Goal: Information Seeking & Learning: Learn about a topic

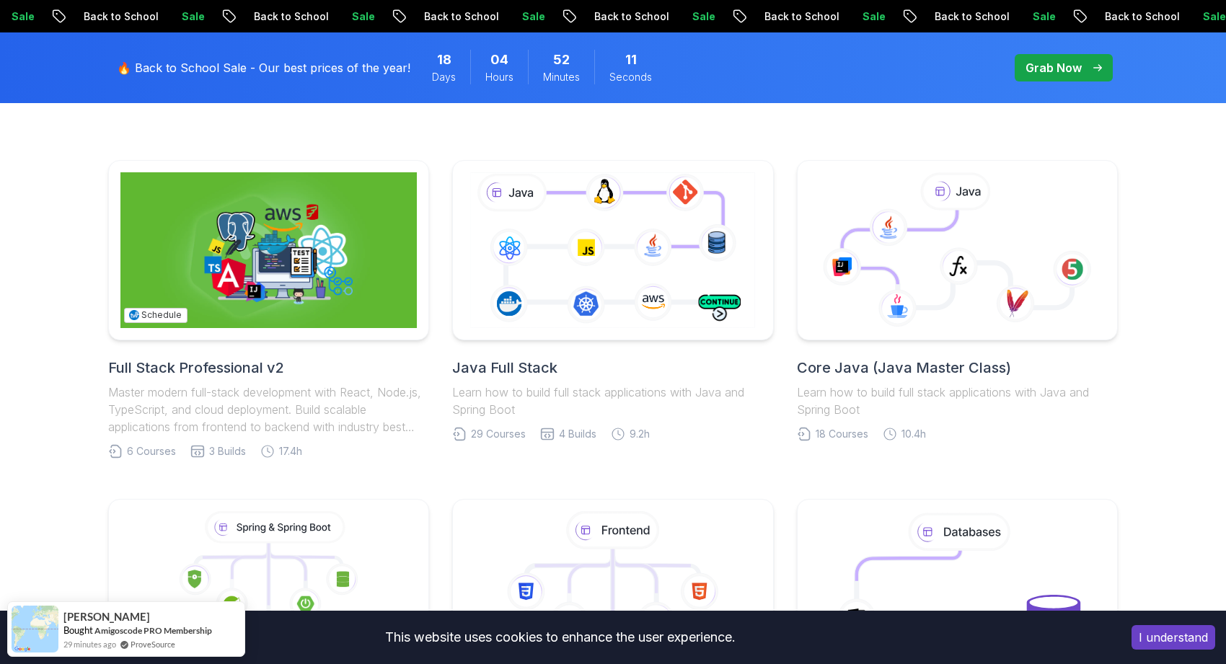
scroll to position [358, 0]
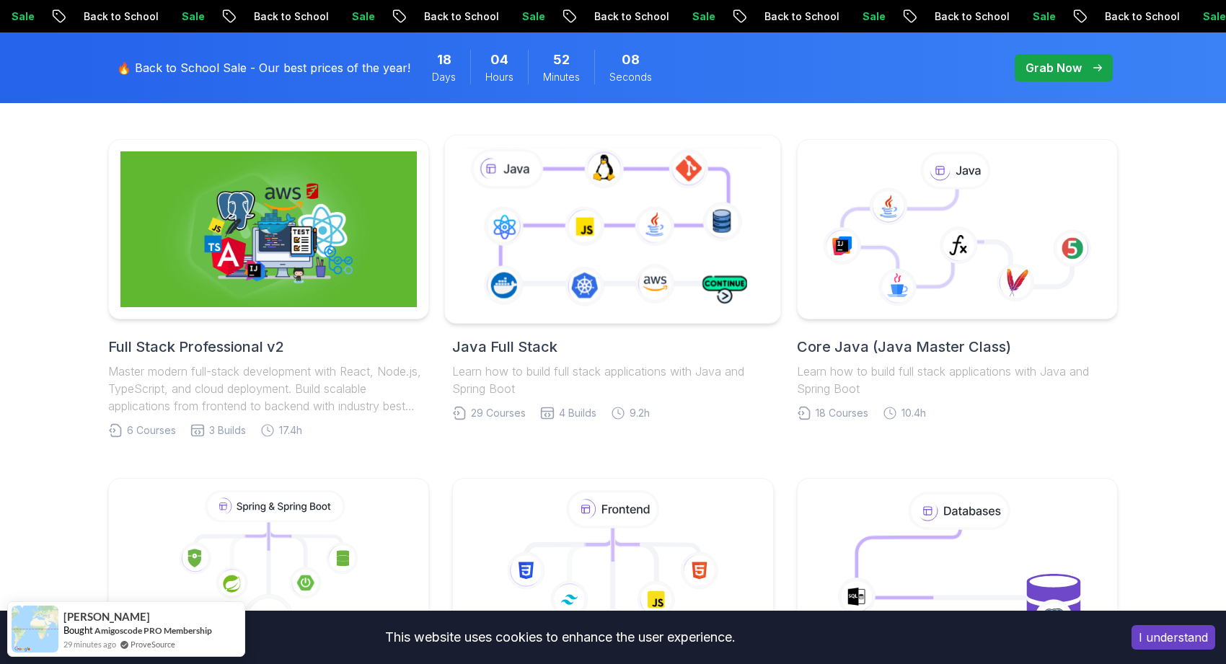
click at [653, 260] on icon at bounding box center [612, 228] width 305 height 169
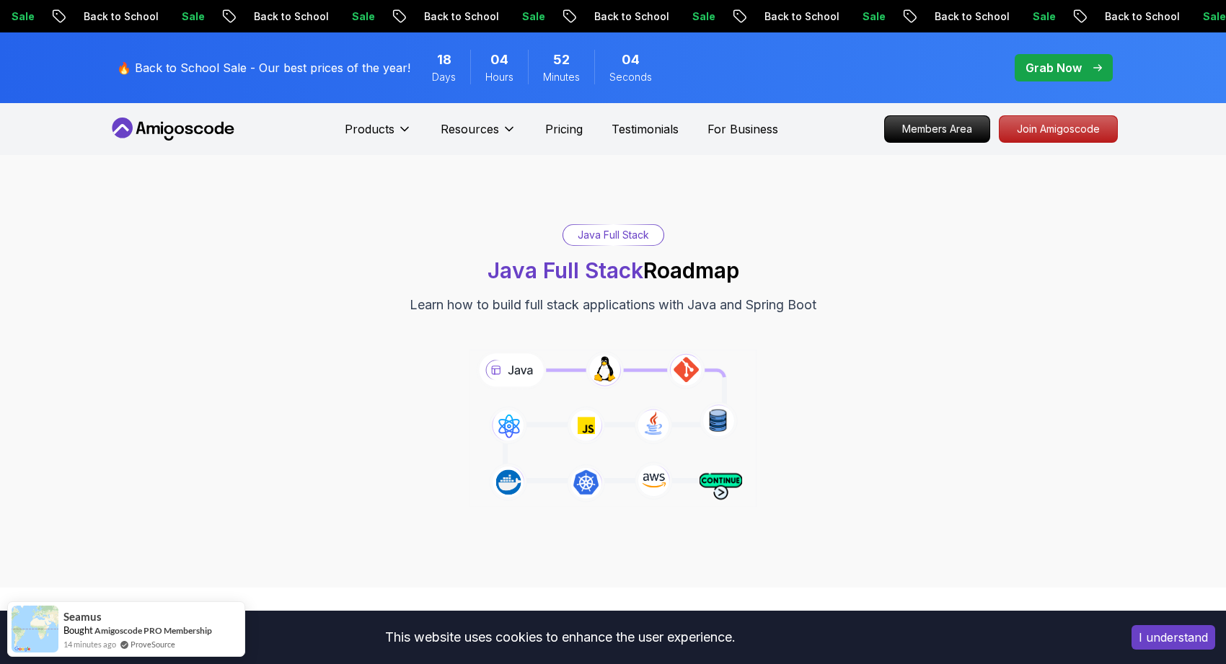
click at [599, 382] on icon at bounding box center [613, 428] width 293 height 163
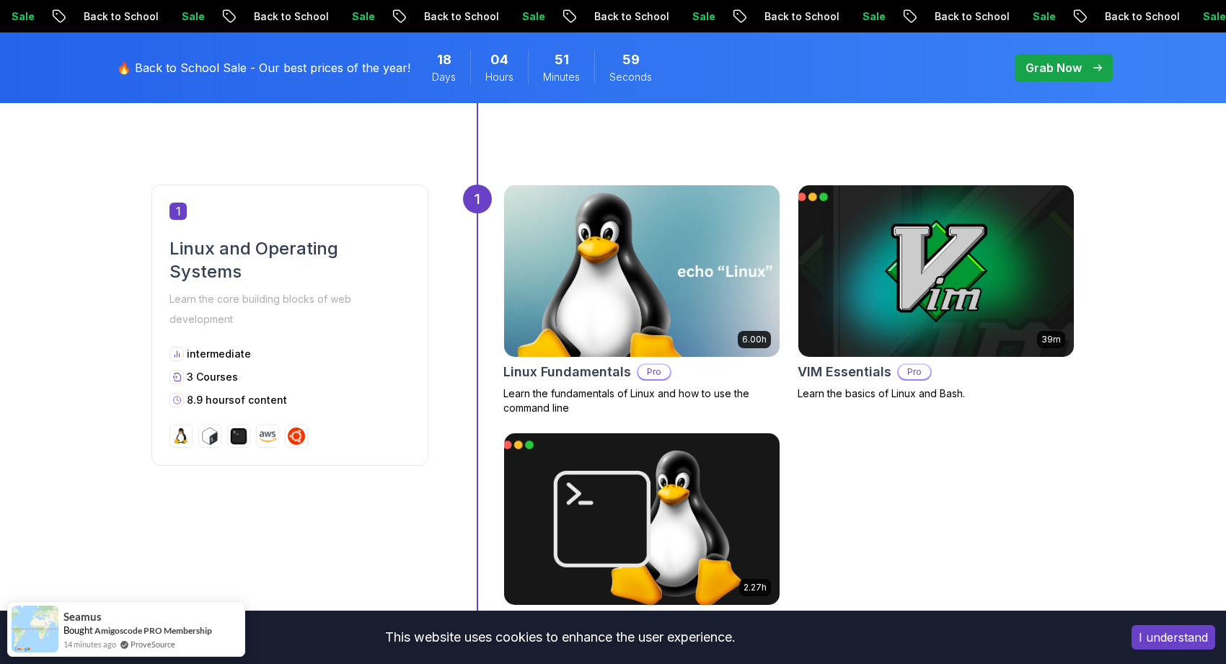
scroll to position [661, 0]
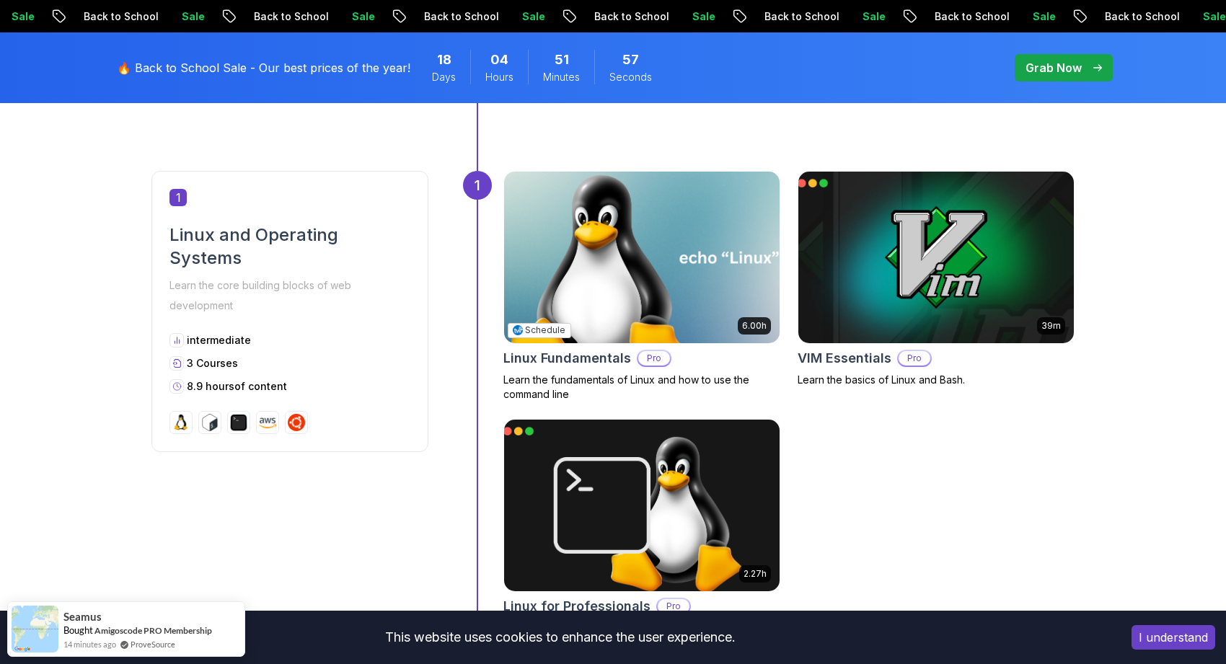
click at [621, 306] on img at bounding box center [641, 257] width 289 height 180
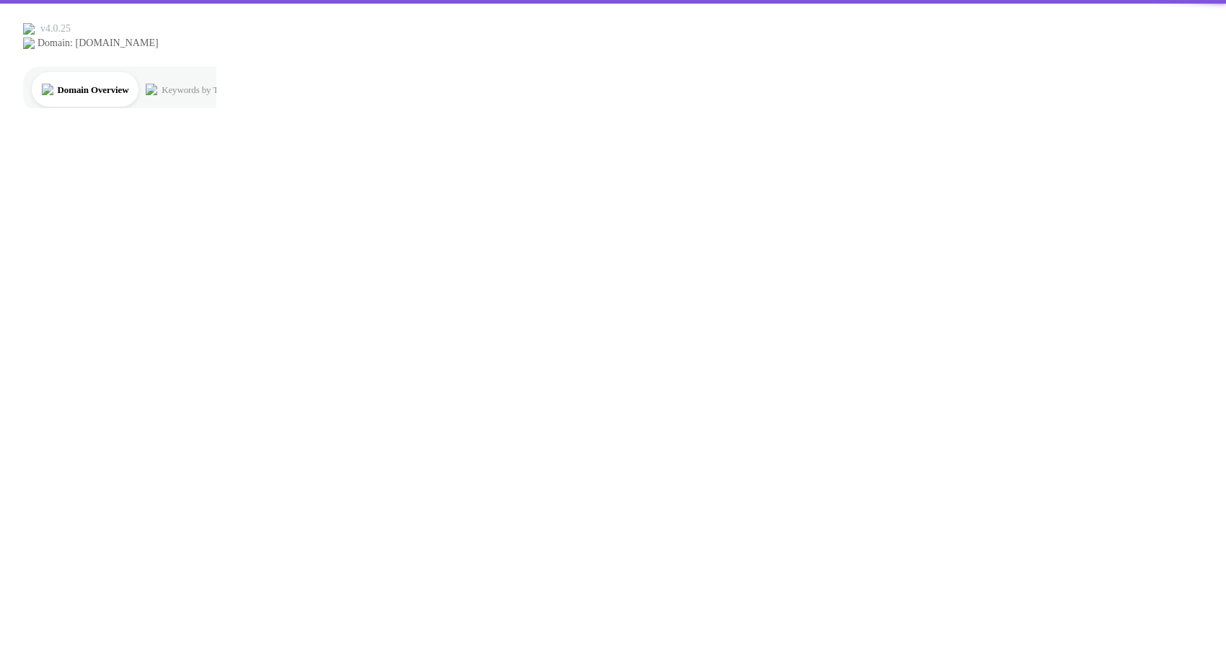
click at [622, 108] on html "Schedule Create" at bounding box center [613, 54] width 1226 height 108
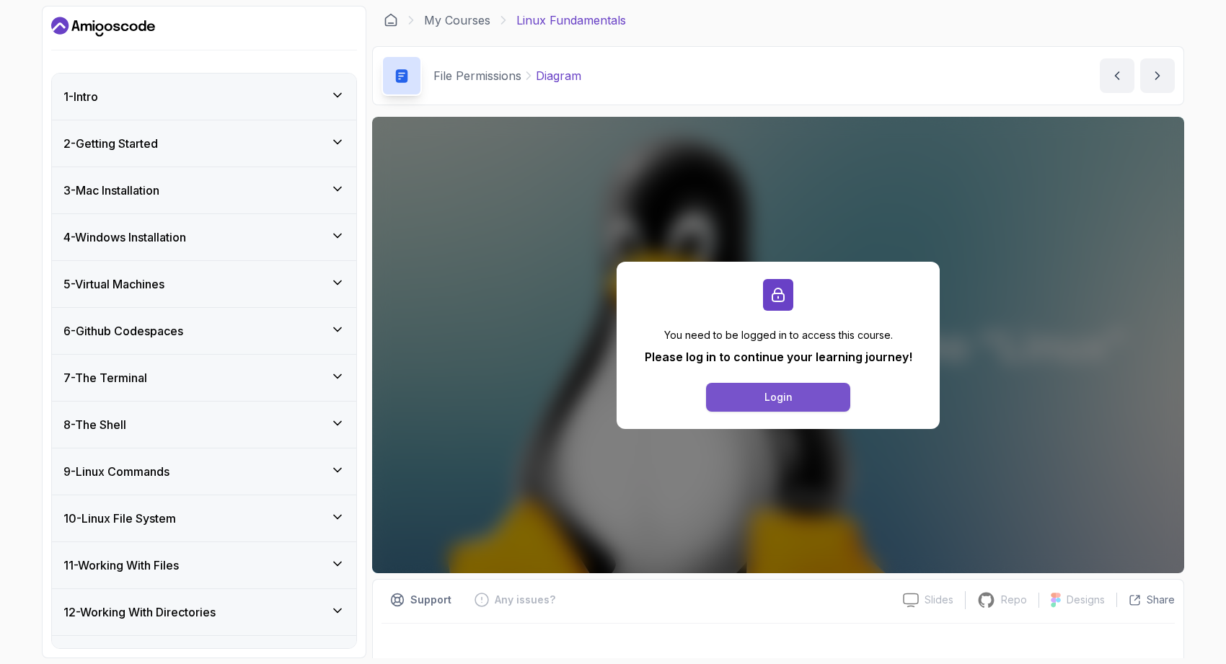
click at [727, 397] on button "Login" at bounding box center [778, 397] width 144 height 29
click at [824, 392] on button "Login" at bounding box center [778, 397] width 144 height 29
click at [811, 398] on button "Login" at bounding box center [778, 397] width 144 height 29
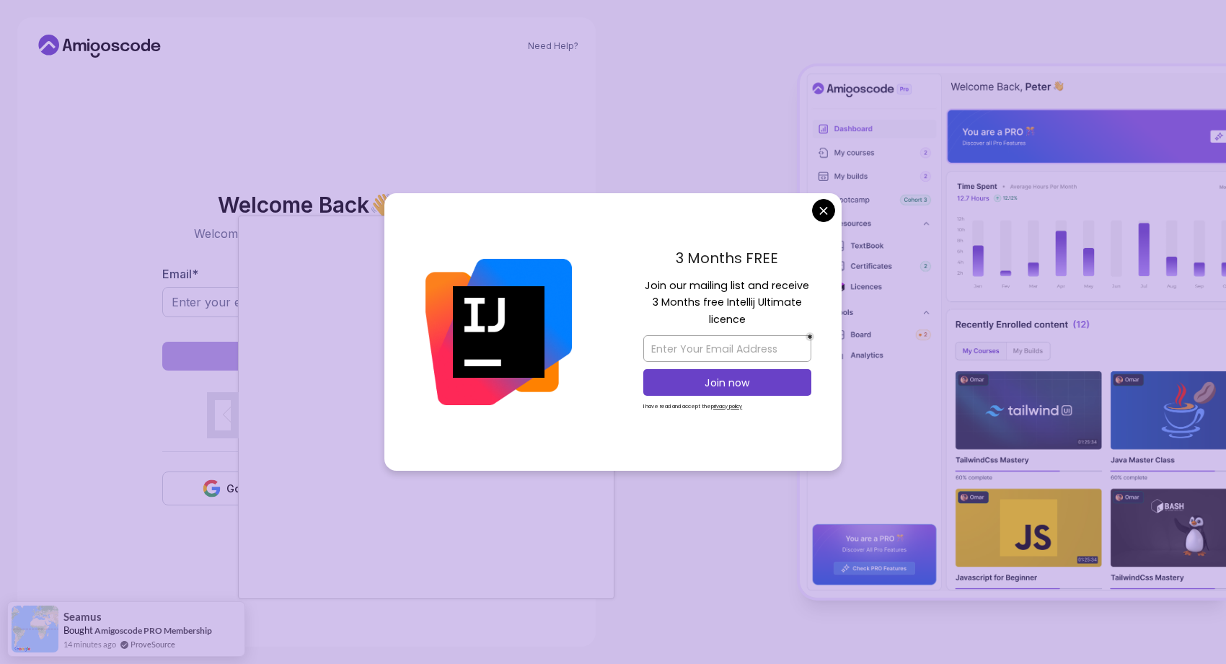
click at [809, 207] on div "3 Months FREE Join our mailing list and receive 3 Months free Intellij Ultimate…" at bounding box center [727, 332] width 229 height 278
click at [735, 357] on input "email" at bounding box center [727, 348] width 168 height 27
type input "ifeomagrantt@gmail.com"
click at [746, 380] on p "Join now" at bounding box center [727, 383] width 136 height 14
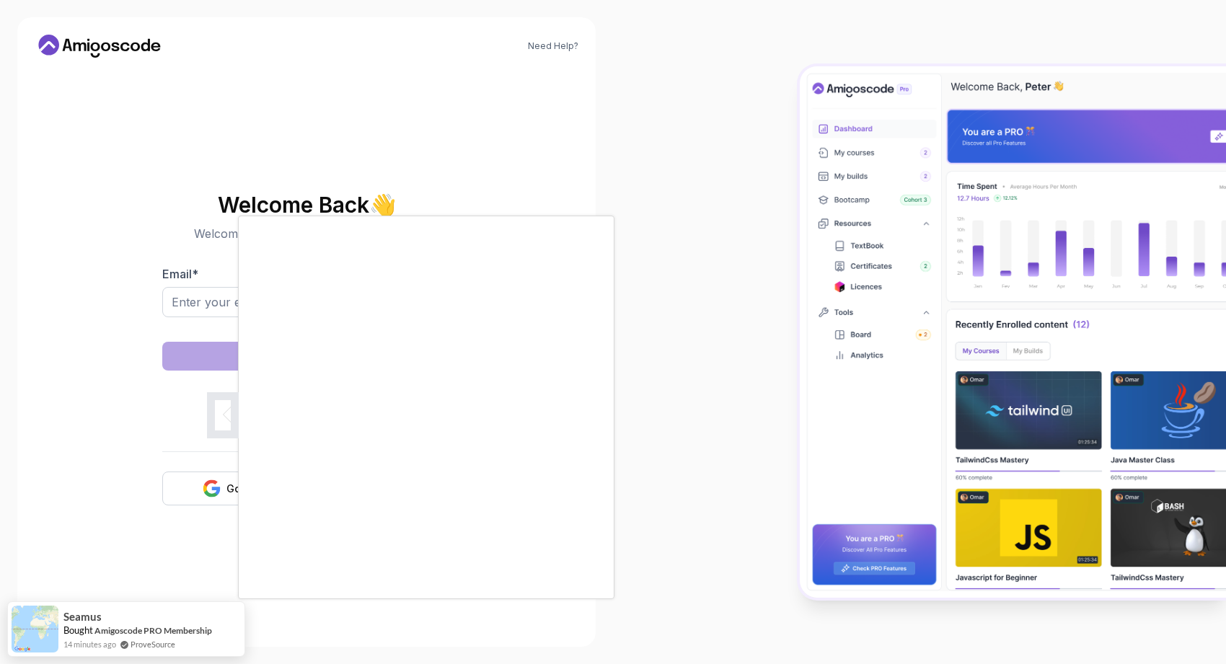
click at [718, 126] on body "Schedule Create Need Help? Welcome Back 👋 Welcome back! Please enter your detai…" at bounding box center [613, 386] width 1226 height 772
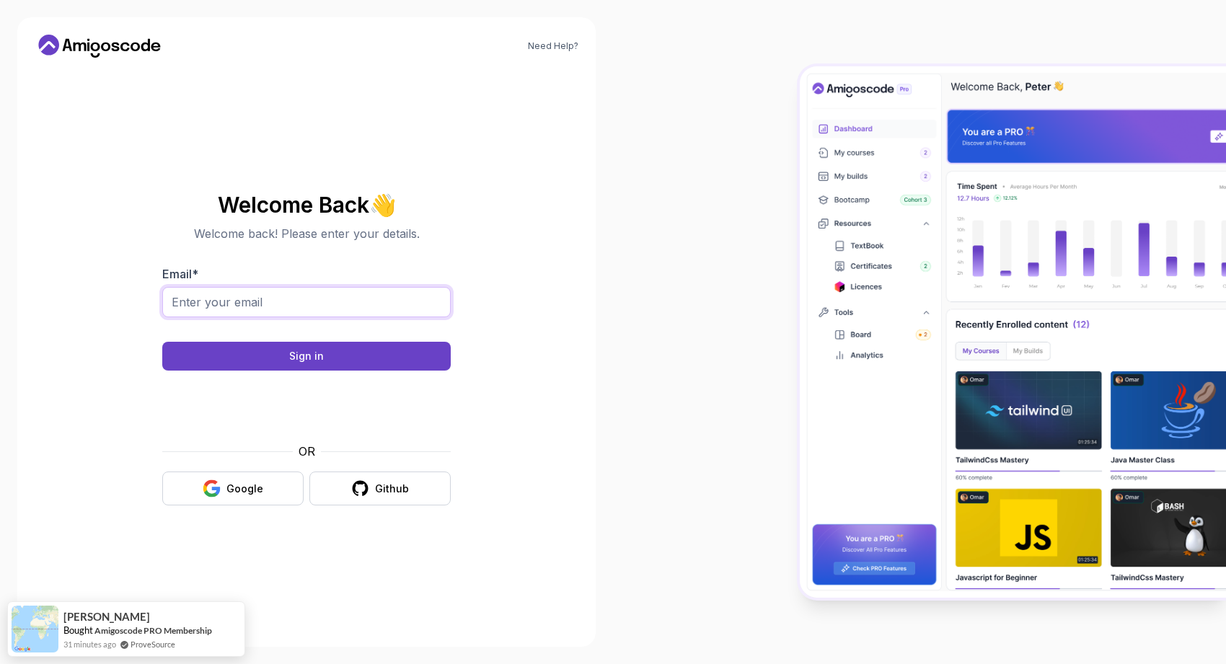
click at [335, 296] on input "Email *" at bounding box center [306, 302] width 289 height 30
type input "ifeomagrantt@gmail.com"
click at [306, 353] on div "Sign in" at bounding box center [306, 356] width 35 height 14
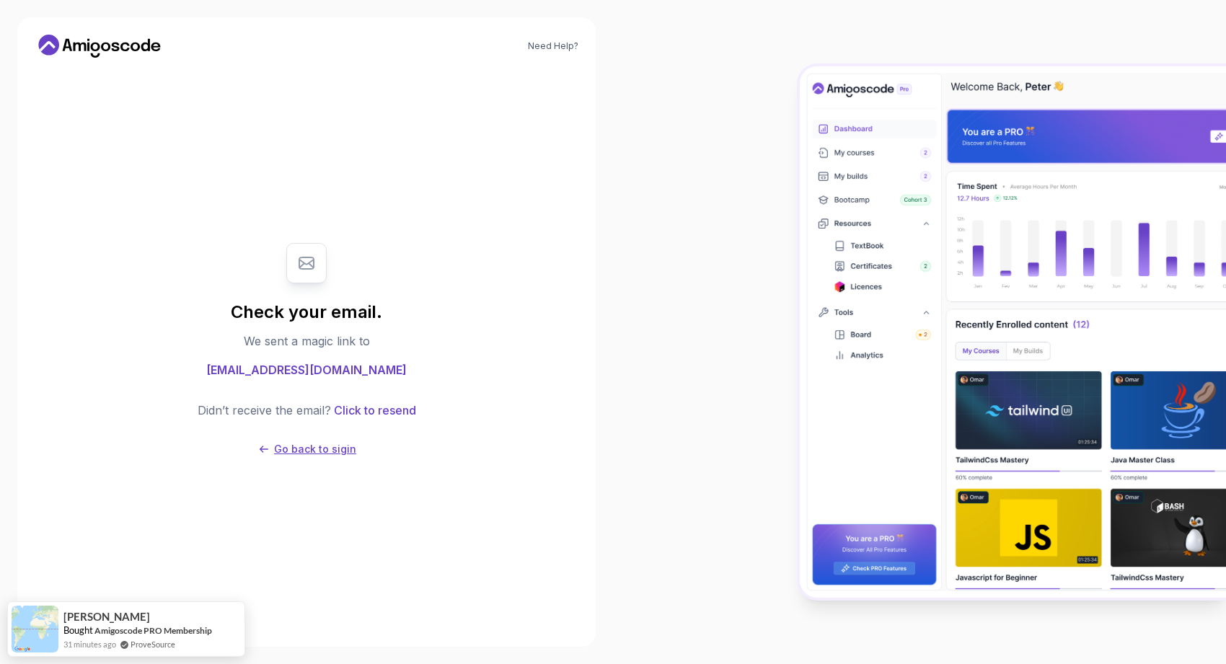
click at [338, 444] on p "Go back to sigin" at bounding box center [315, 449] width 82 height 14
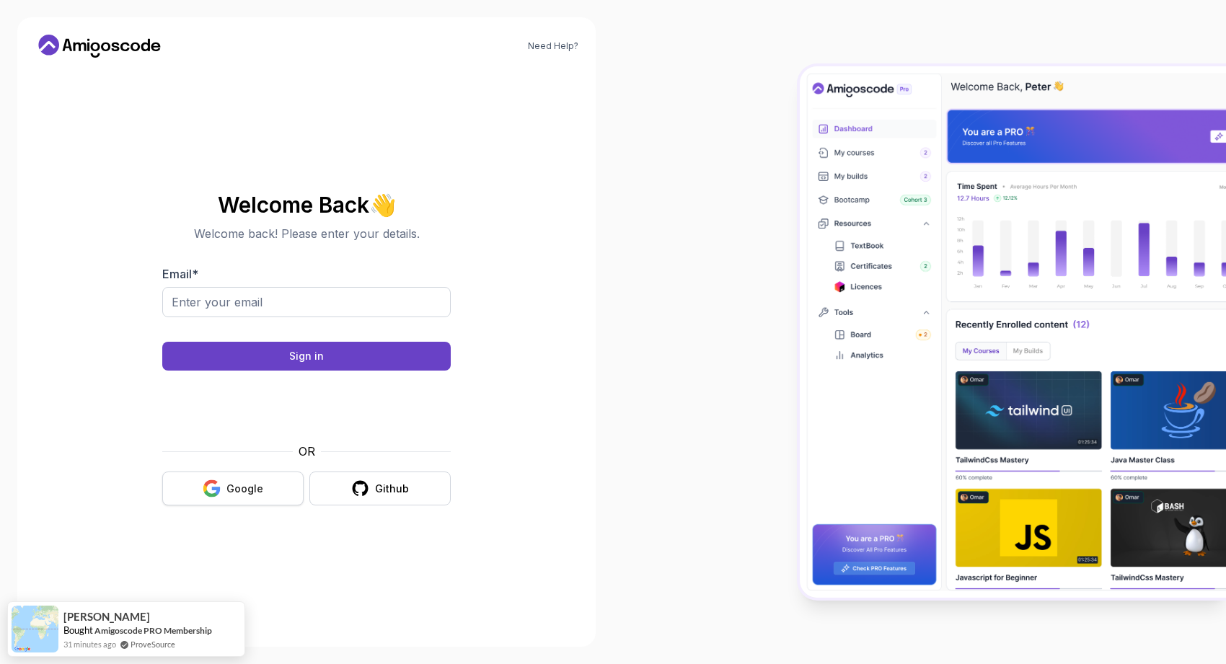
click at [268, 480] on button "Google" at bounding box center [232, 489] width 141 height 34
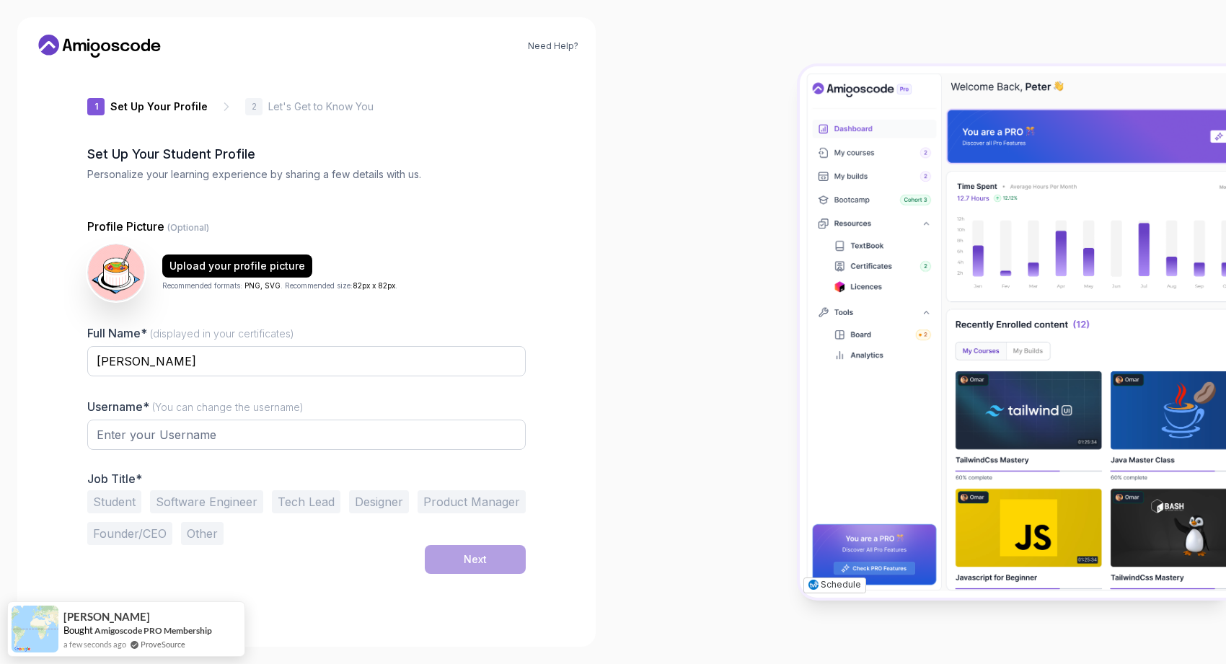
type input "quickotter09a2e"
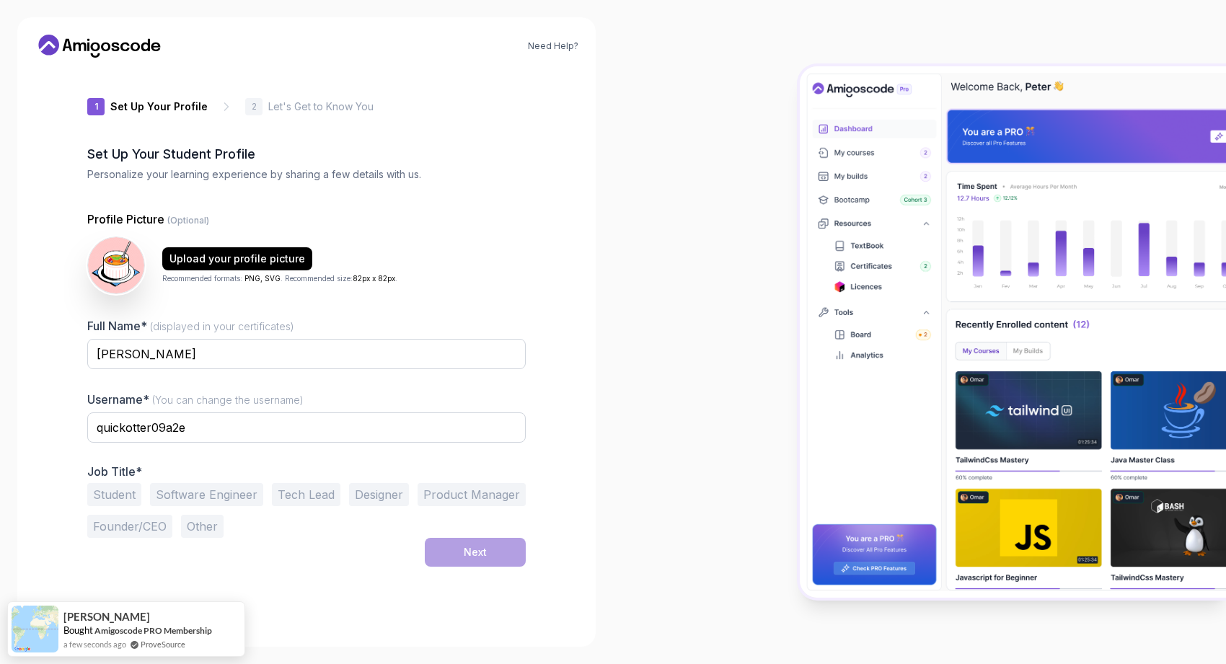
click at [457, 535] on div "Student Software Engineer Tech Lead Designer Product Manager Founder/CEO Other" at bounding box center [306, 510] width 439 height 55
click at [127, 493] on button "Student" at bounding box center [114, 494] width 54 height 23
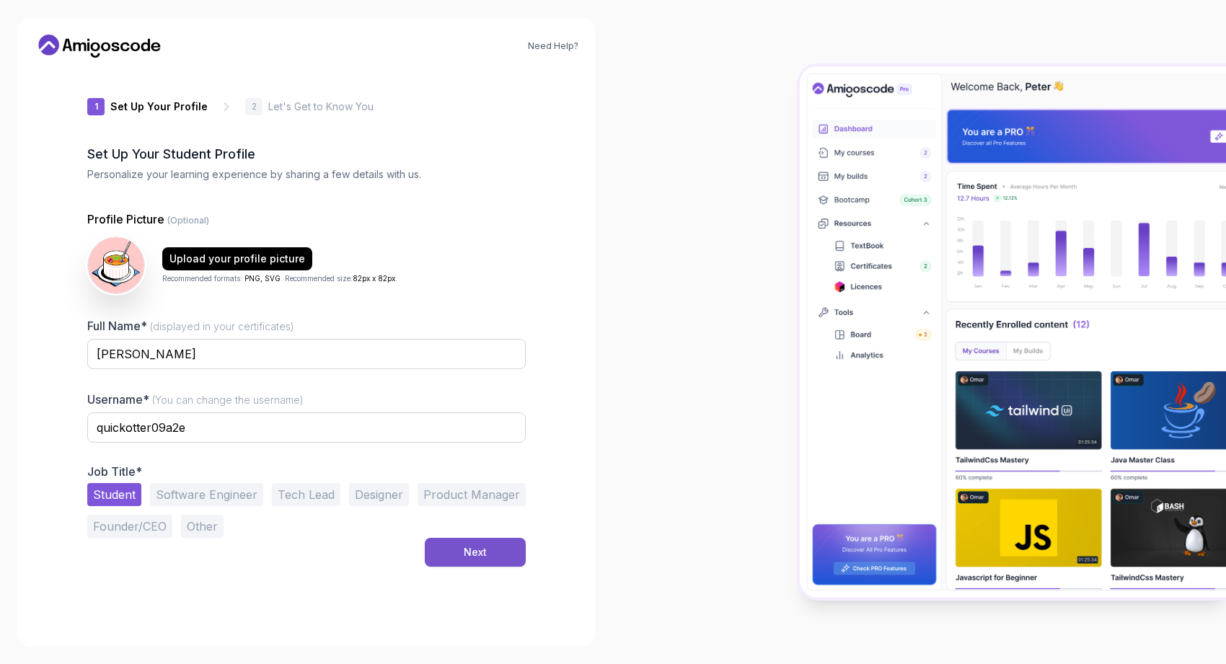
click at [503, 555] on button "Next" at bounding box center [475, 552] width 101 height 29
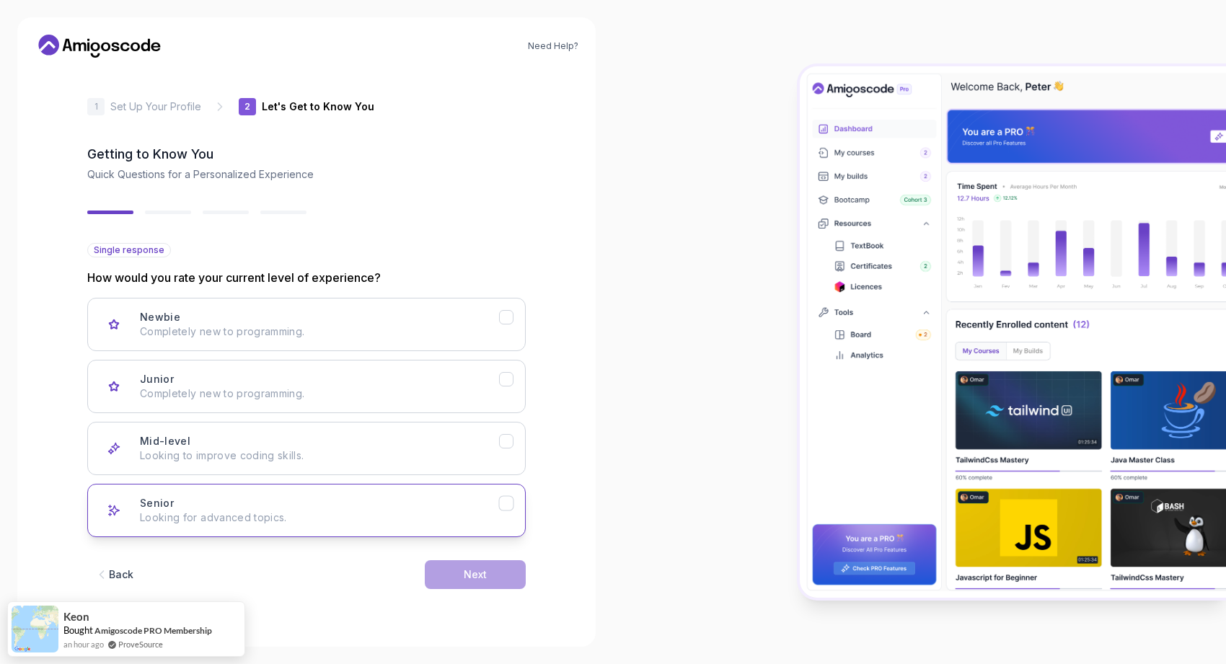
click at [493, 495] on button "Senior Looking for advanced topics." at bounding box center [306, 510] width 439 height 53
click at [479, 577] on div "Next" at bounding box center [475, 575] width 23 height 14
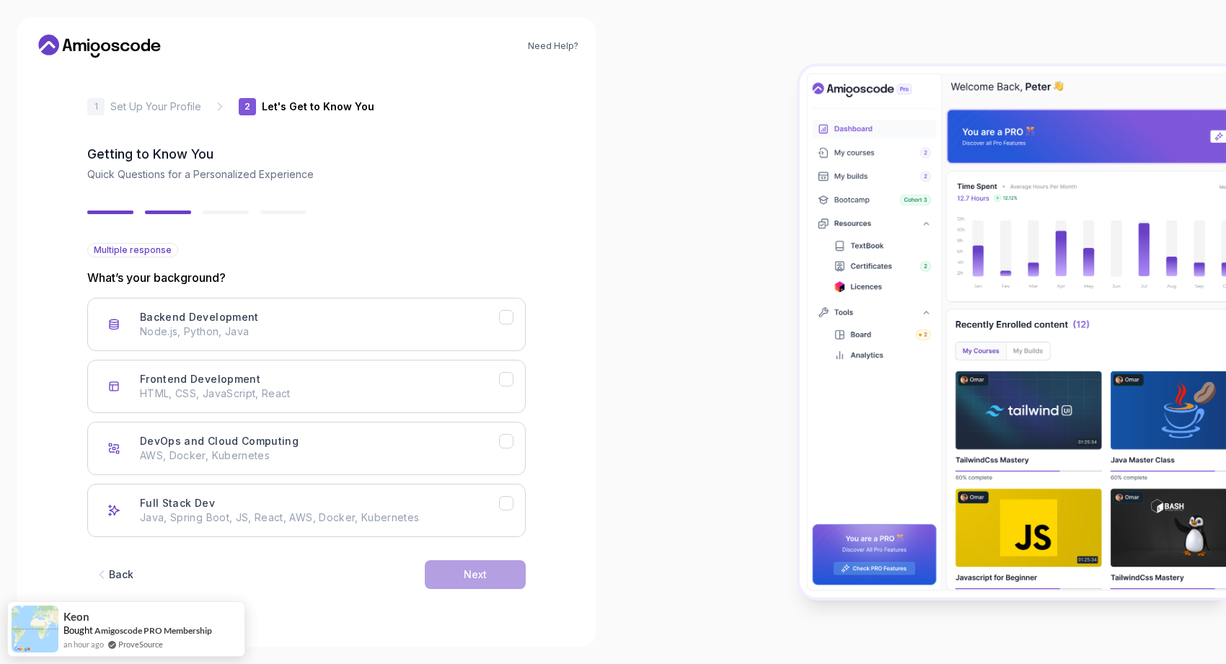
click at [120, 565] on button "Back" at bounding box center [113, 574] width 53 height 29
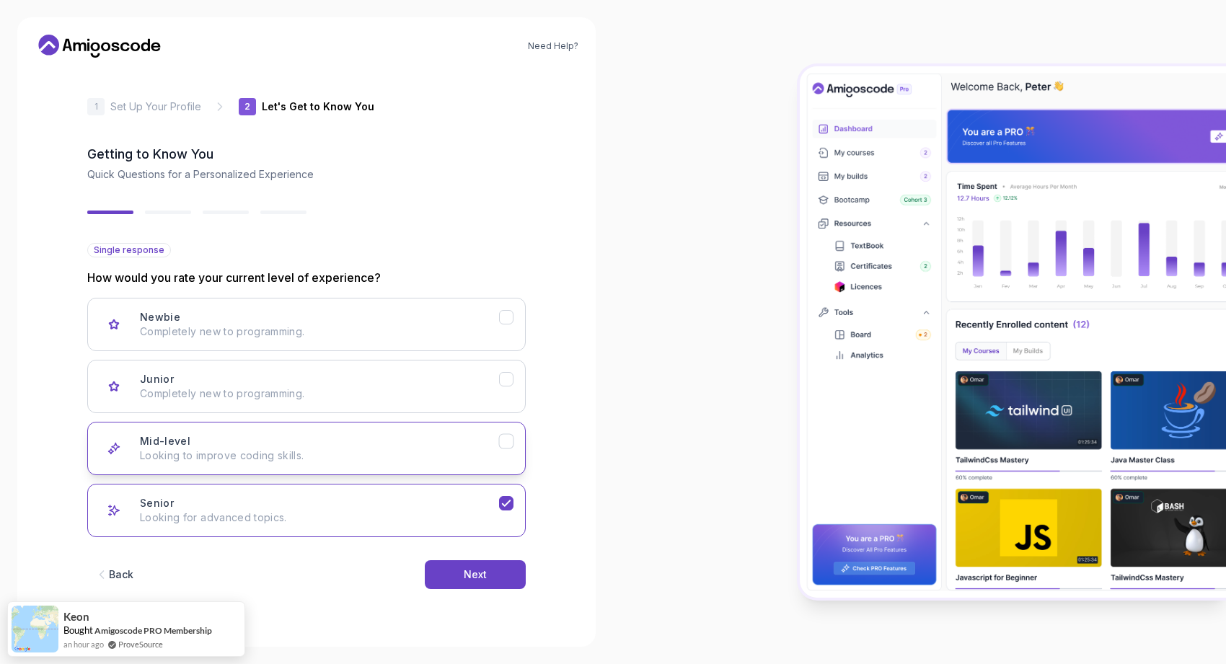
click at [478, 446] on div "Mid-level Looking to improve coding skills." at bounding box center [319, 448] width 359 height 29
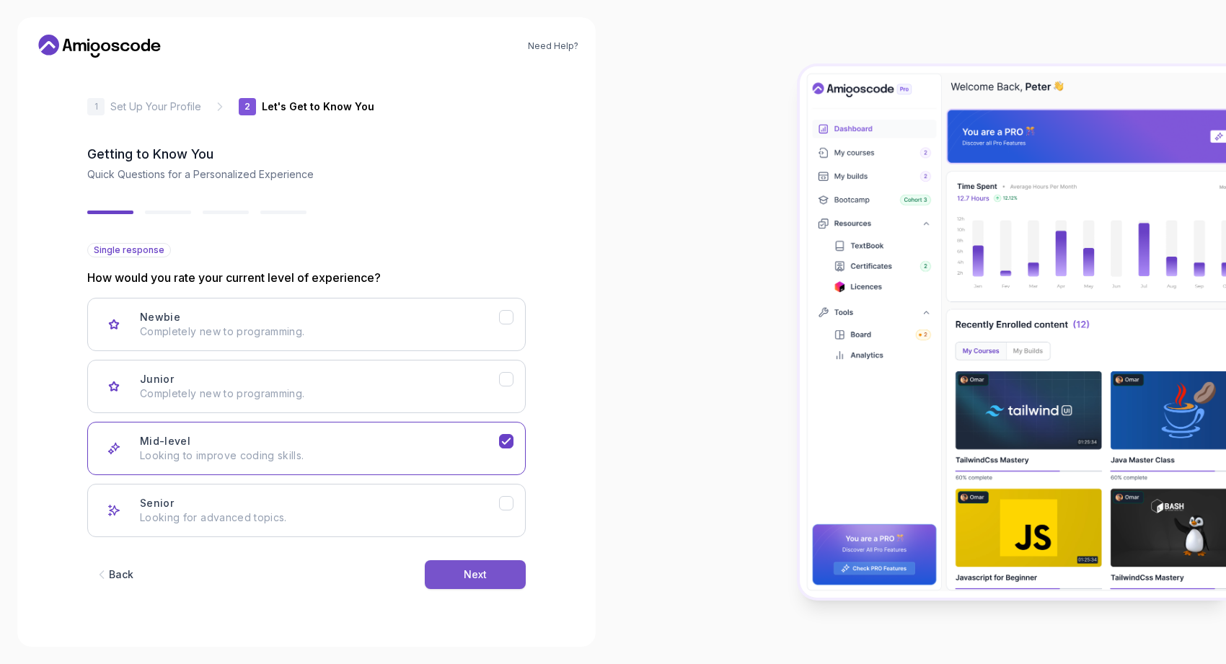
click at [506, 560] on button "Next" at bounding box center [475, 574] width 101 height 29
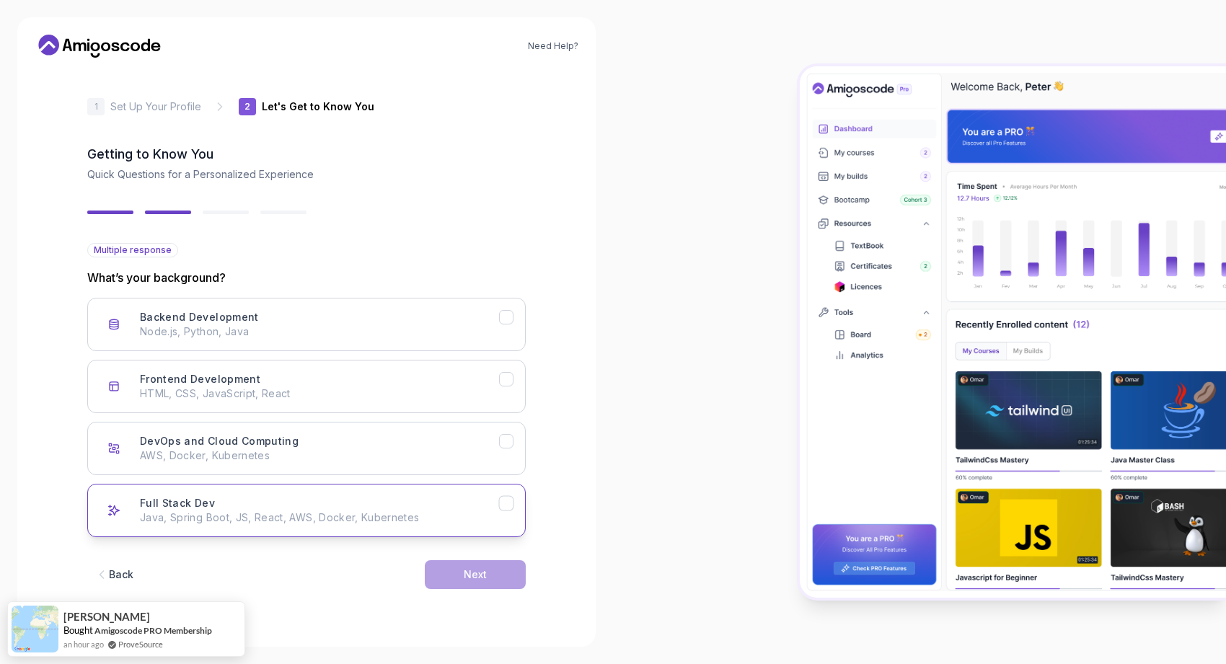
click at [455, 499] on div "Full Stack Dev Java, Spring Boot, JS, React, AWS, Docker, Kubernetes" at bounding box center [319, 510] width 359 height 29
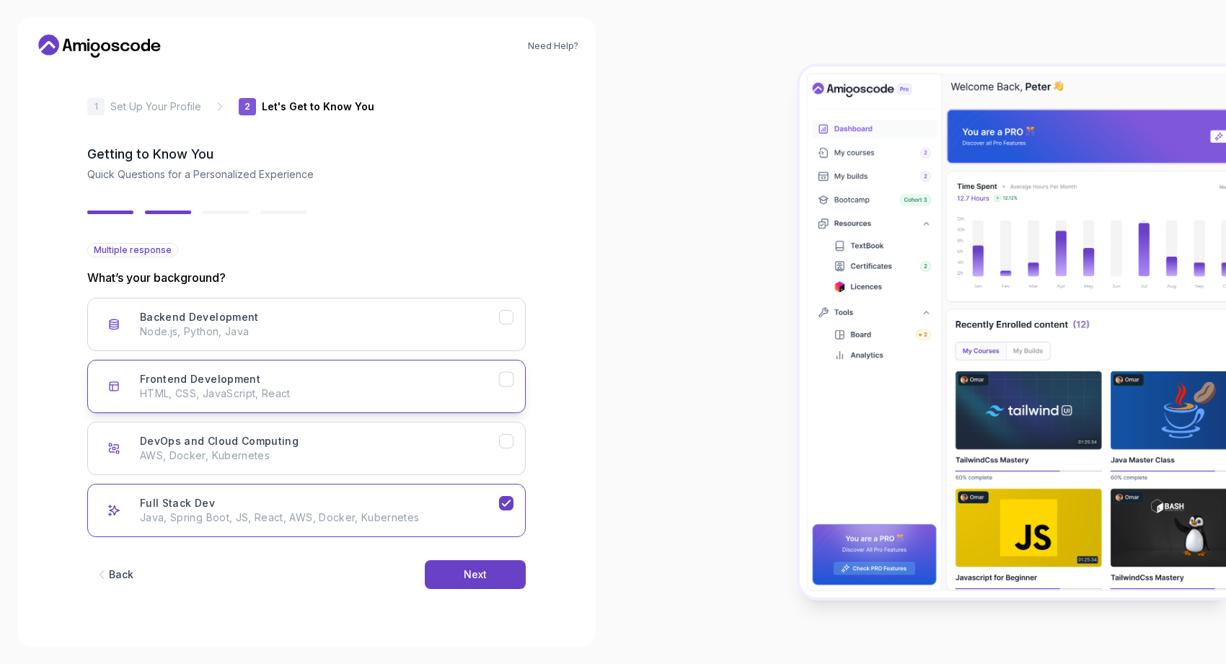
click at [441, 380] on div "Frontend Development HTML, CSS, JavaScript, React" at bounding box center [319, 386] width 359 height 29
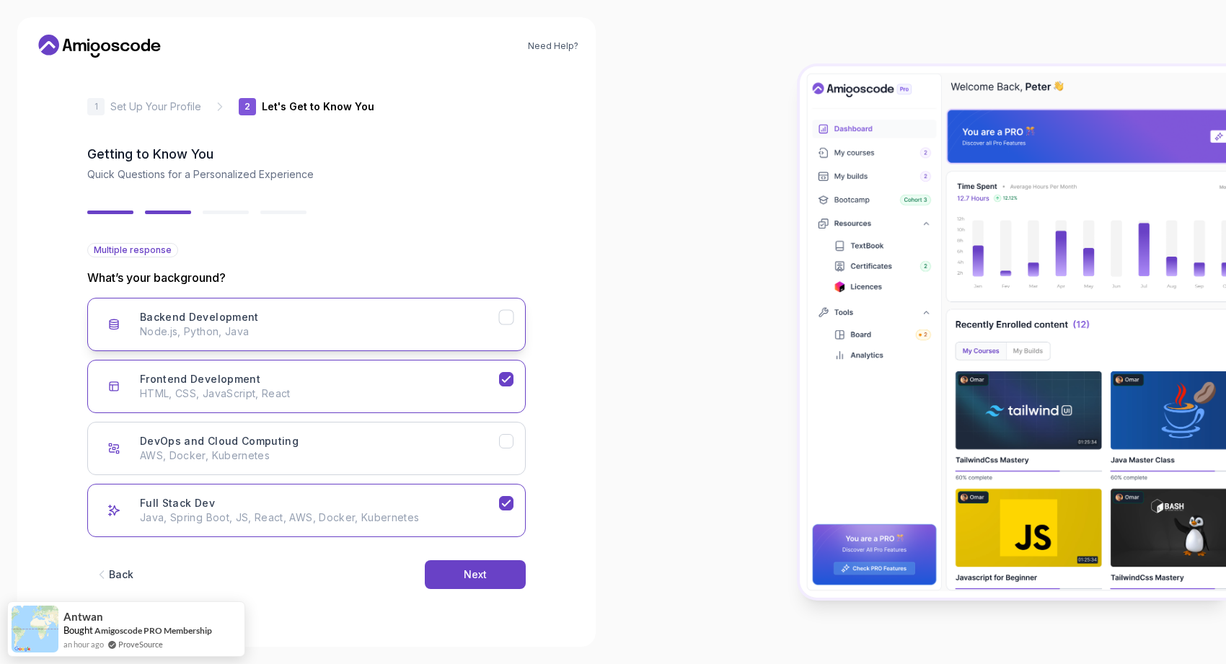
click at [491, 335] on p "Node.js, Python, Java" at bounding box center [319, 332] width 359 height 14
click at [511, 573] on button "Next" at bounding box center [475, 574] width 101 height 29
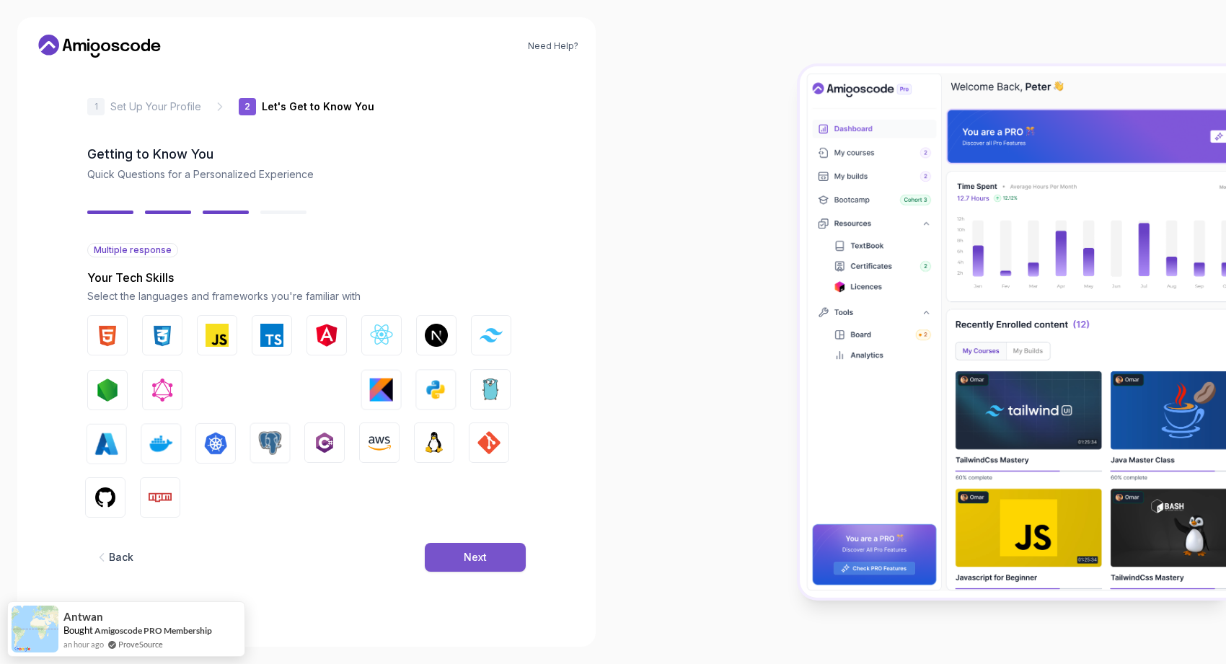
click at [506, 555] on button "Next" at bounding box center [475, 557] width 101 height 29
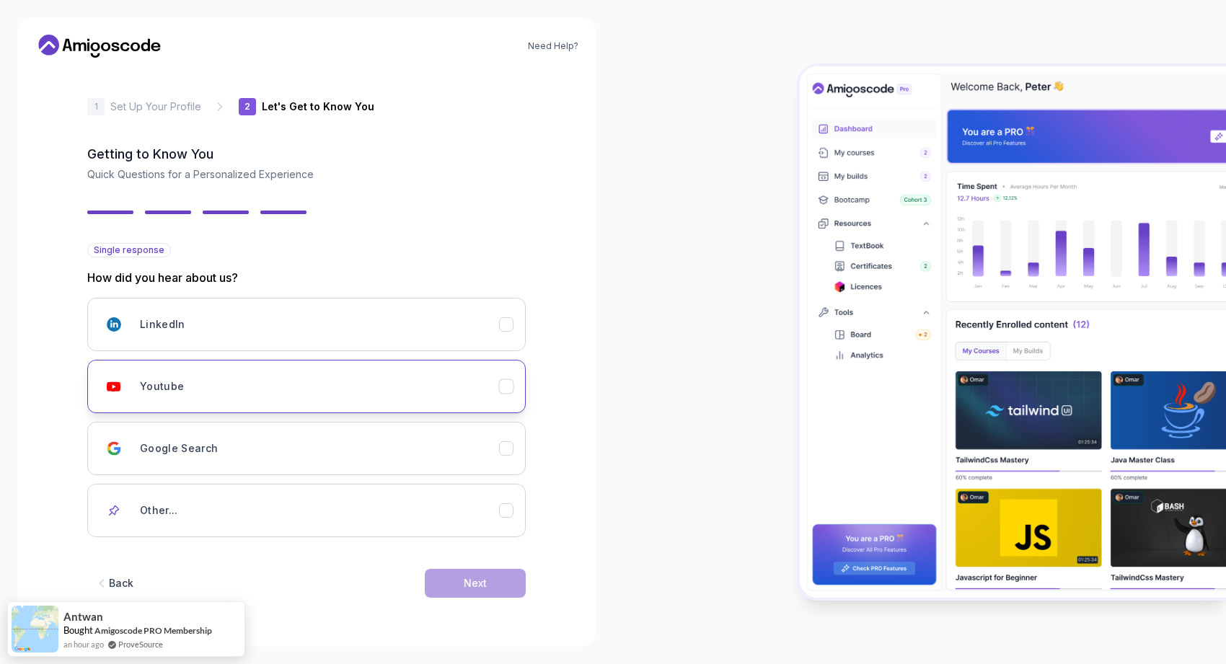
click at [481, 376] on div "Youtube" at bounding box center [319, 386] width 359 height 29
click at [489, 589] on button "Next" at bounding box center [475, 583] width 101 height 29
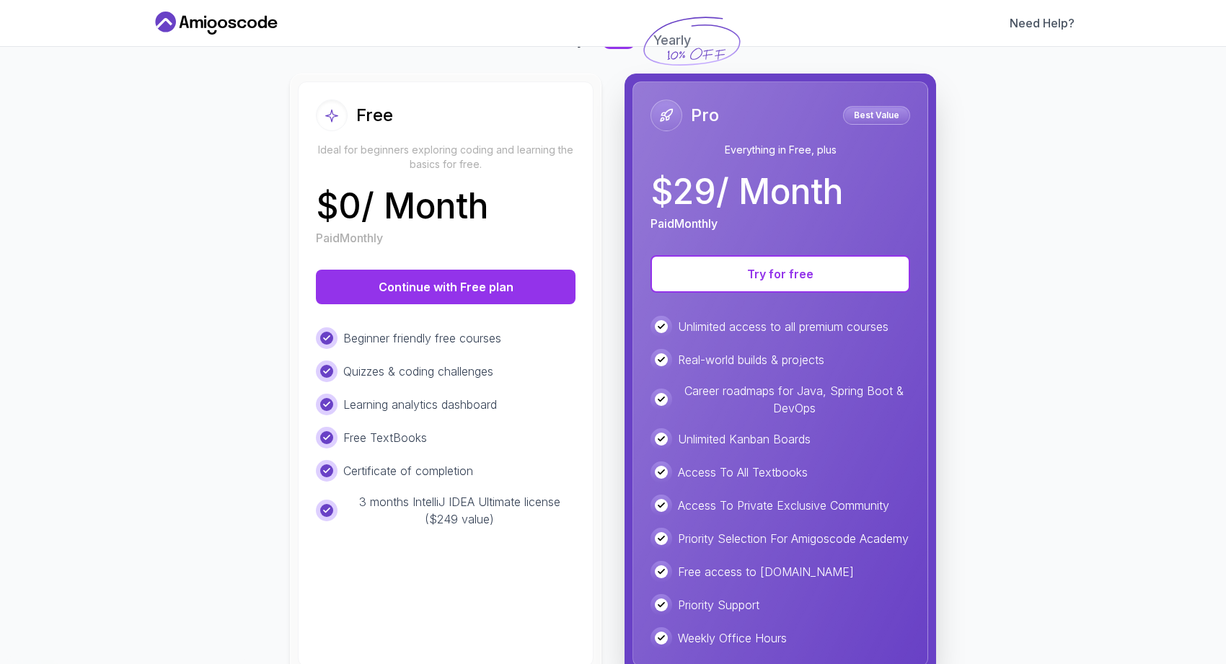
scroll to position [168, 0]
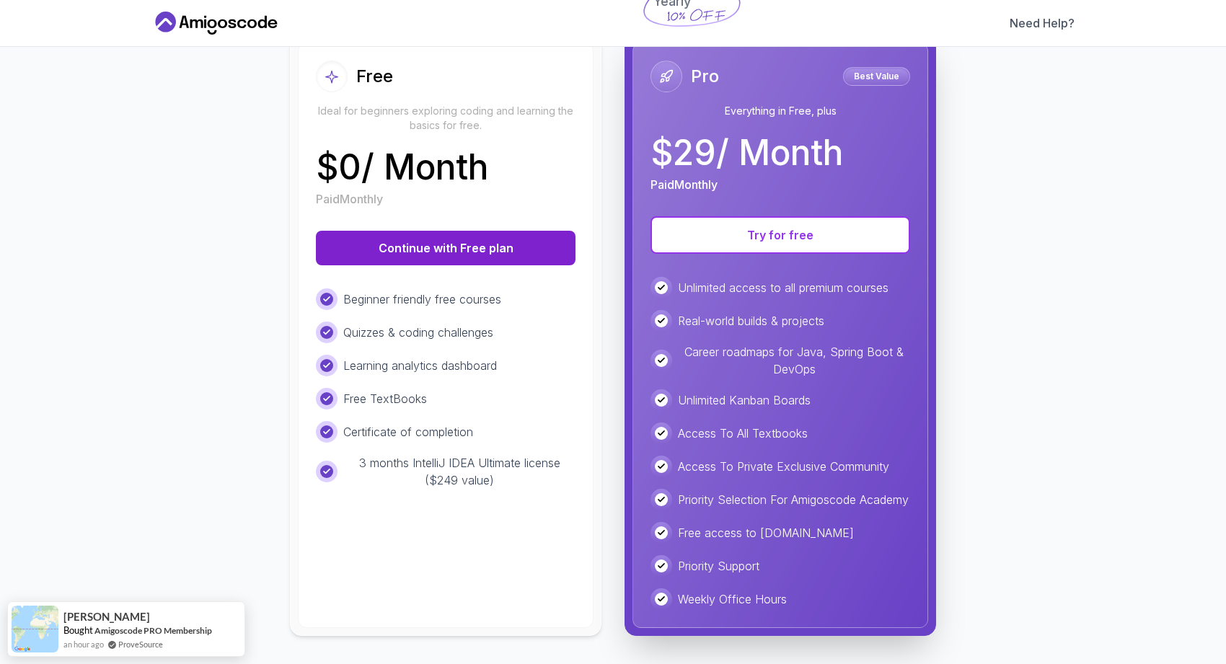
click at [494, 252] on button "Continue with Free plan" at bounding box center [446, 248] width 260 height 35
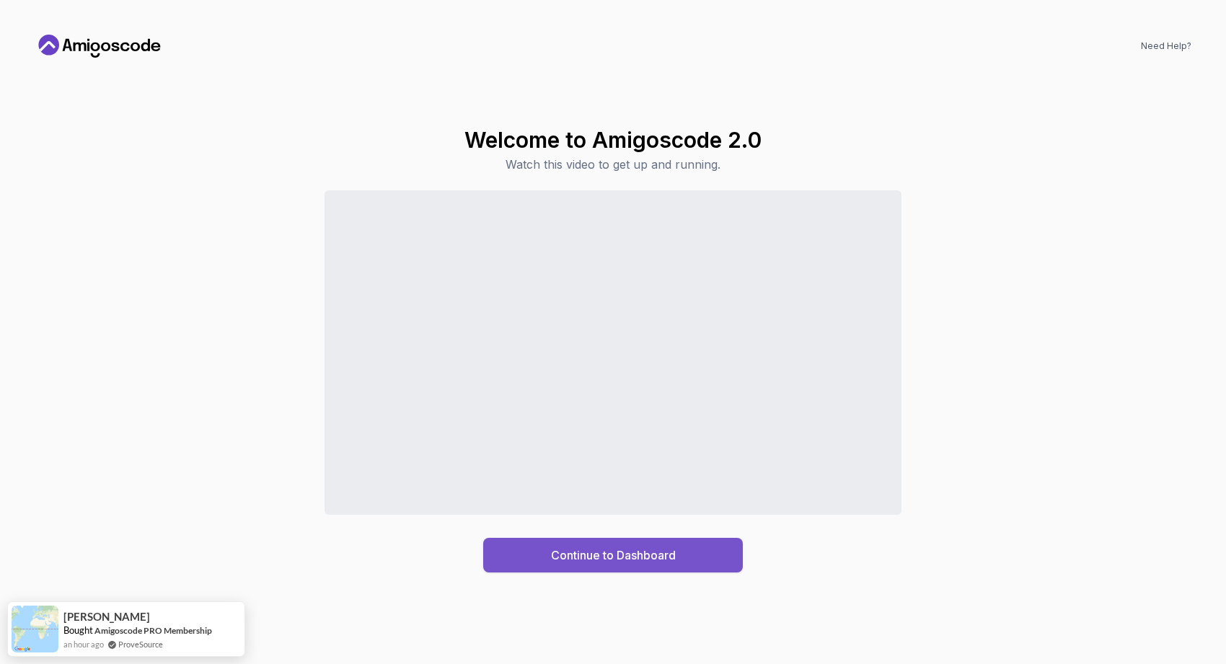
click at [559, 549] on div "Continue to Dashboard" at bounding box center [613, 555] width 125 height 17
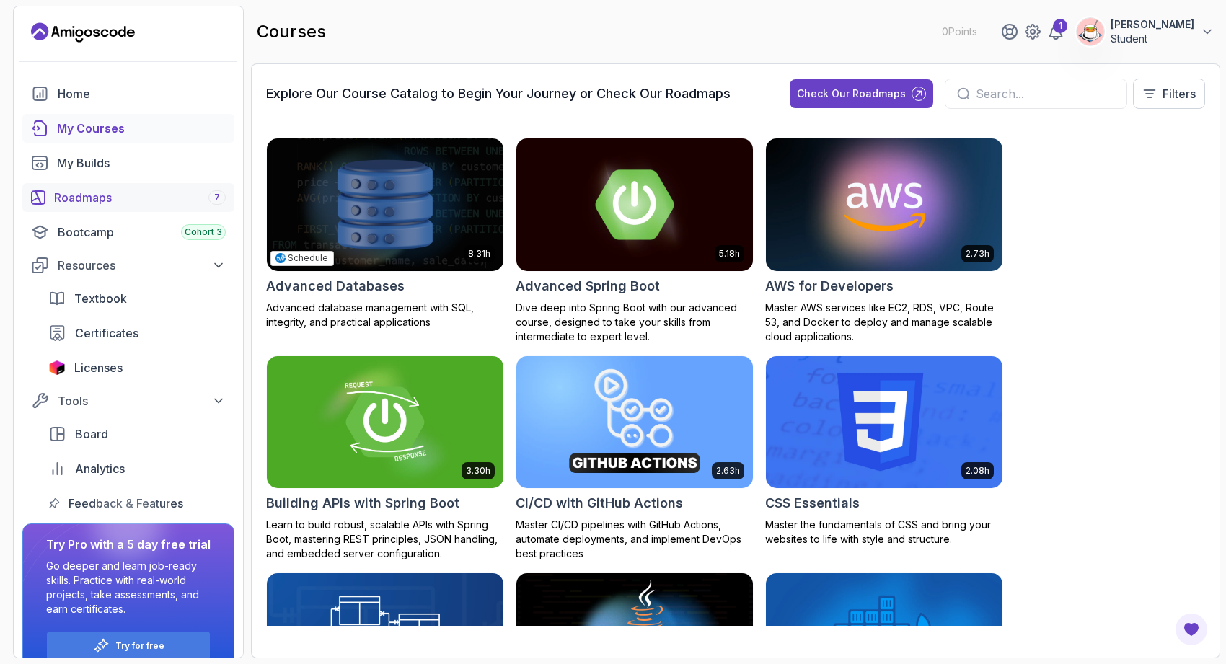
click at [154, 193] on div "Roadmaps 7" at bounding box center [140, 197] width 172 height 17
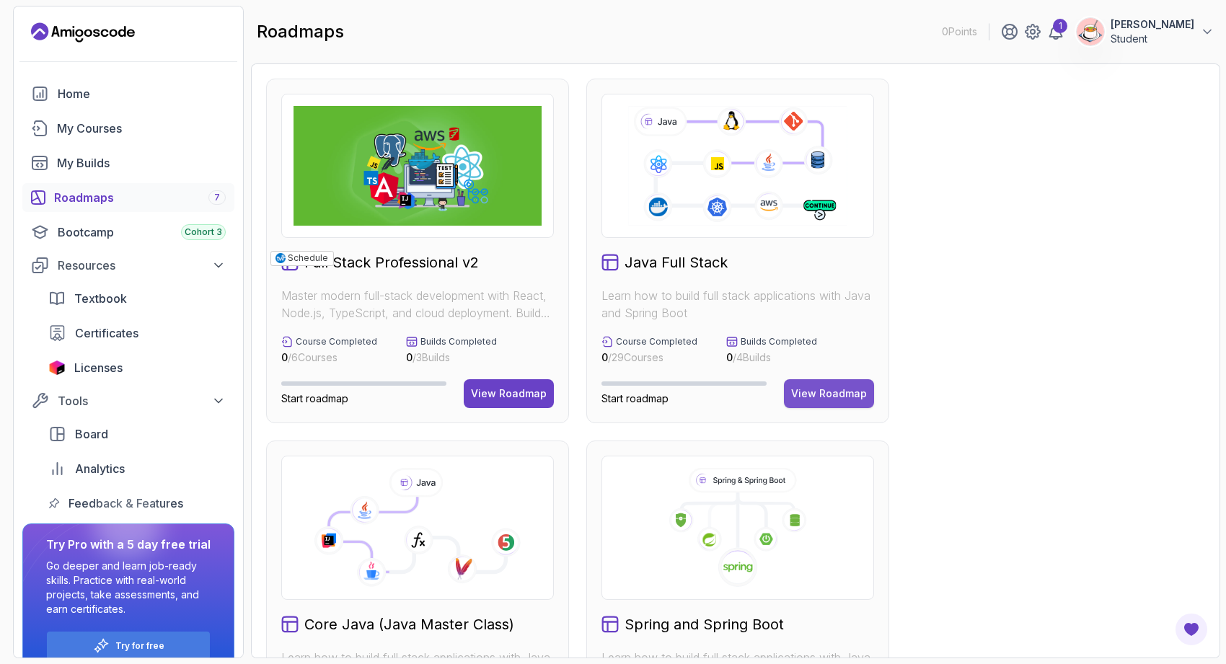
click at [797, 403] on button "View Roadmap" at bounding box center [829, 393] width 90 height 29
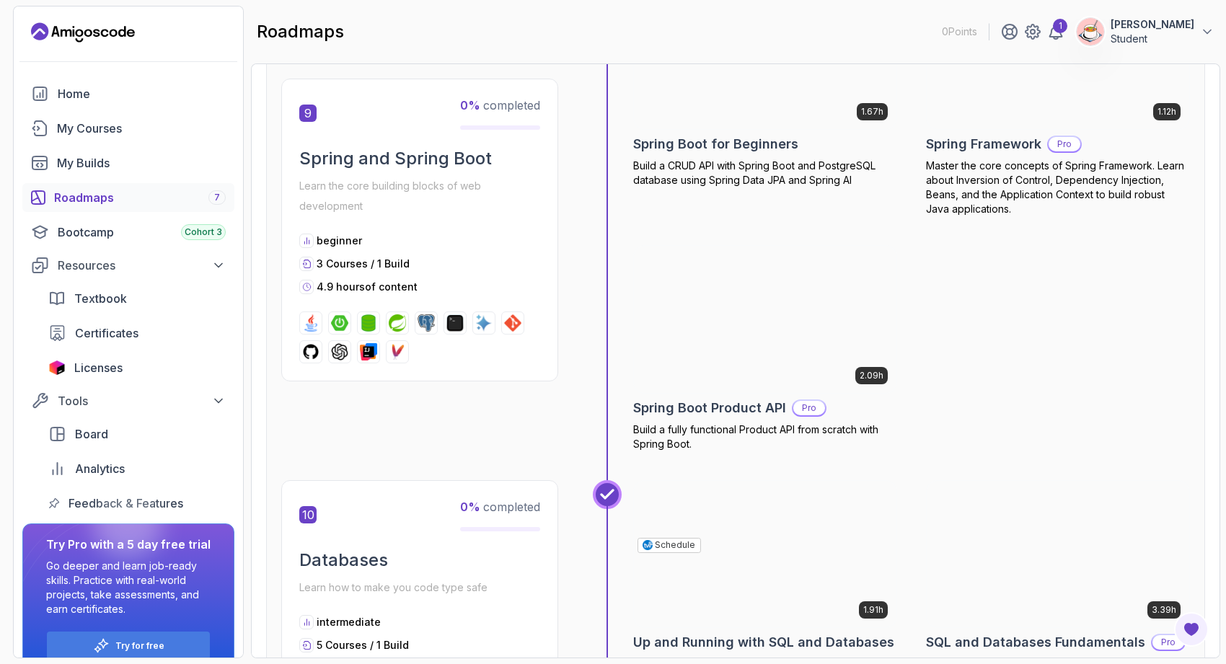
scroll to position [2845, 0]
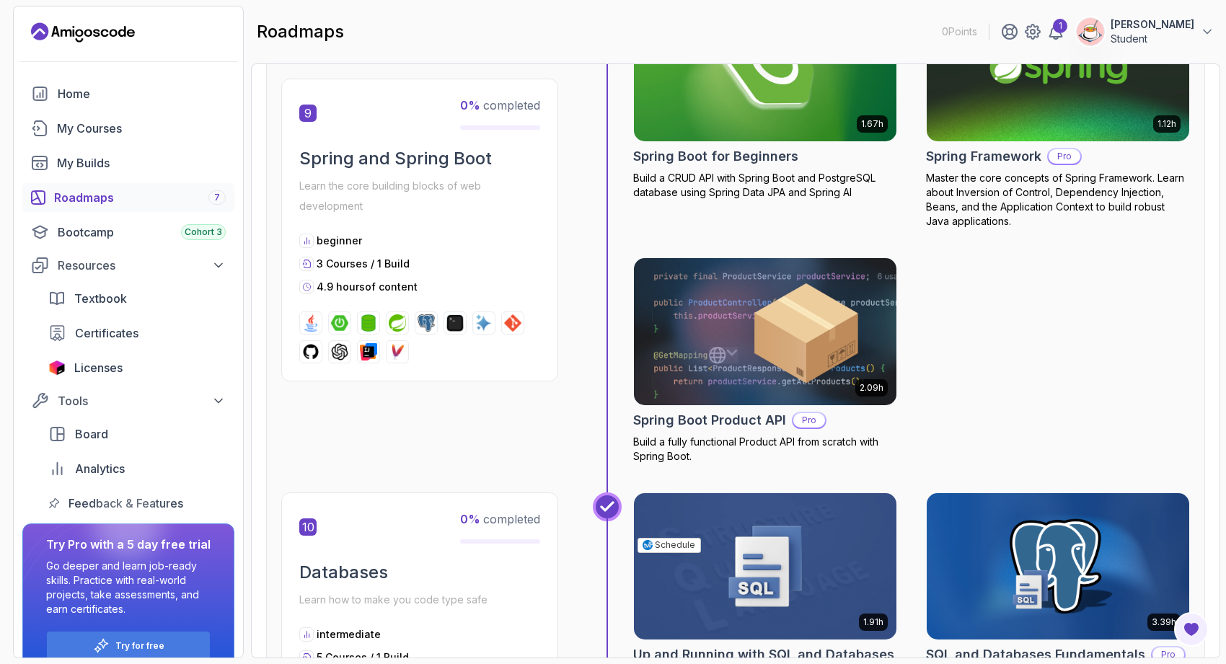
click at [467, 367] on div "9 0 % completed Spring and Spring Boot Learn the core building blocks of web de…" at bounding box center [419, 230] width 277 height 303
click at [475, 178] on p "Learn the core building blocks of web development" at bounding box center [419, 196] width 241 height 40
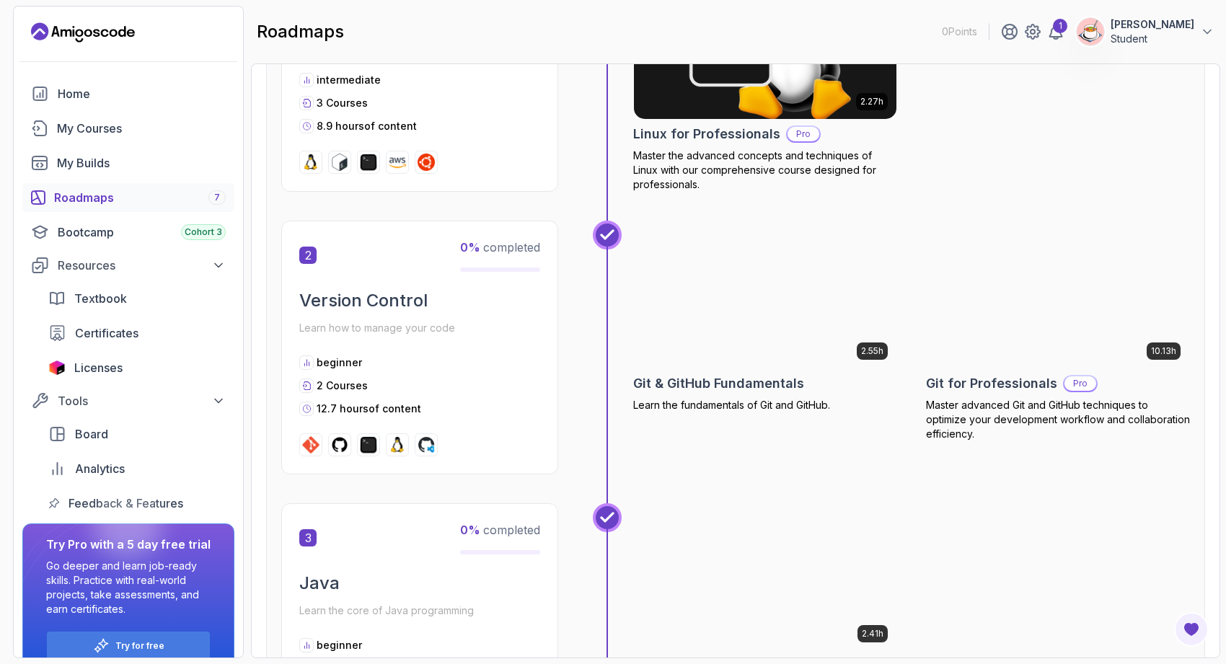
scroll to position [0, 0]
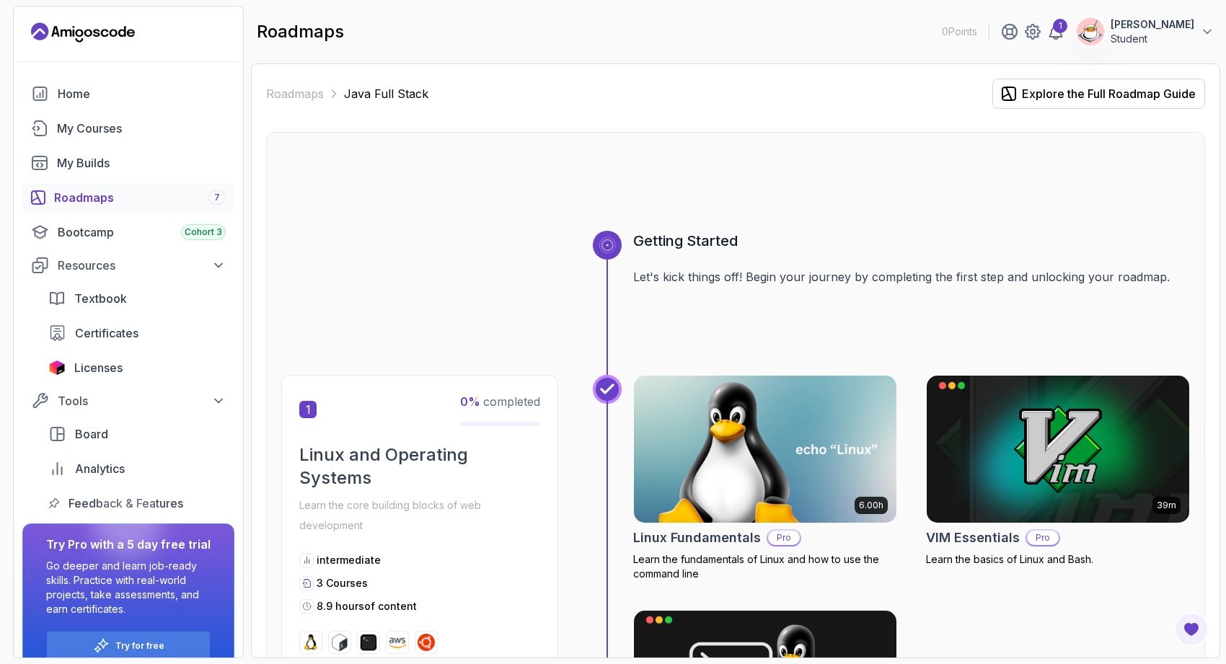
click at [481, 493] on div "Linux and Operating Systems Learn the core building blocks of web development" at bounding box center [419, 490] width 241 height 92
click at [712, 475] on img at bounding box center [766, 449] width 276 height 154
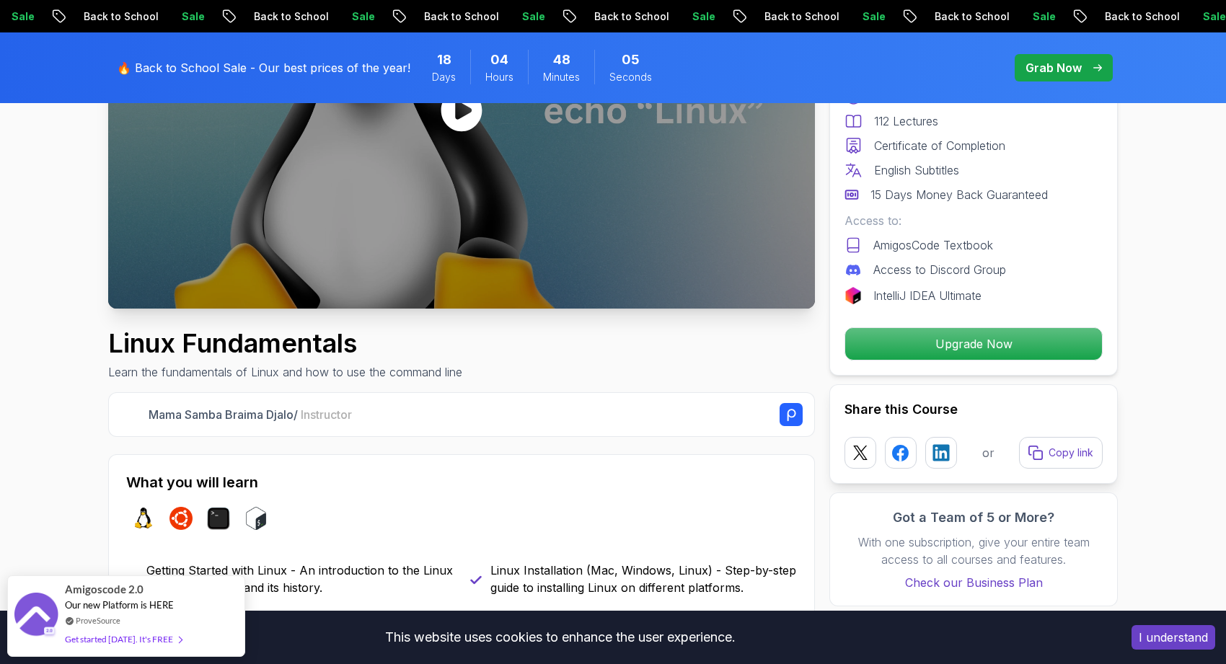
scroll to position [88, 0]
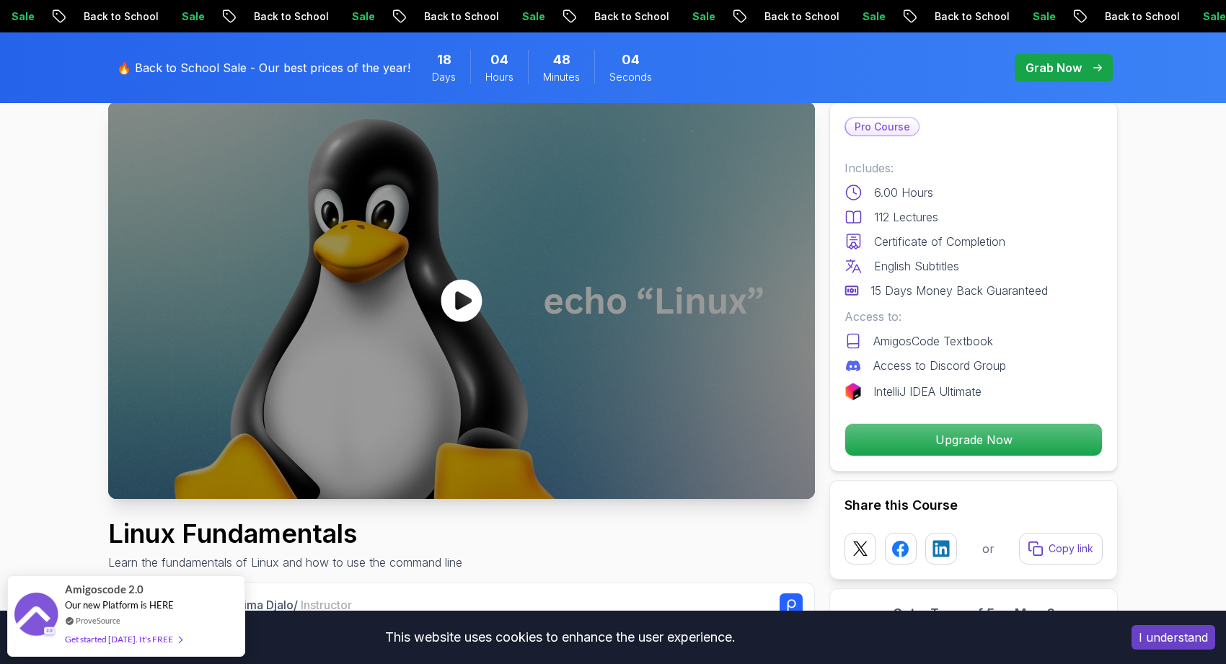
click at [748, 436] on div at bounding box center [461, 300] width 707 height 397
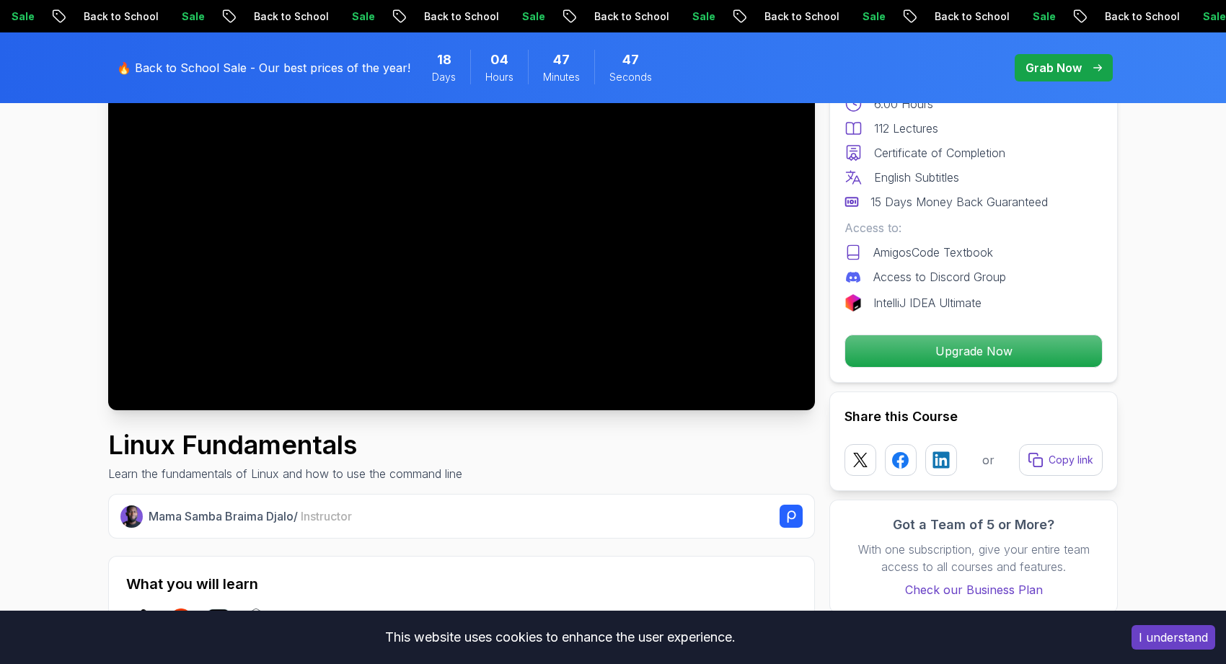
scroll to position [0, 0]
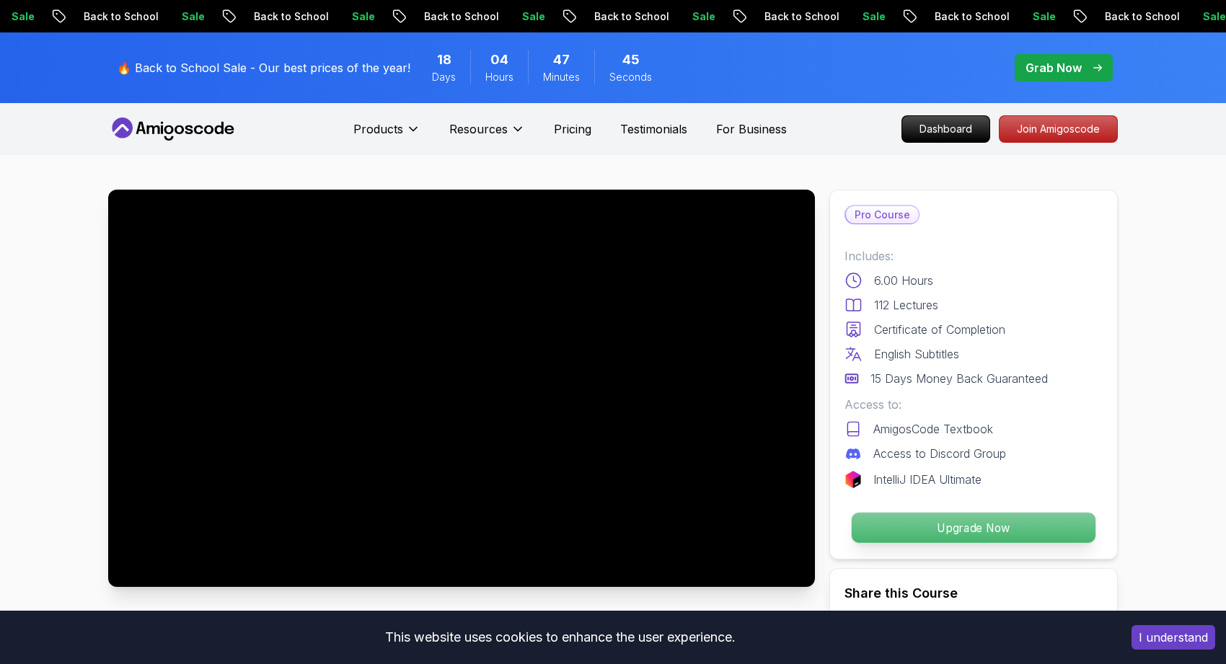
click at [914, 522] on p "Upgrade Now" at bounding box center [974, 528] width 244 height 30
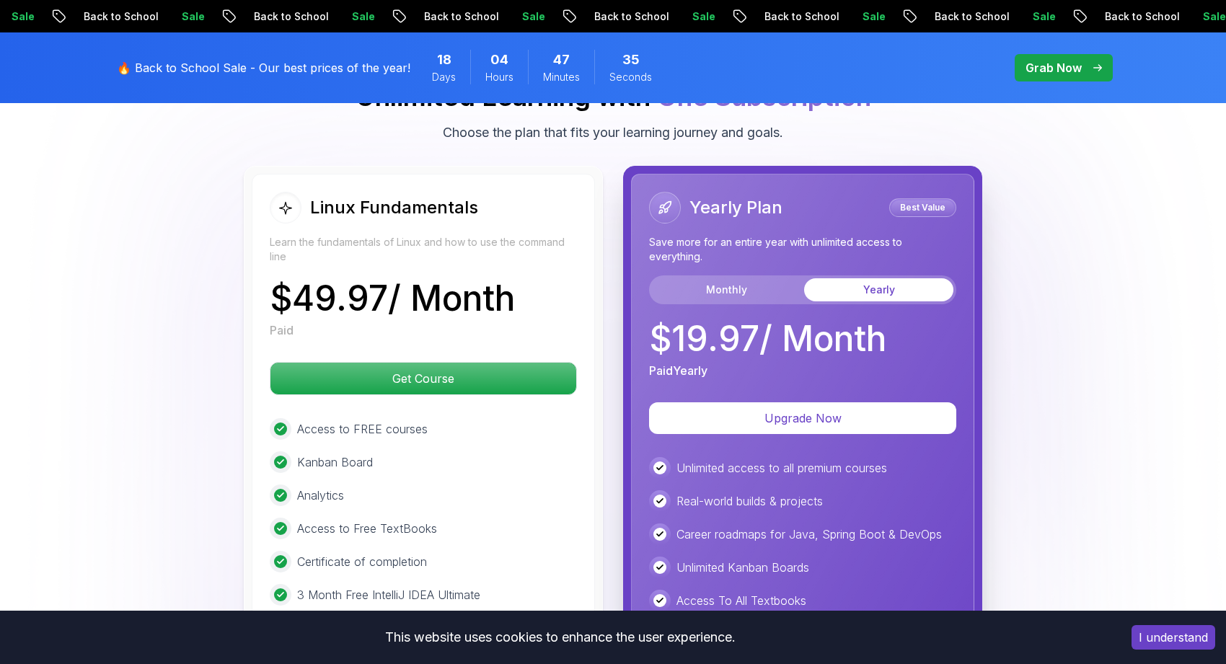
scroll to position [3249, 0]
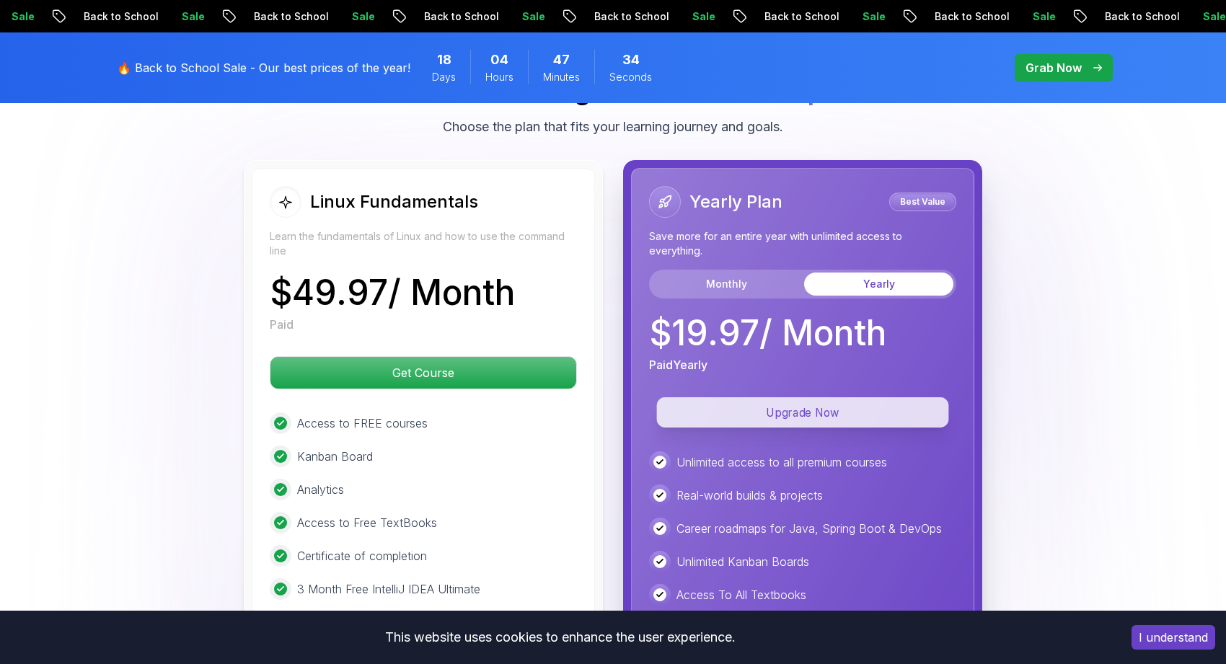
click at [678, 415] on p "Upgrade Now" at bounding box center [803, 412] width 292 height 30
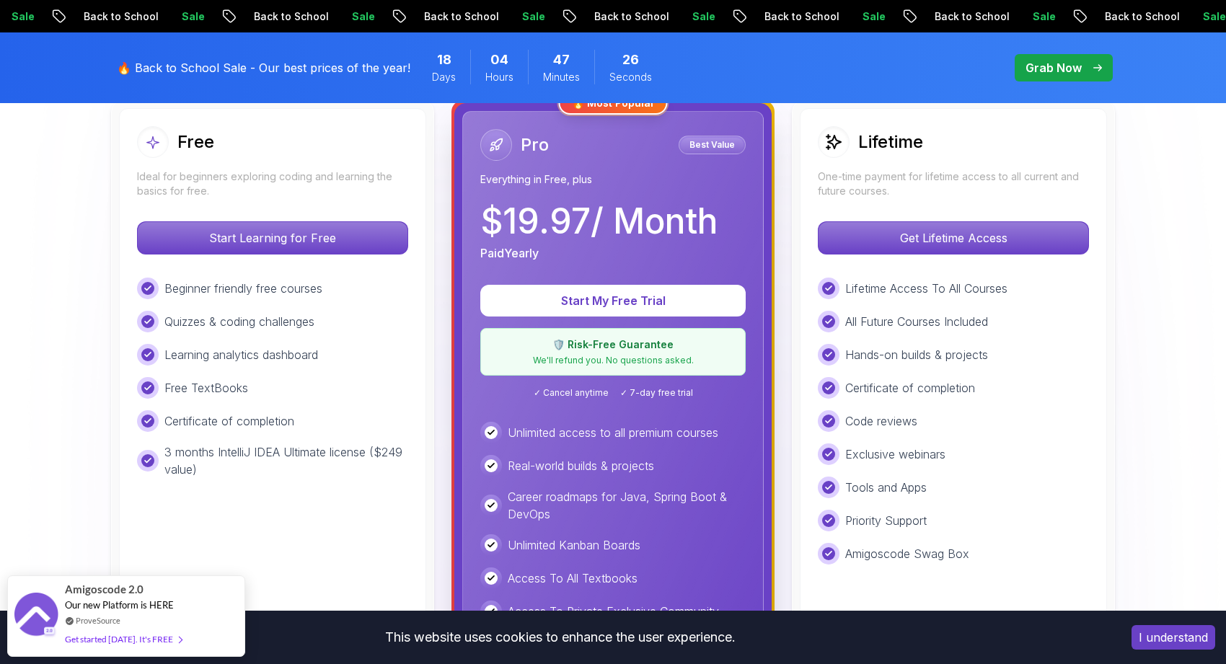
scroll to position [342, 0]
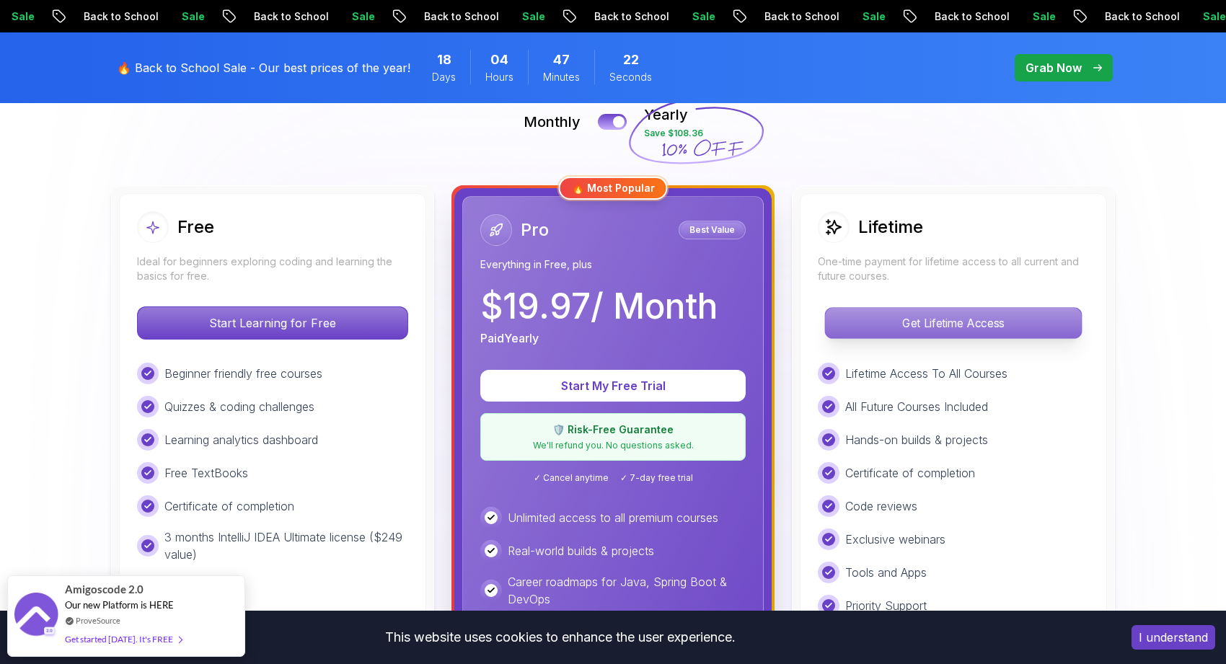
click at [852, 319] on p "Get Lifetime Access" at bounding box center [953, 323] width 256 height 30
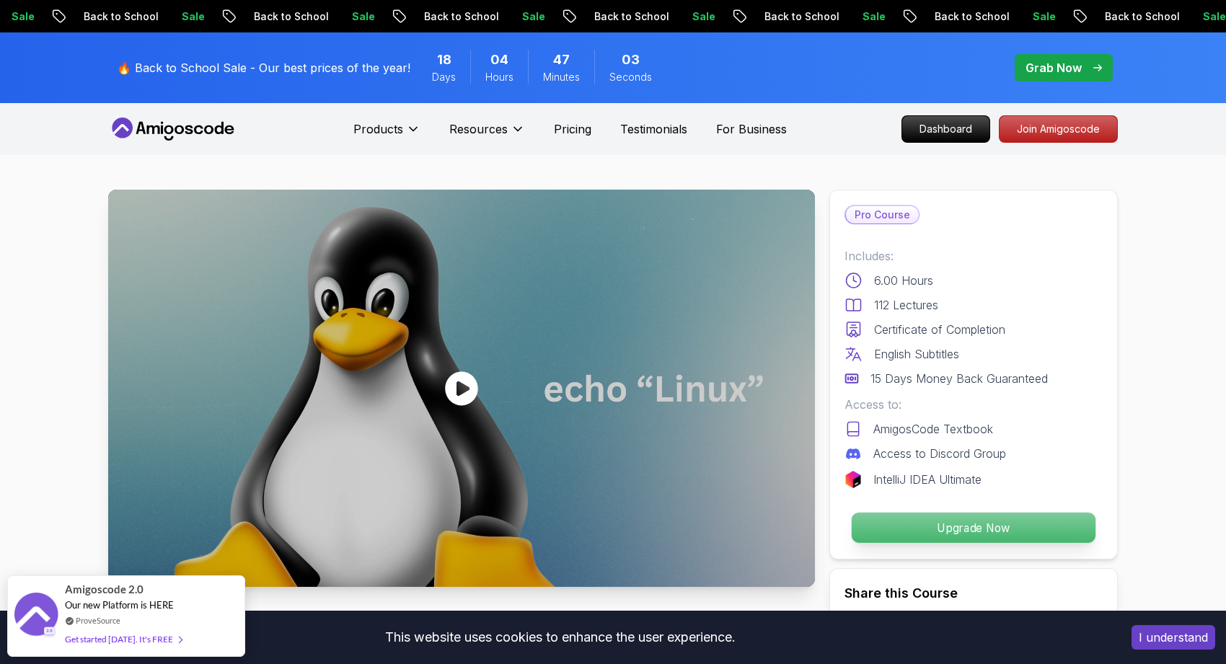
click at [943, 522] on p "Upgrade Now" at bounding box center [974, 528] width 244 height 30
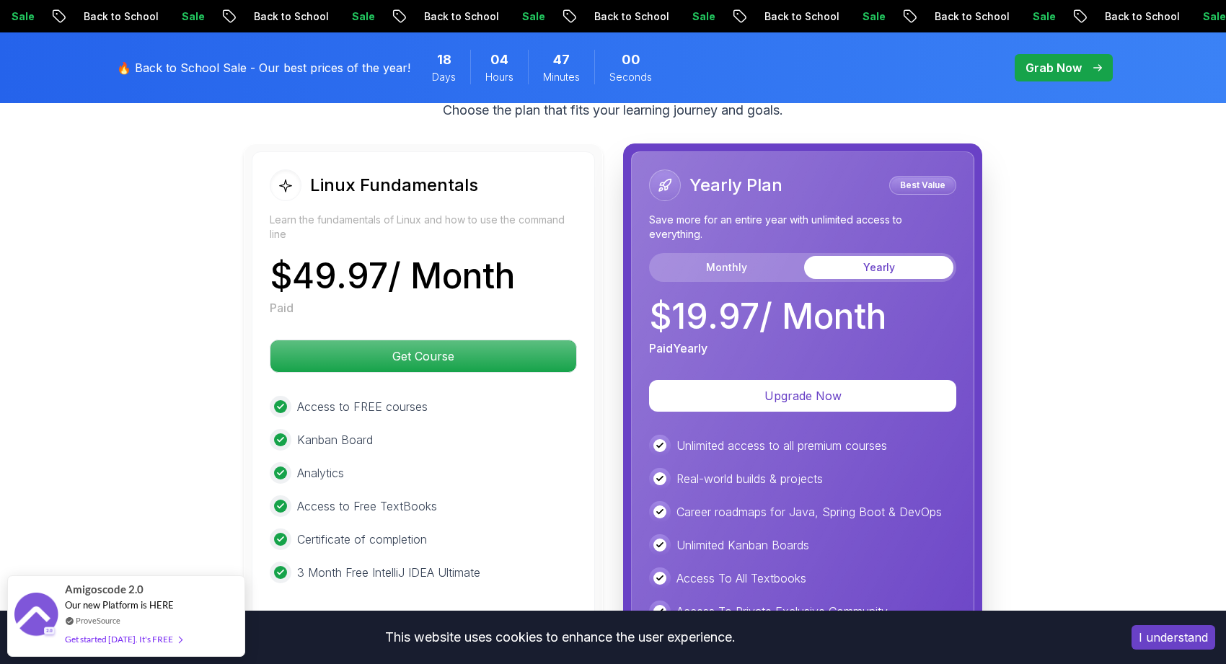
scroll to position [3267, 0]
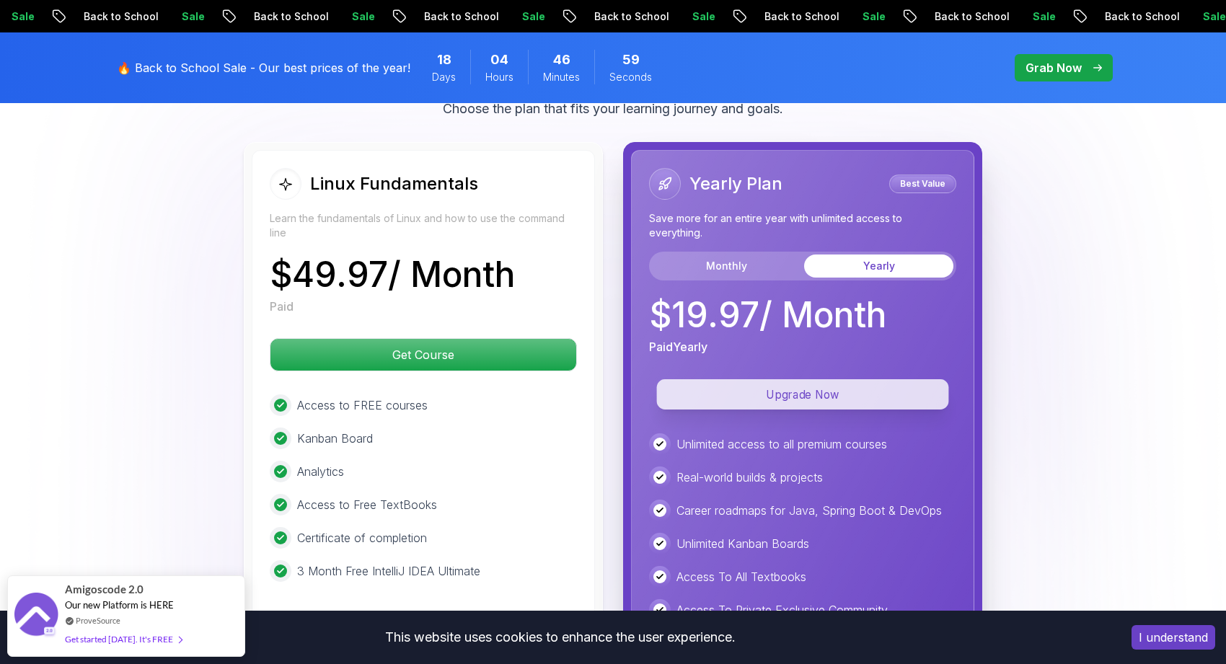
click at [934, 389] on p "Upgrade Now" at bounding box center [803, 394] width 292 height 30
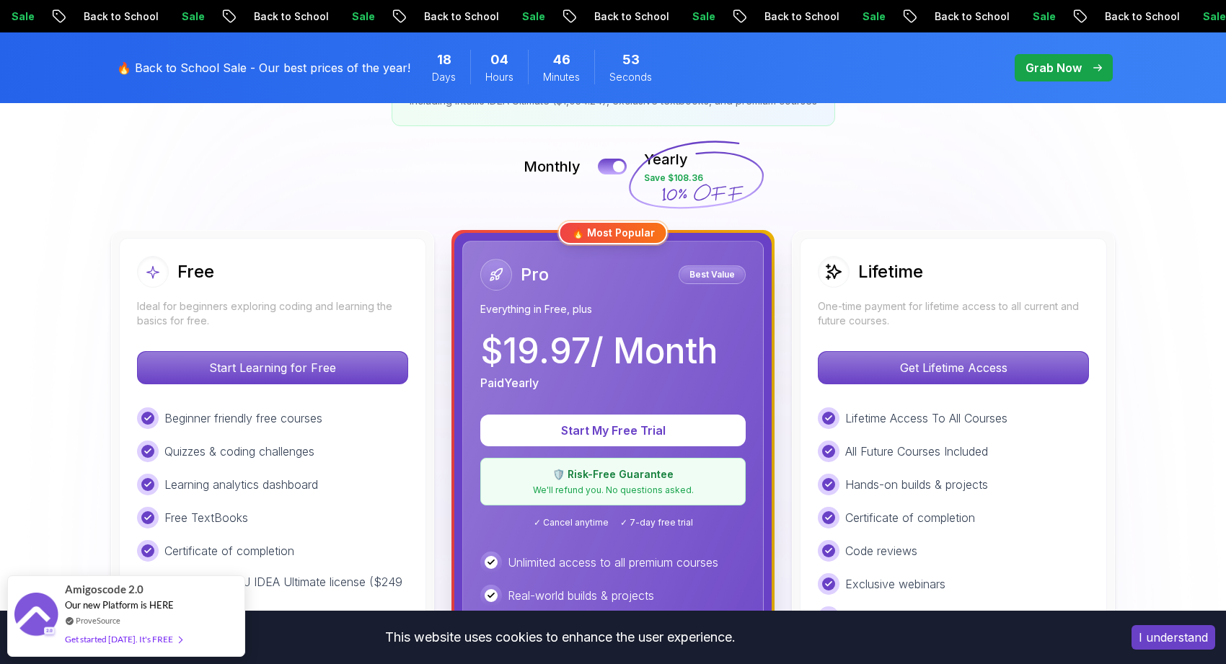
scroll to position [273, 0]
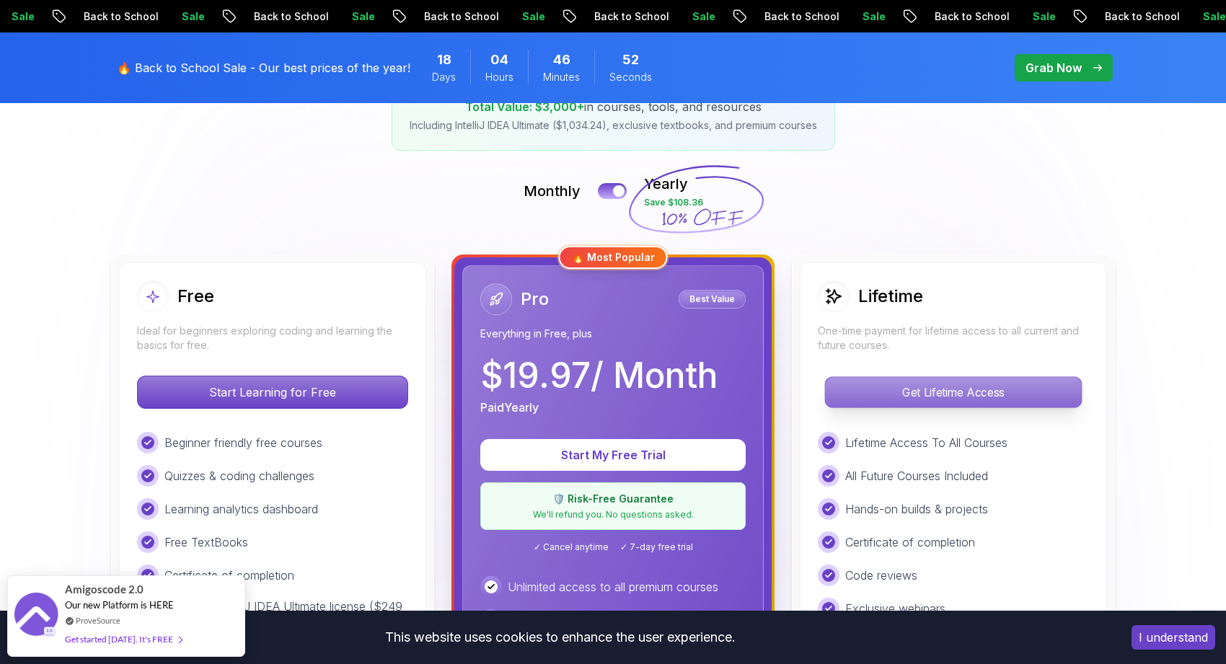
click at [917, 393] on p "Get Lifetime Access" at bounding box center [953, 392] width 256 height 30
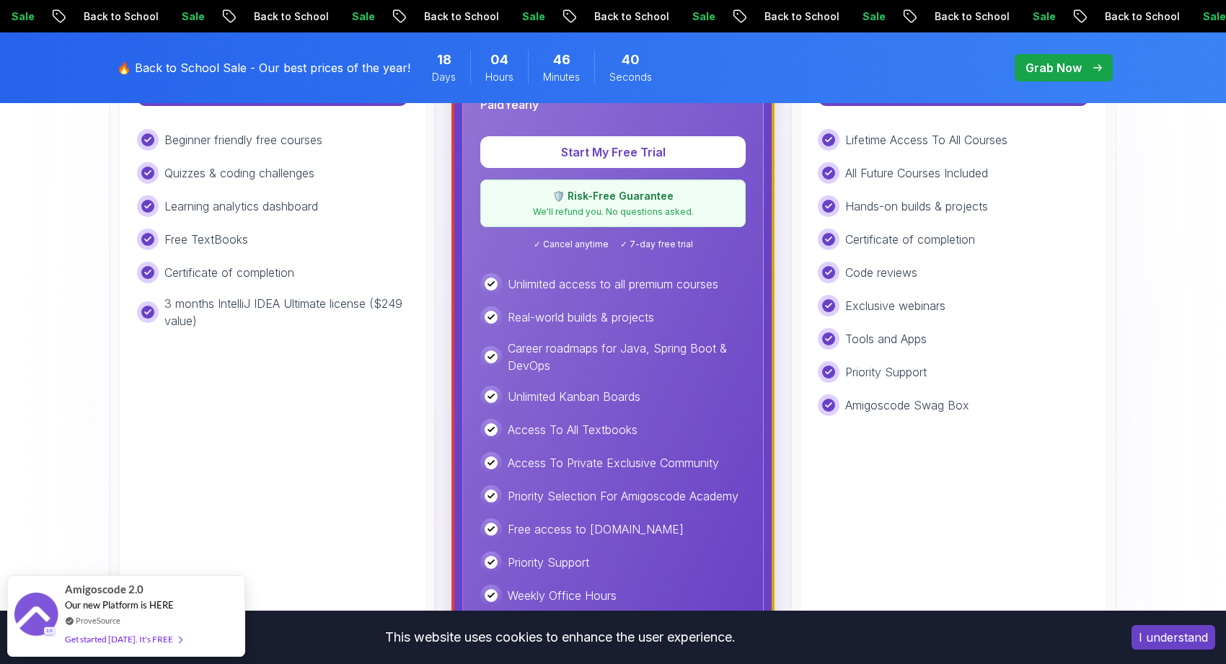
scroll to position [511, 0]
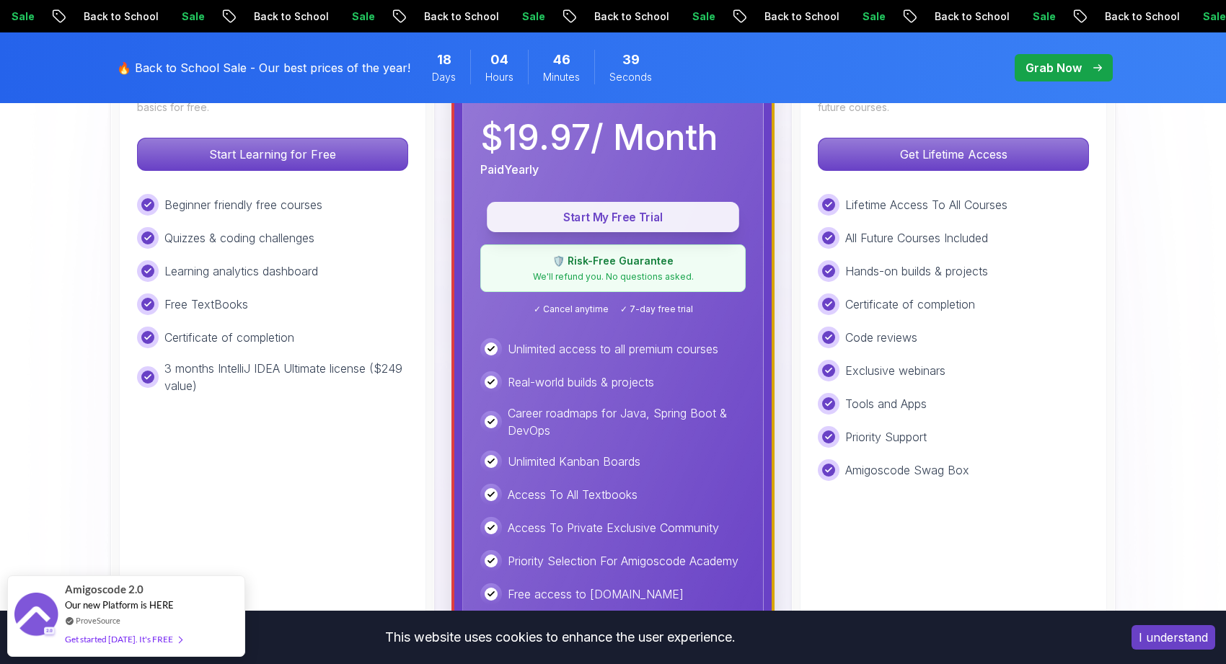
click at [523, 221] on p "Start My Free Trial" at bounding box center [612, 217] width 219 height 17
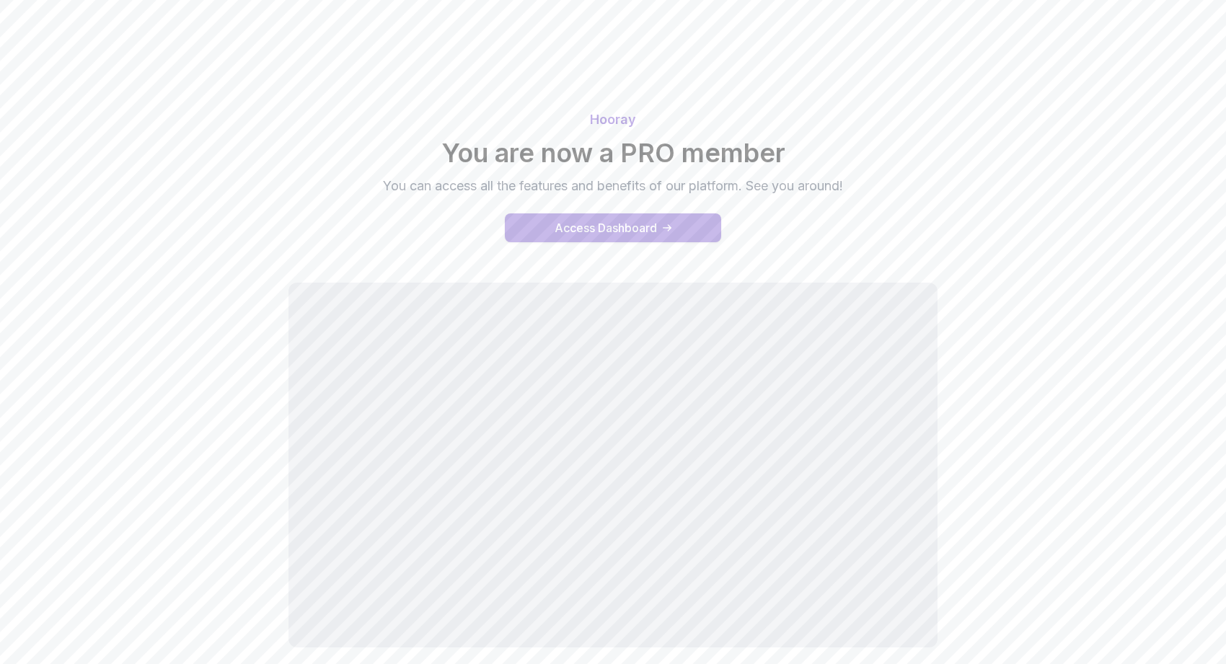
click at [612, 220] on div "Access Dashboard" at bounding box center [606, 227] width 102 height 17
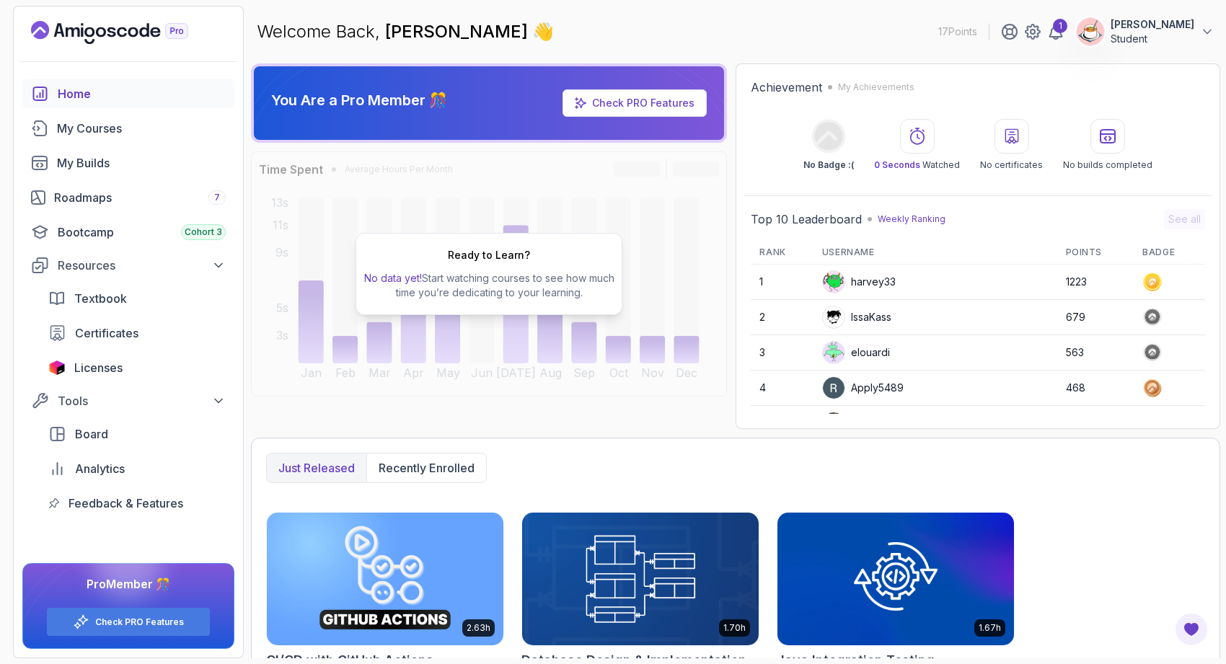
click at [648, 325] on div "Ready to Learn? No data yet! Start watching courses to see how much time you’re…" at bounding box center [489, 273] width 476 height 245
click at [1176, 31] on p "[PERSON_NAME]" at bounding box center [1153, 24] width 84 height 14
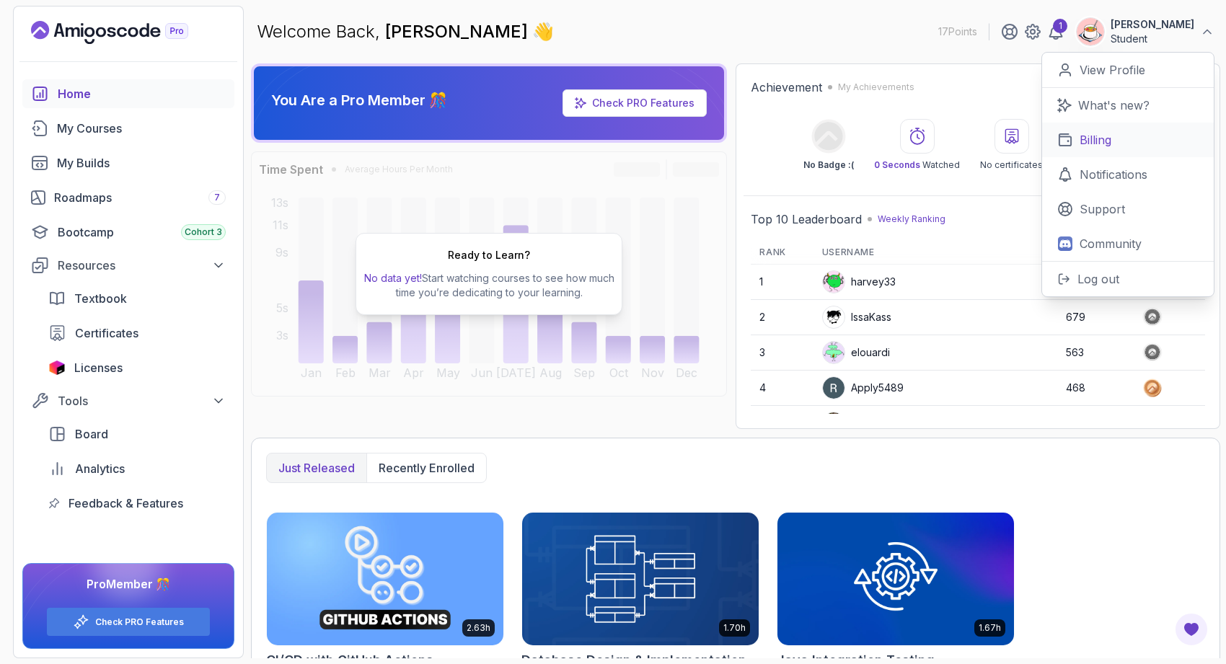
click at [1139, 131] on link "Billing" at bounding box center [1128, 140] width 172 height 35
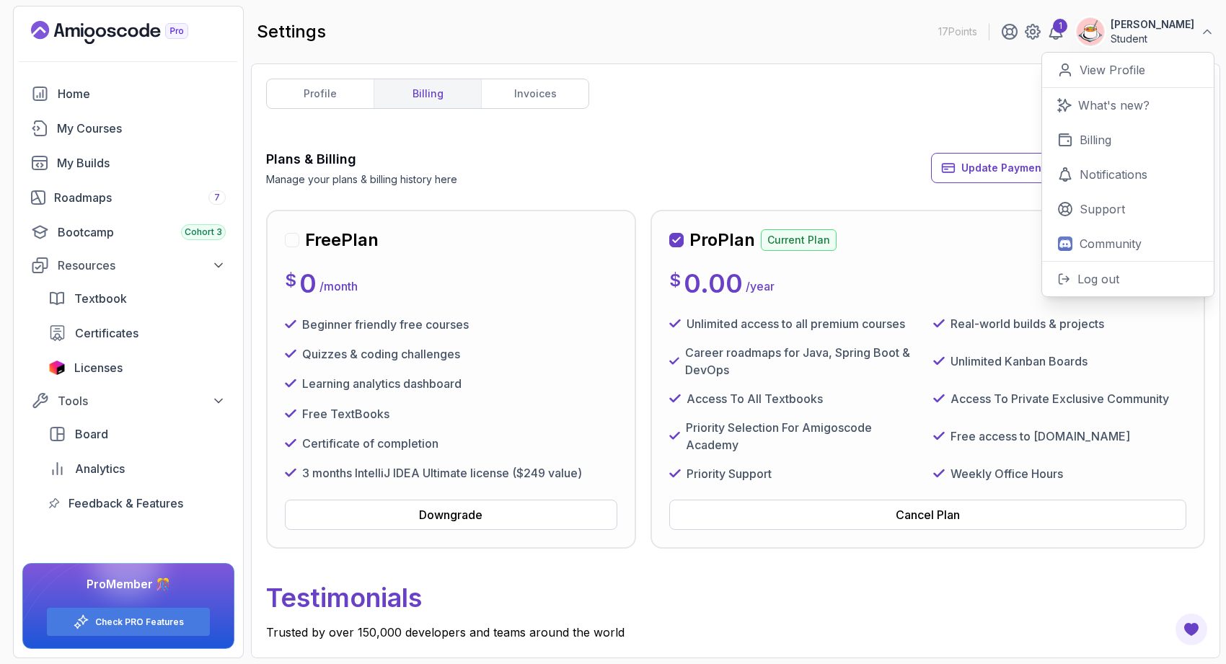
click at [897, 239] on div "Pro Plan Current Plan Next Payment: [DATE]" at bounding box center [927, 240] width 517 height 23
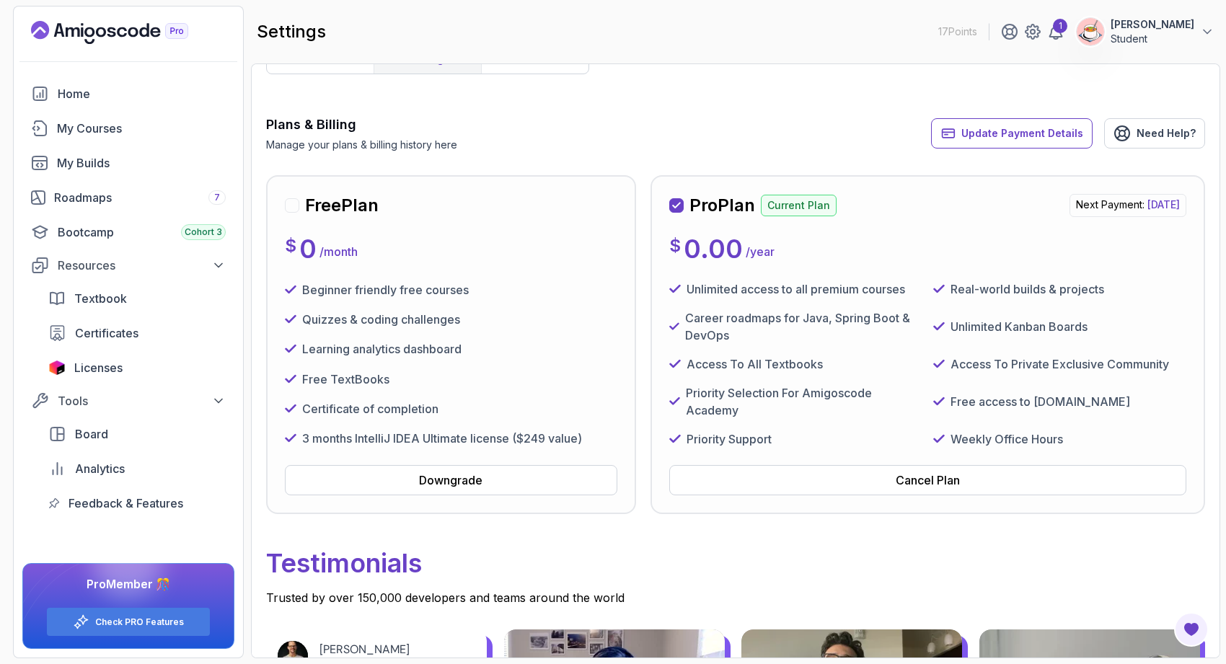
scroll to position [33, 0]
click at [1148, 208] on span "[DATE]" at bounding box center [1164, 206] width 32 height 12
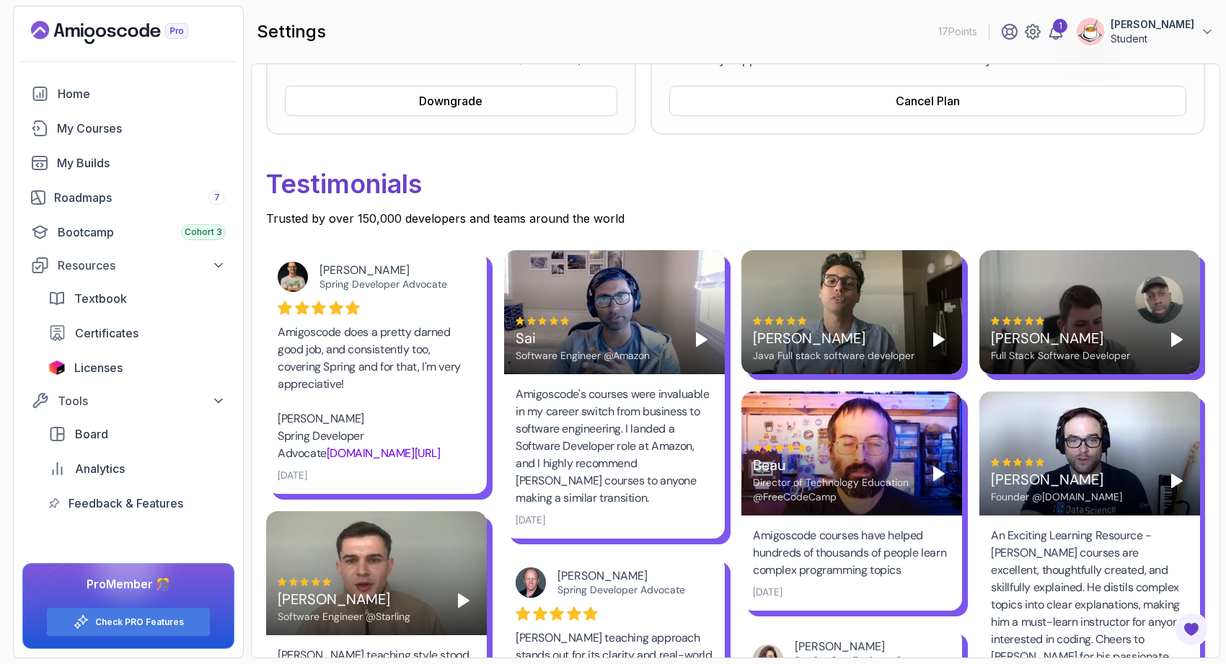
scroll to position [7, 0]
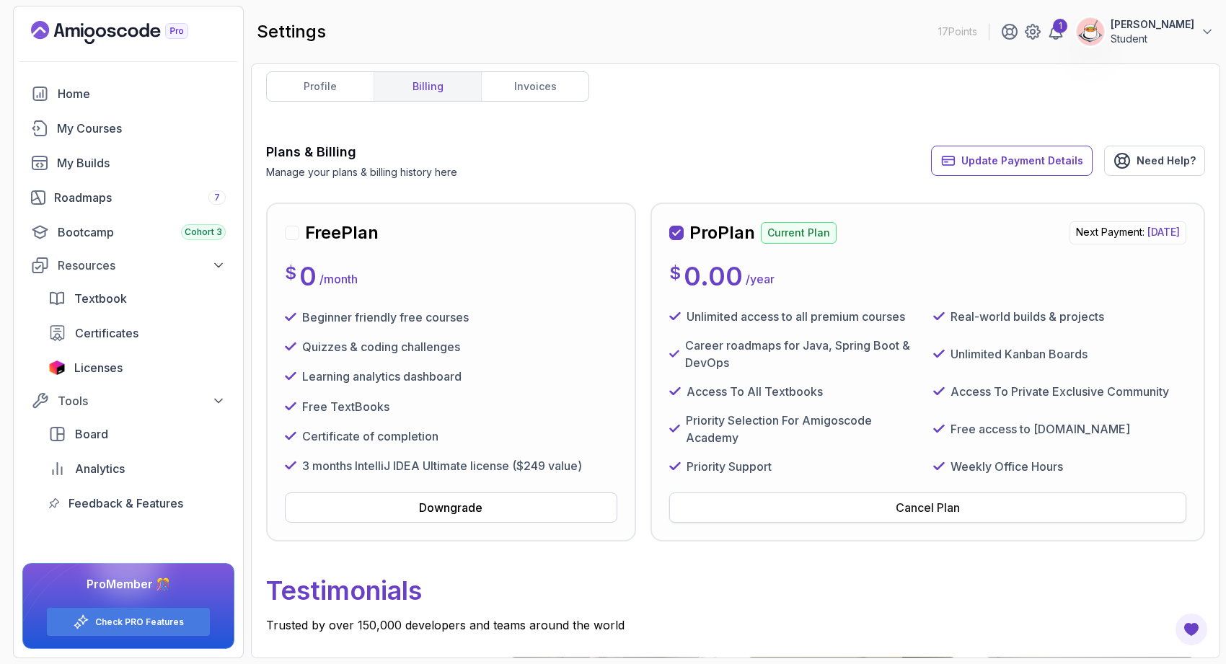
click at [940, 511] on div "Cancel Plan" at bounding box center [928, 507] width 64 height 17
click at [939, 509] on div "Cancel Plan" at bounding box center [928, 507] width 64 height 17
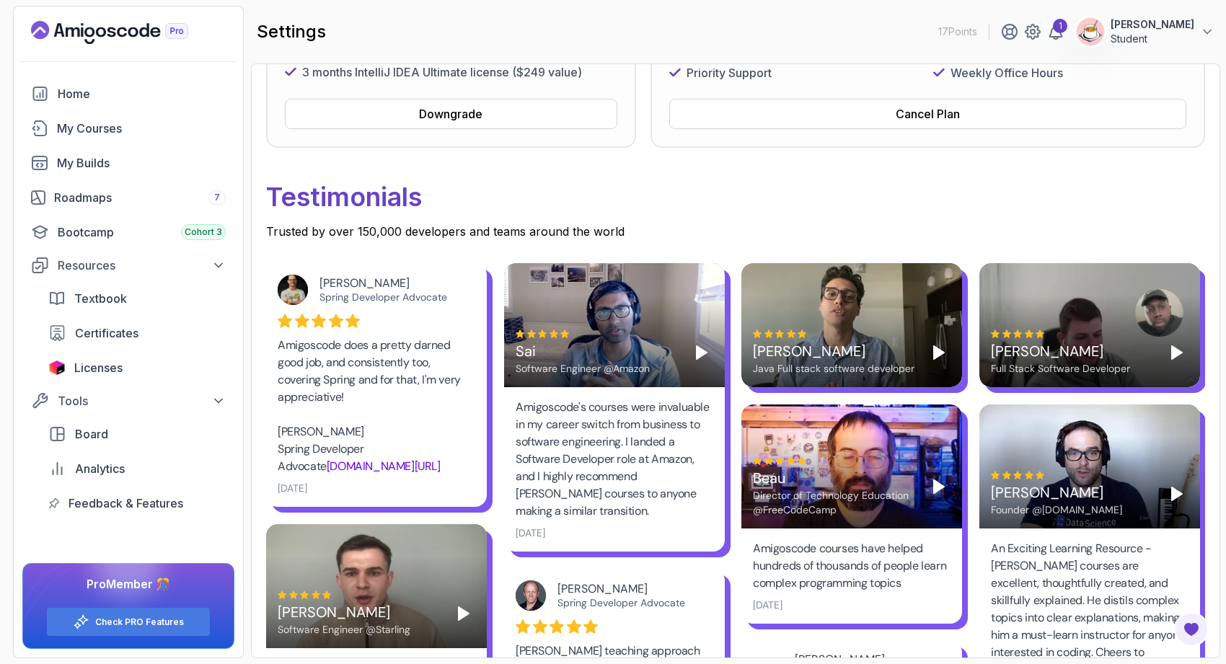
scroll to position [387, 0]
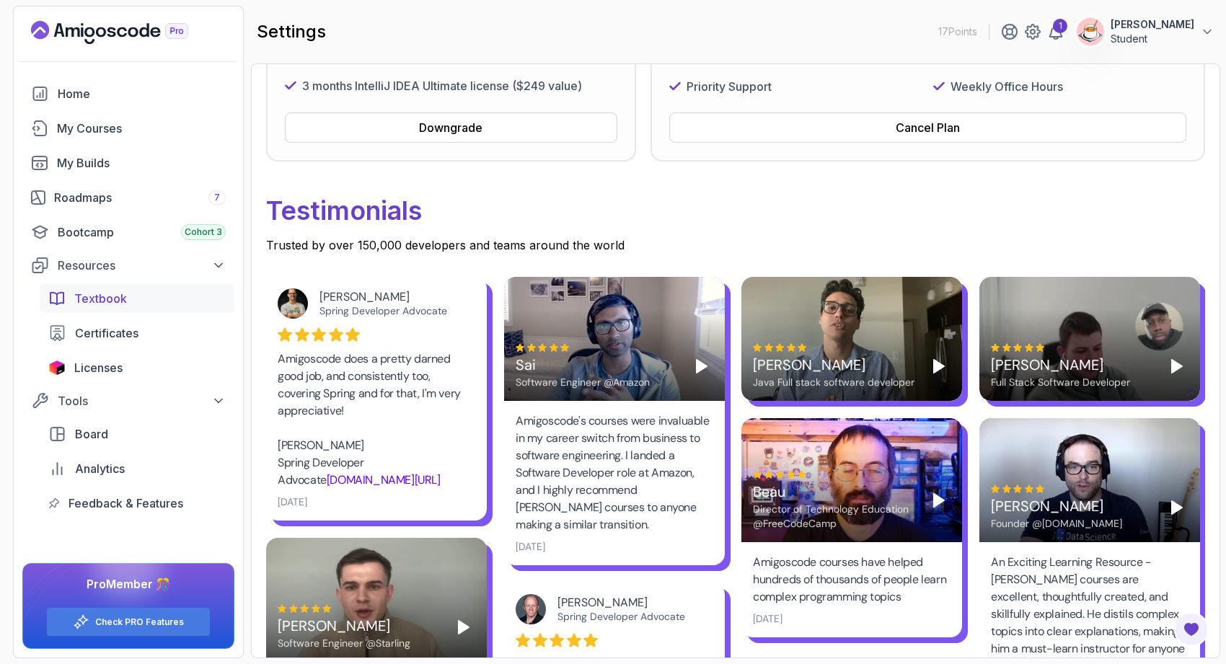
click at [122, 309] on link "Textbook" at bounding box center [137, 298] width 195 height 29
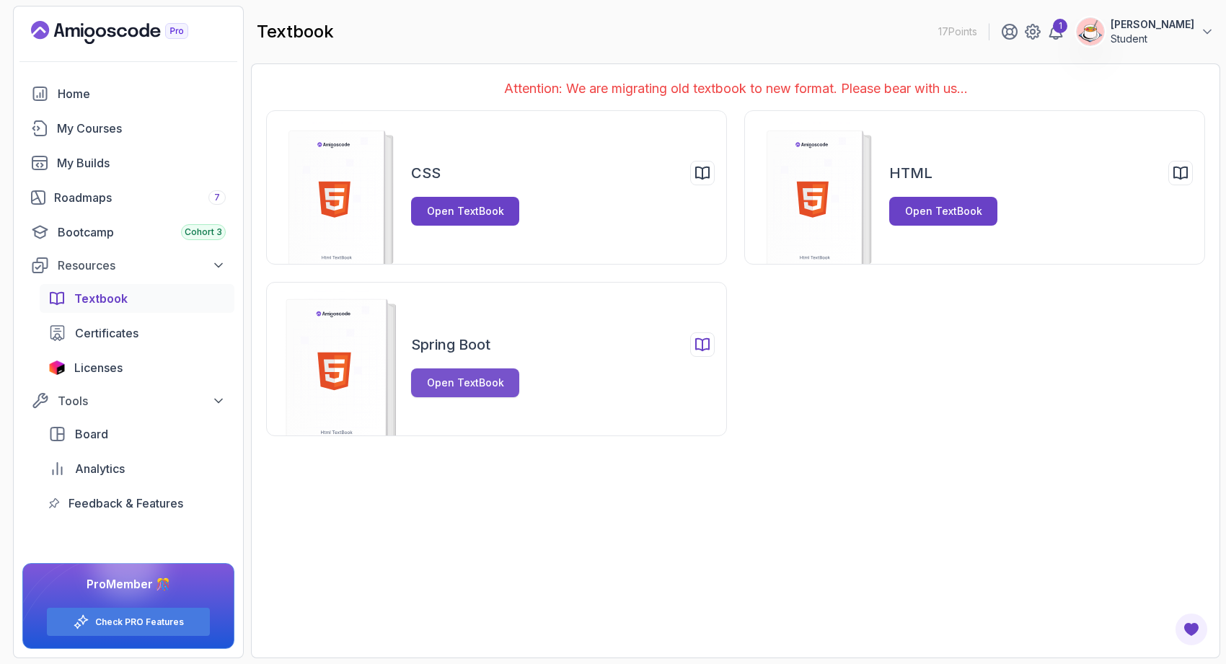
click at [472, 392] on button "Open TextBook" at bounding box center [465, 383] width 108 height 29
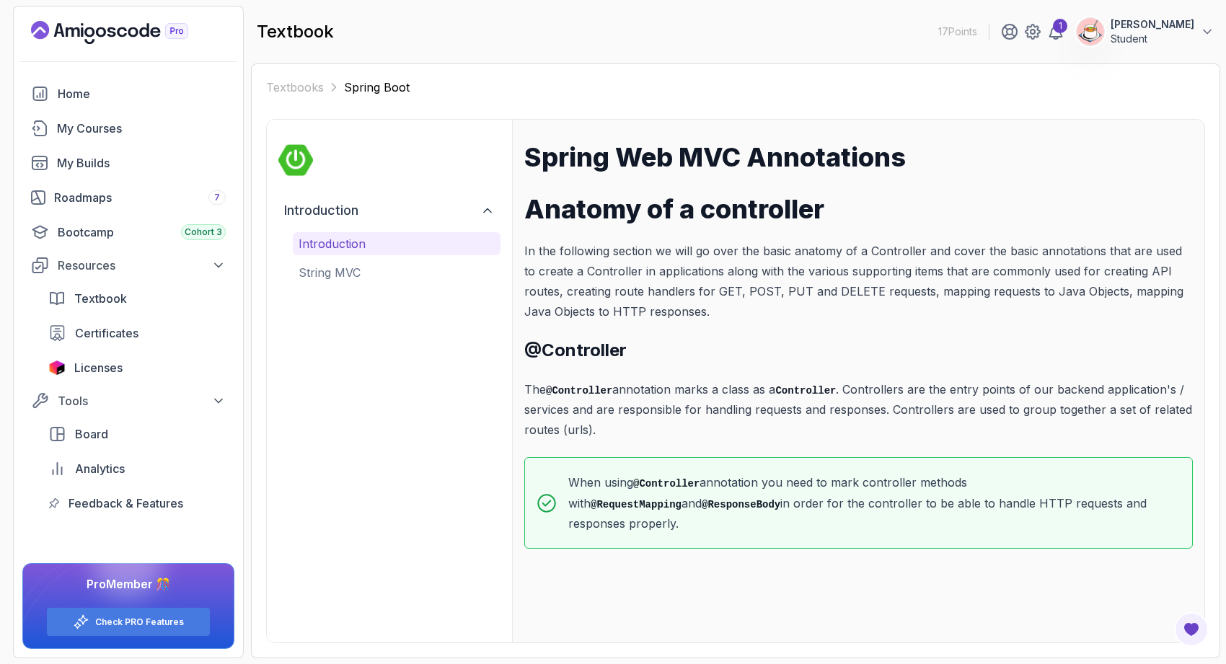
click at [419, 259] on div "Introduction String MVC" at bounding box center [397, 258] width 208 height 52
click at [418, 271] on p "String MVC" at bounding box center [397, 272] width 196 height 17
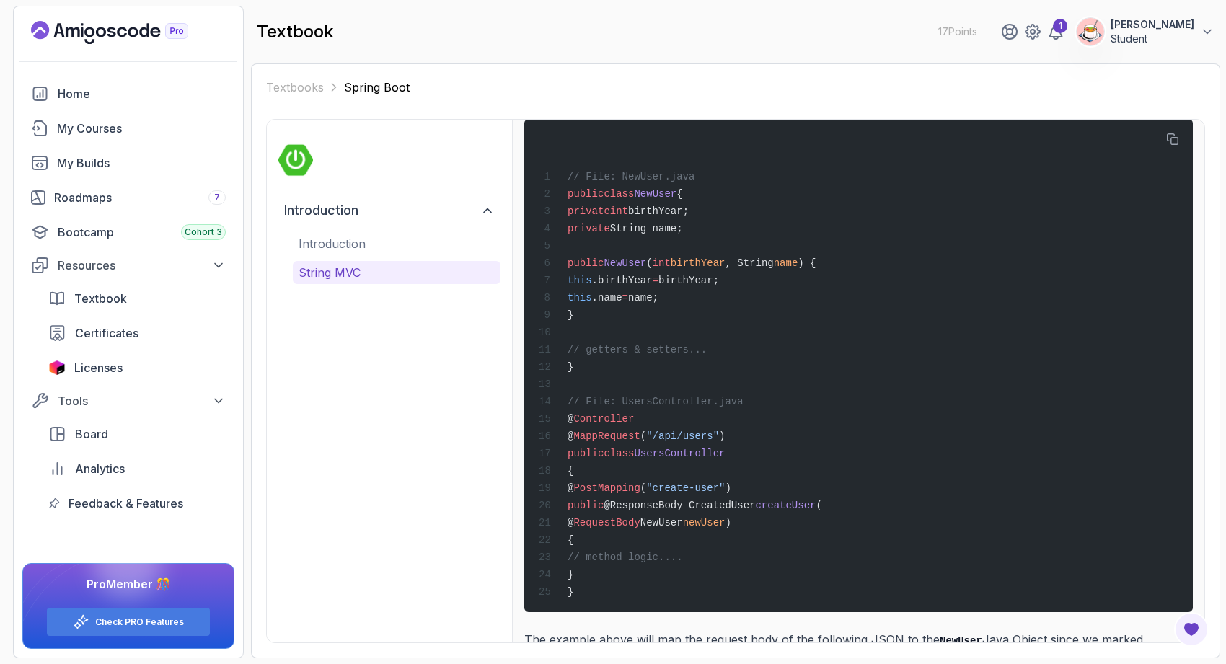
scroll to position [2408, 0]
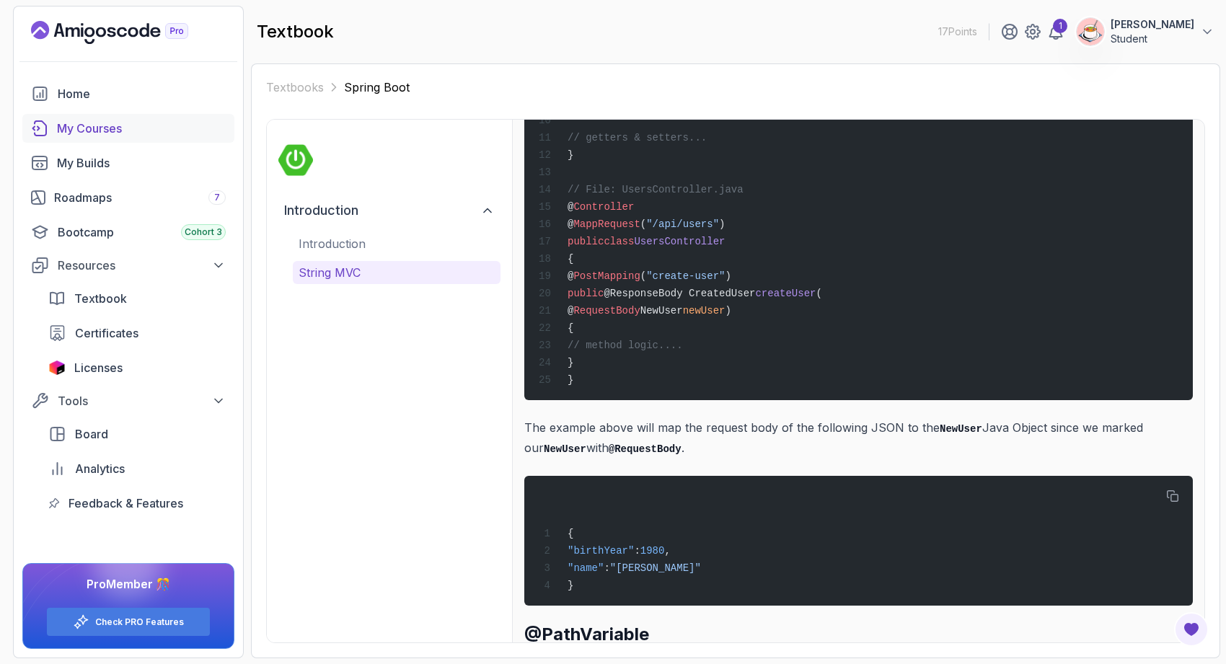
click at [149, 131] on div "My Courses" at bounding box center [141, 128] width 169 height 17
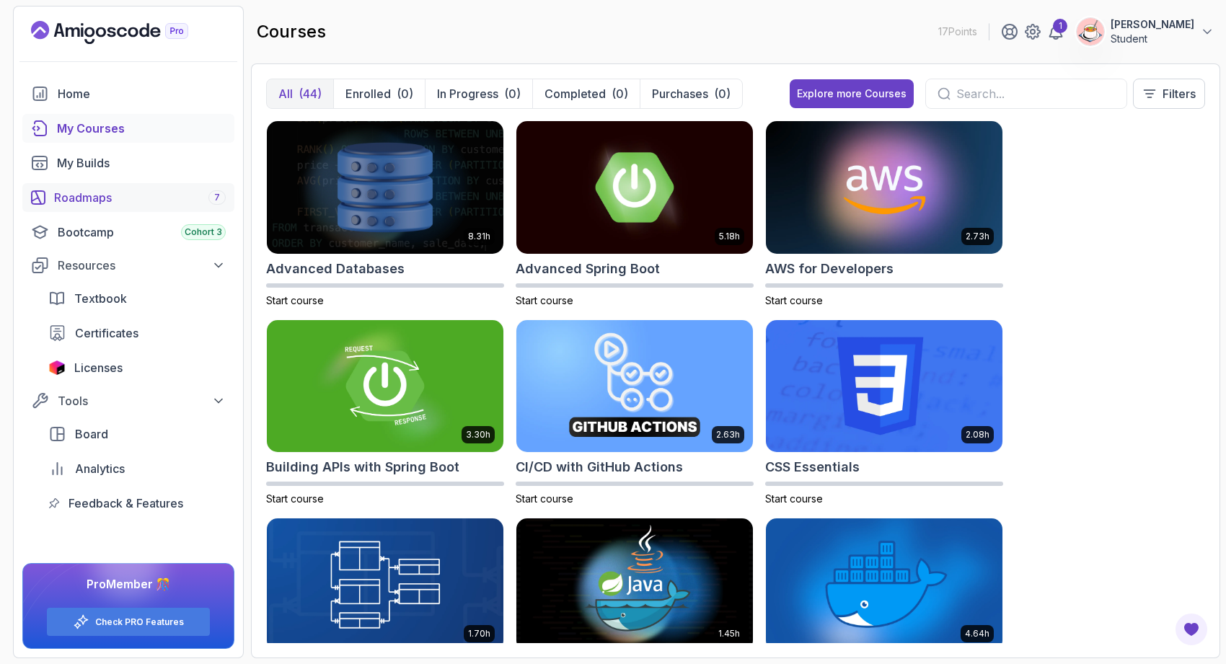
click at [164, 206] on link "Roadmaps 7" at bounding box center [128, 197] width 212 height 29
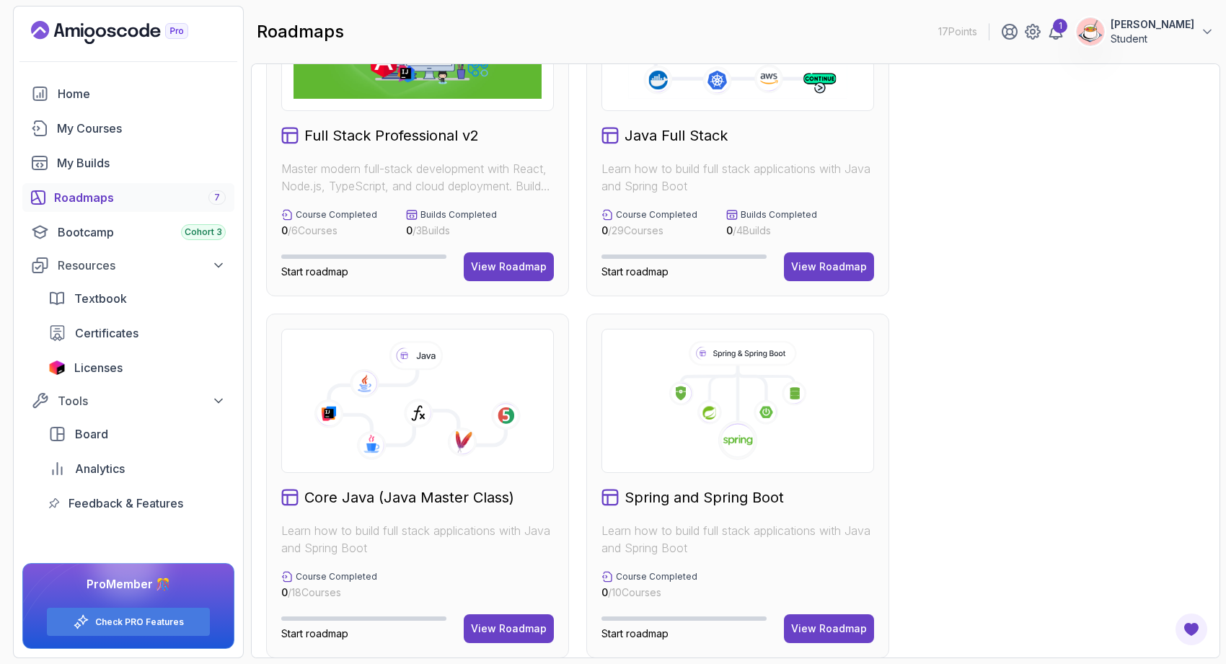
scroll to position [132, 0]
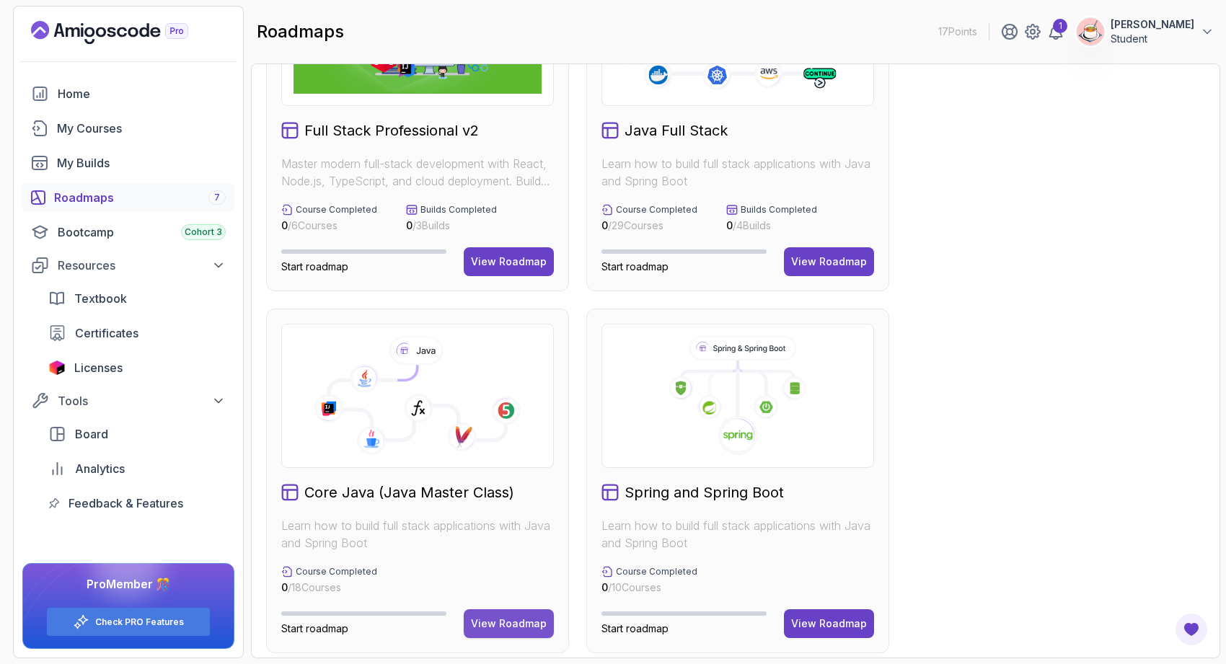
click at [510, 635] on button "View Roadmap" at bounding box center [509, 623] width 90 height 29
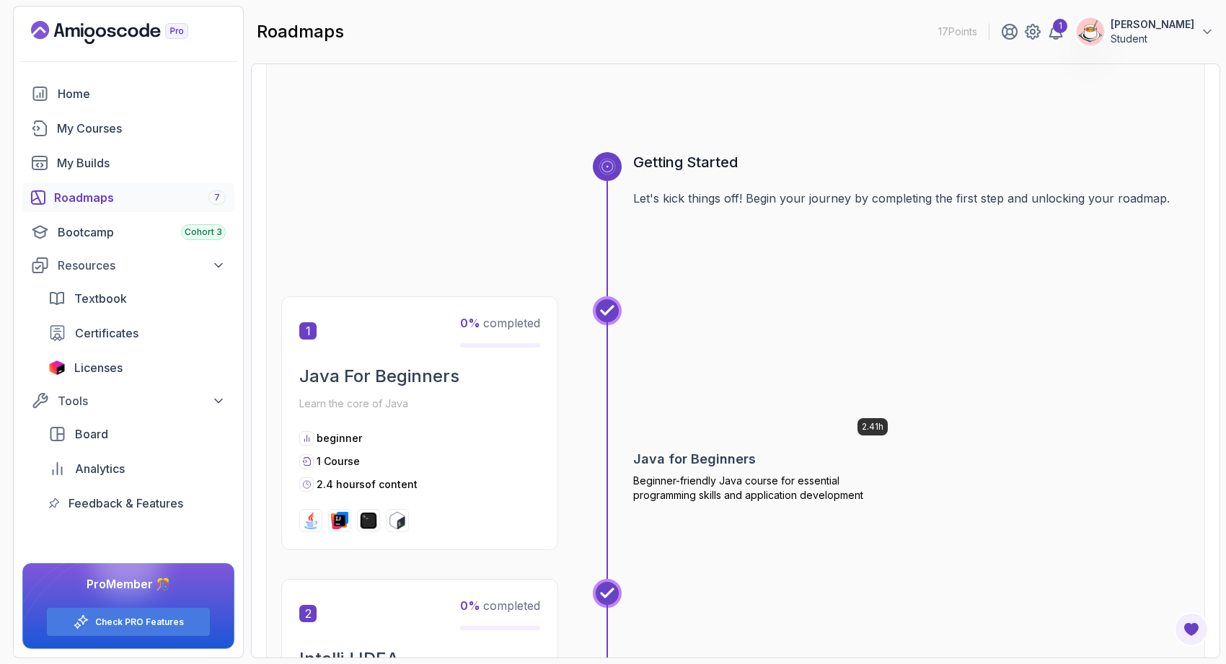
scroll to position [74, 0]
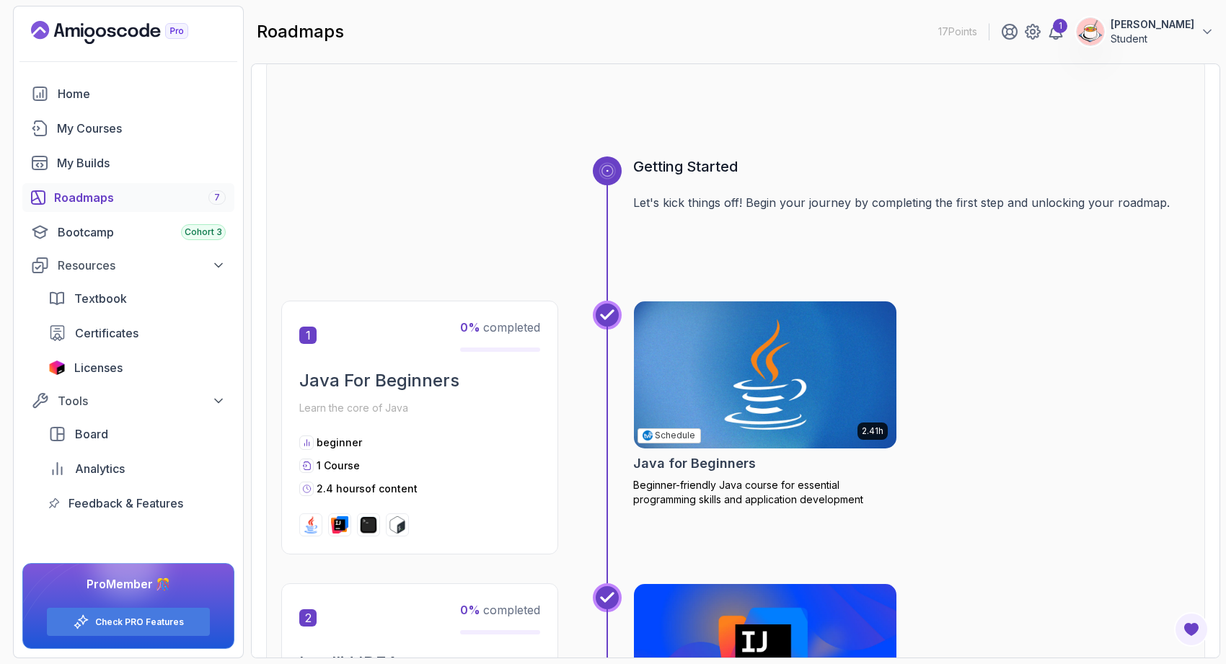
click at [742, 371] on img at bounding box center [766, 375] width 276 height 154
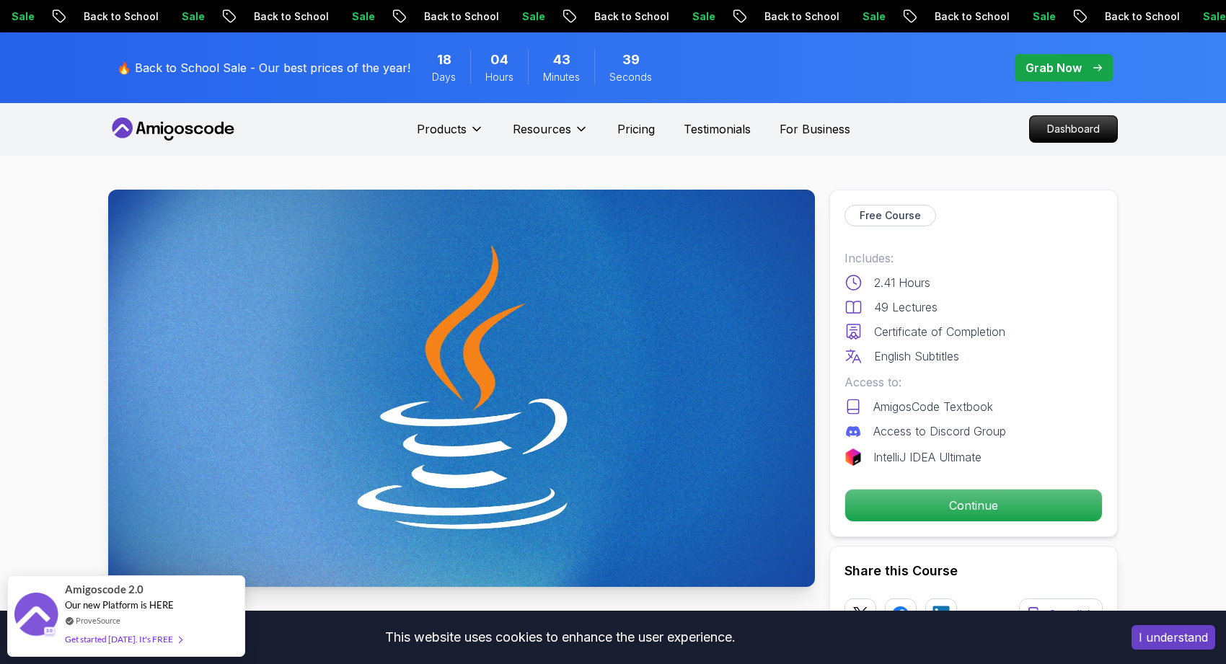
click at [1196, 633] on button "I understand" at bounding box center [1174, 637] width 84 height 25
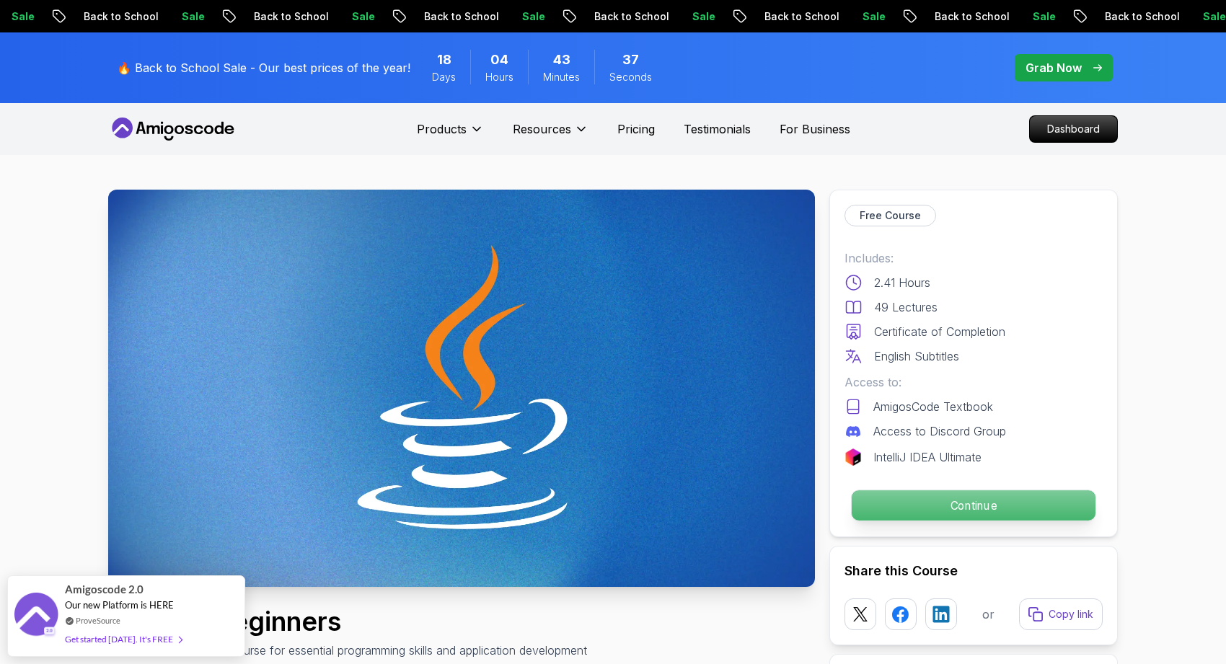
click at [871, 506] on p "Continue" at bounding box center [974, 505] width 244 height 30
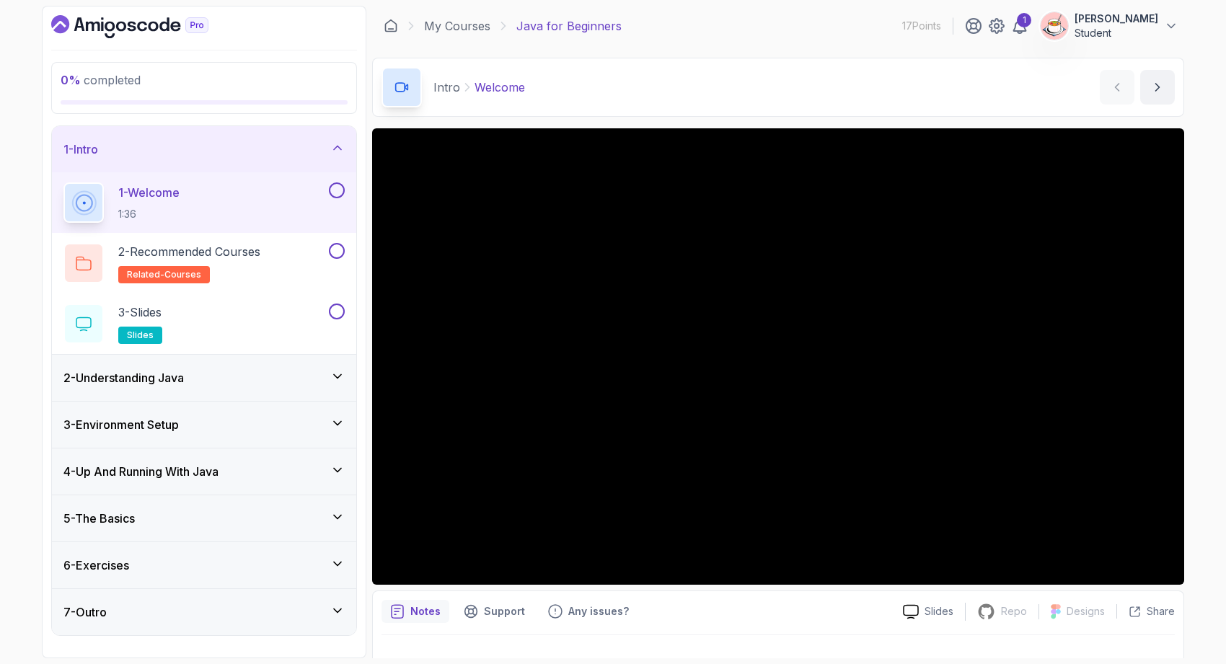
click at [297, 474] on div "4 - Up And Running With Java" at bounding box center [203, 471] width 281 height 17
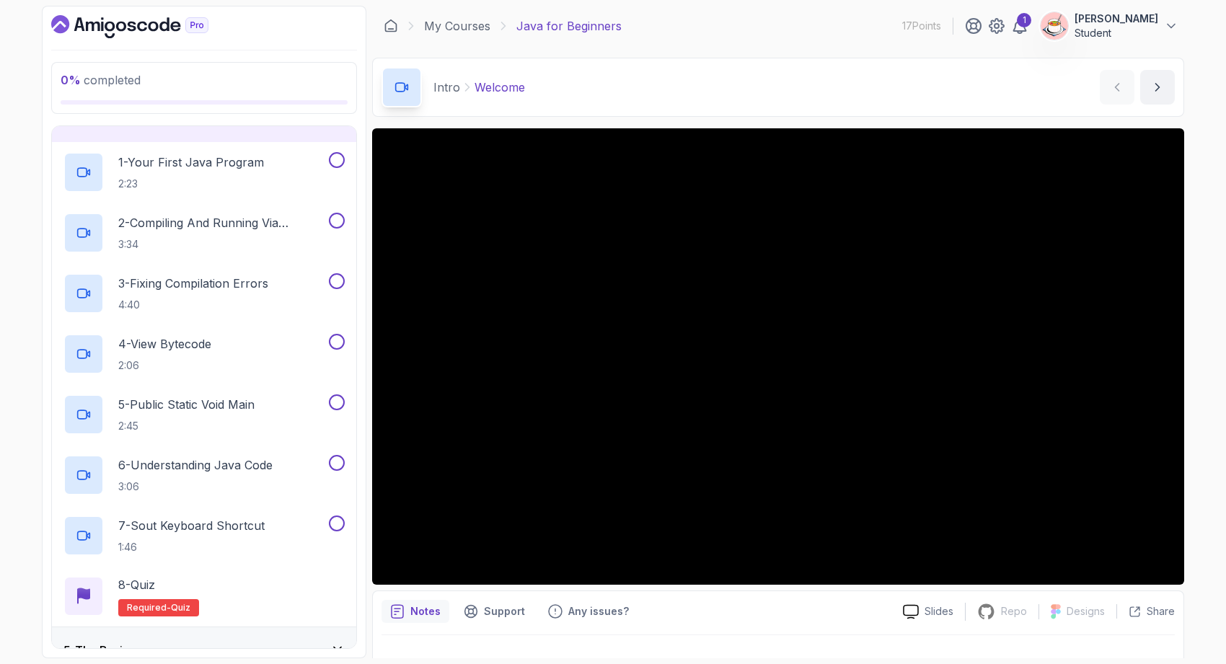
scroll to position [289, 0]
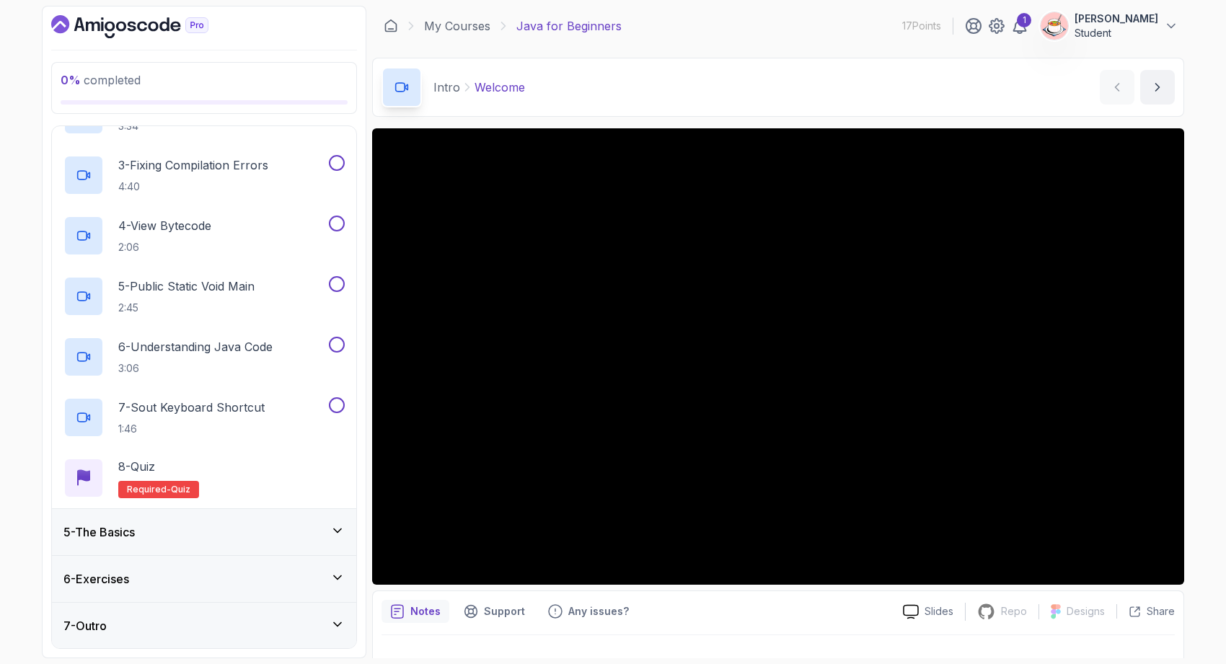
click at [292, 530] on div "5 - The Basics" at bounding box center [203, 532] width 281 height 17
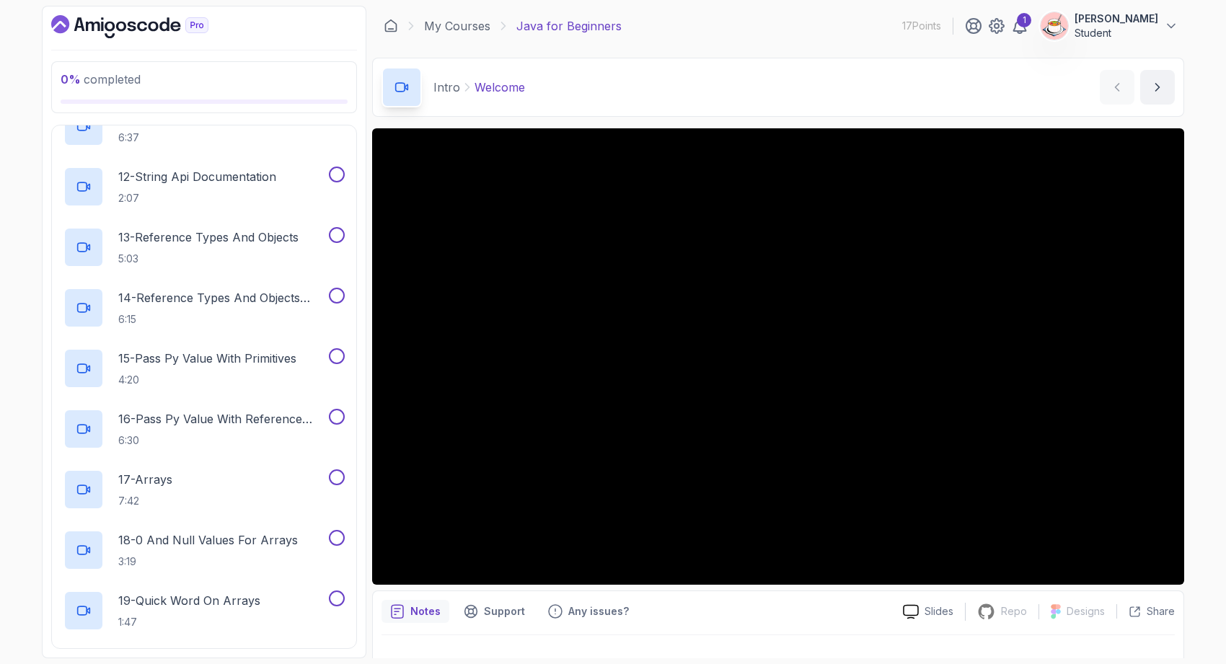
scroll to position [1016, 0]
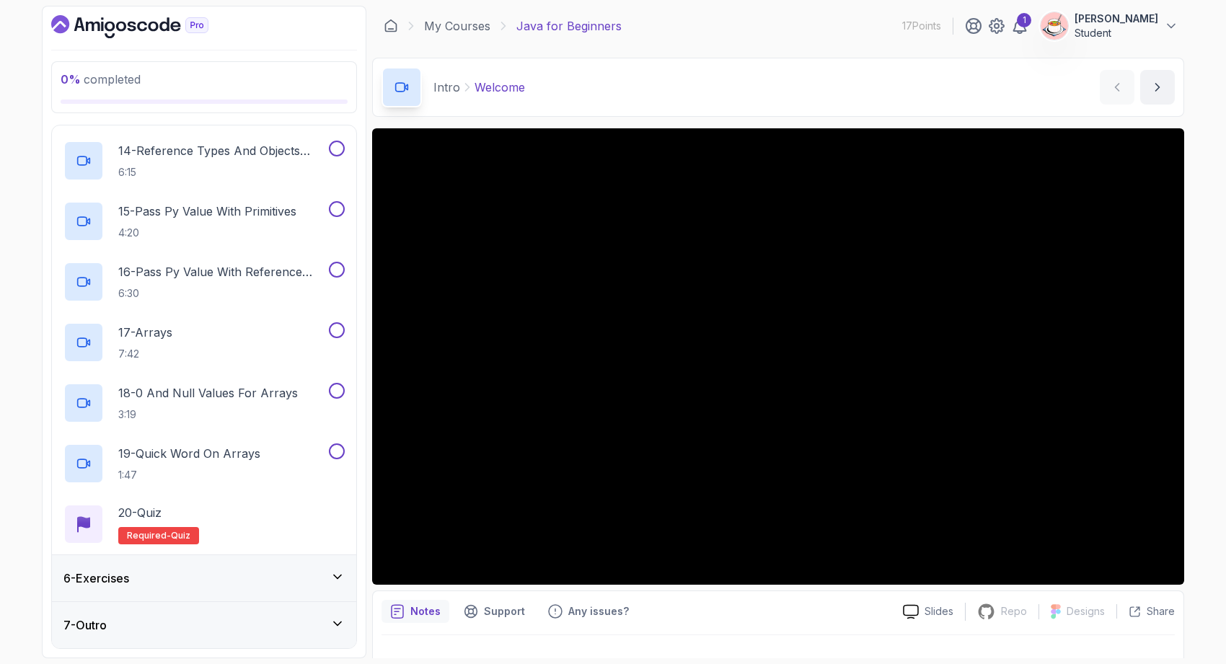
click at [298, 571] on div "6 - Exercises" at bounding box center [203, 578] width 281 height 17
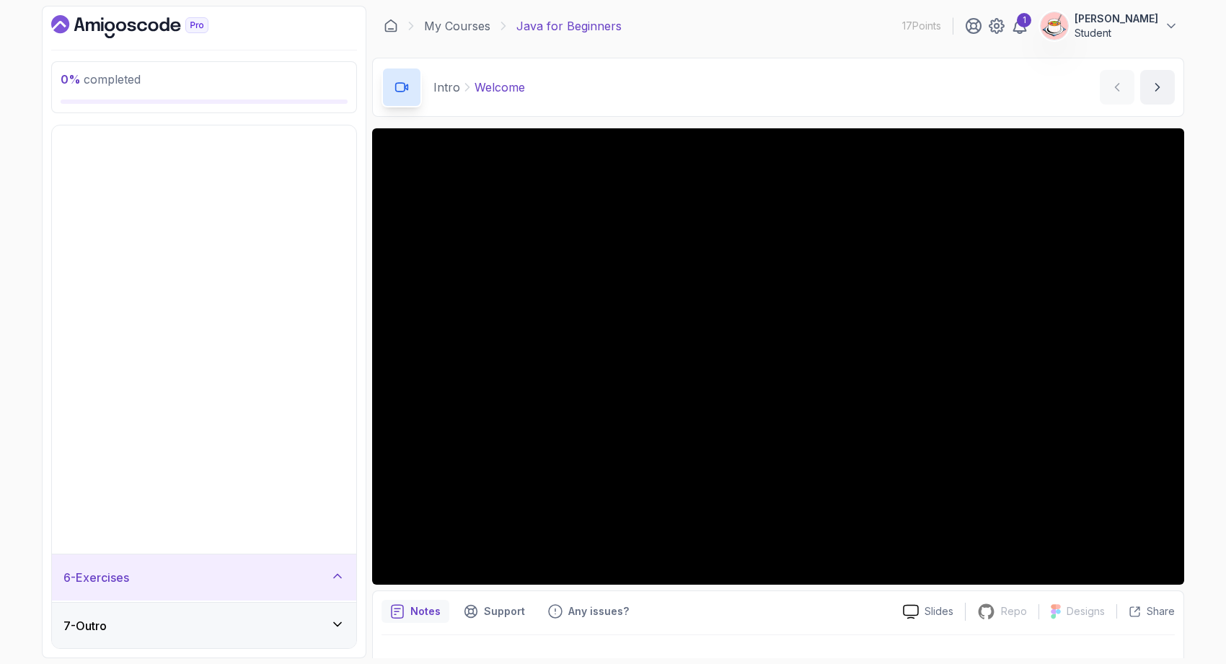
scroll to position [0, 0]
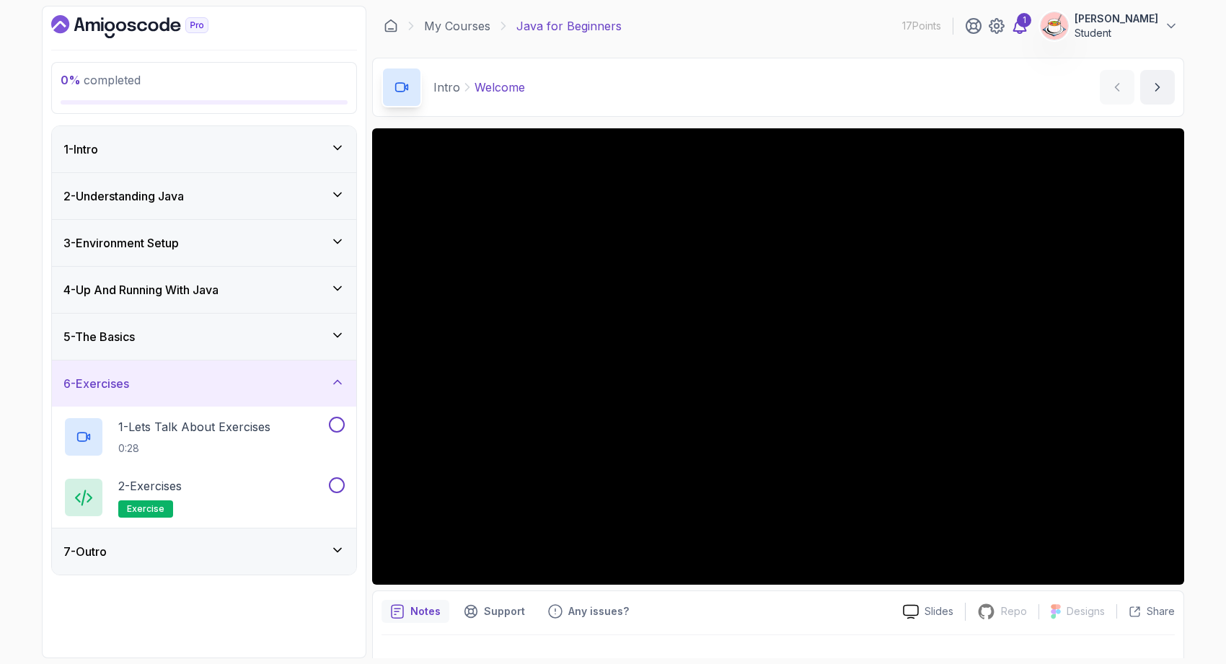
click at [1026, 29] on icon at bounding box center [1020, 26] width 12 height 14
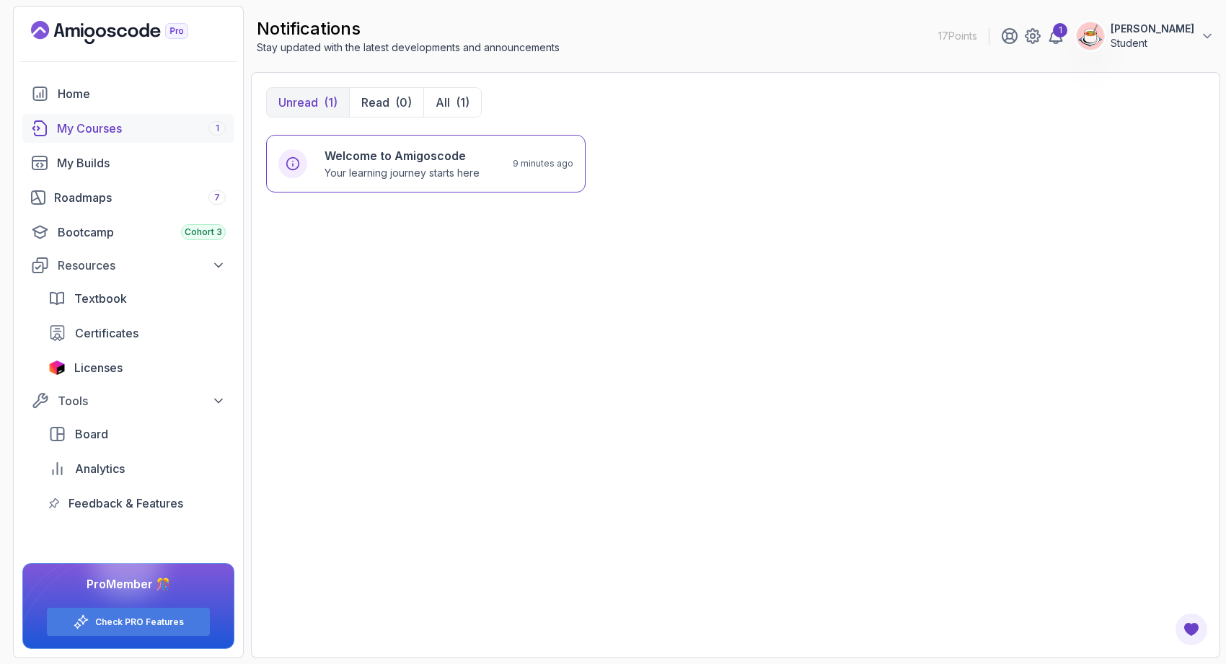
click at [212, 123] on div "1" at bounding box center [216, 128] width 17 height 14
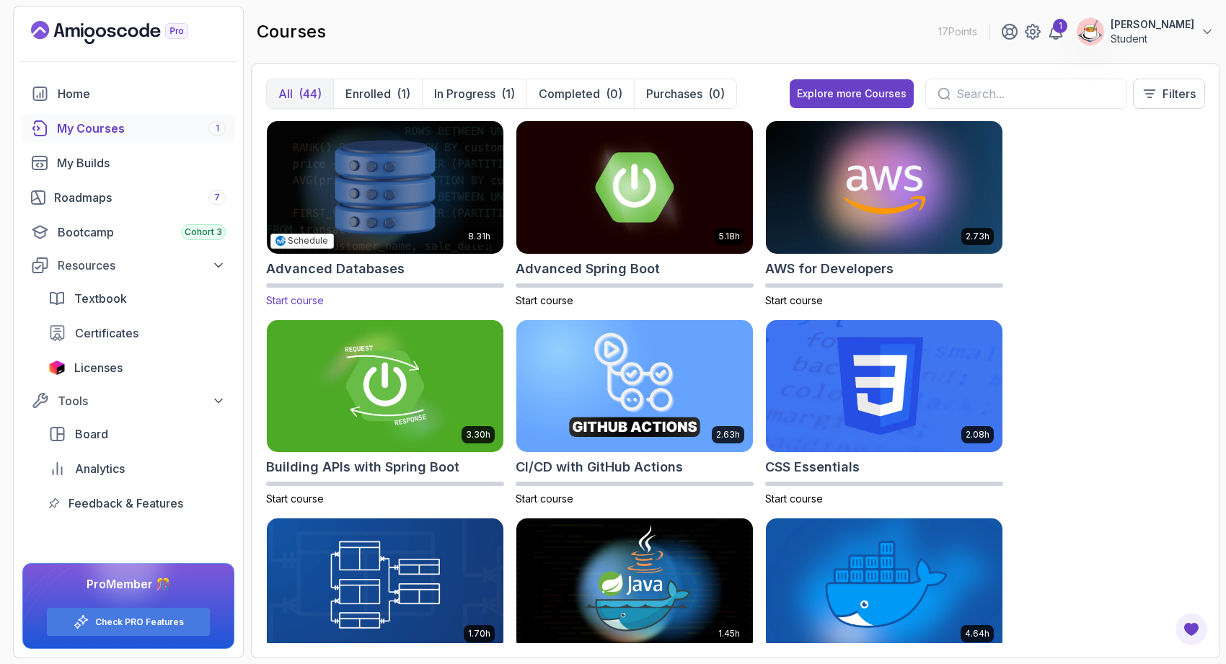
click at [446, 201] on img at bounding box center [385, 187] width 248 height 139
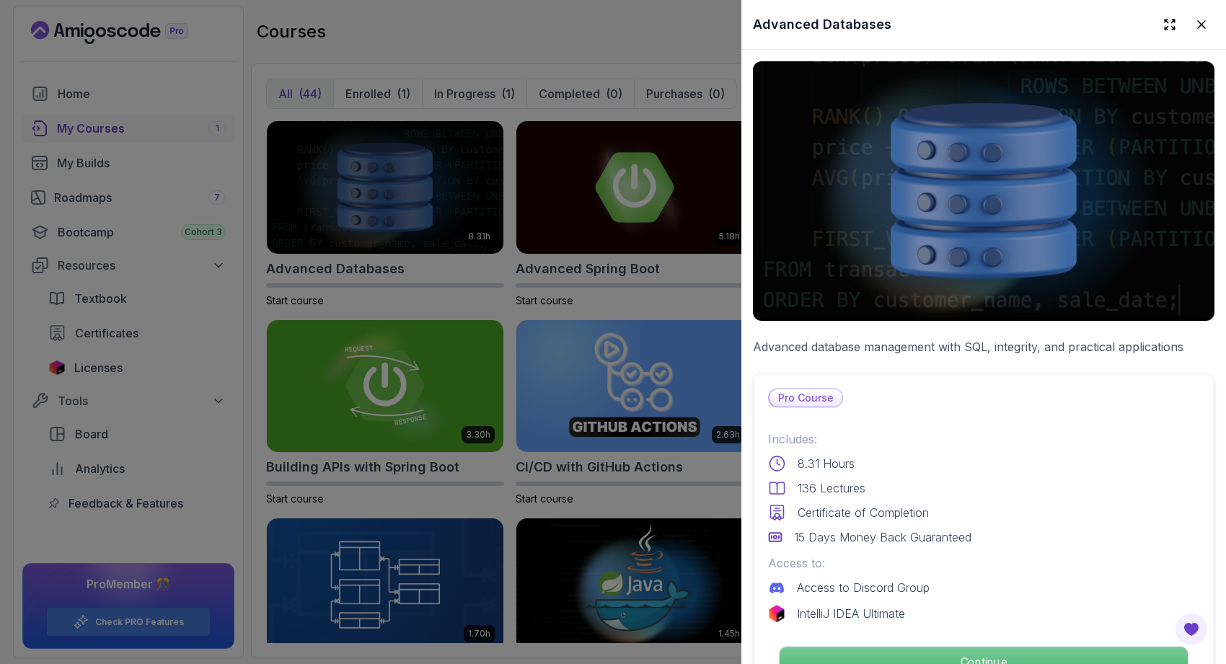
click at [942, 648] on p "Continue" at bounding box center [984, 662] width 408 height 30
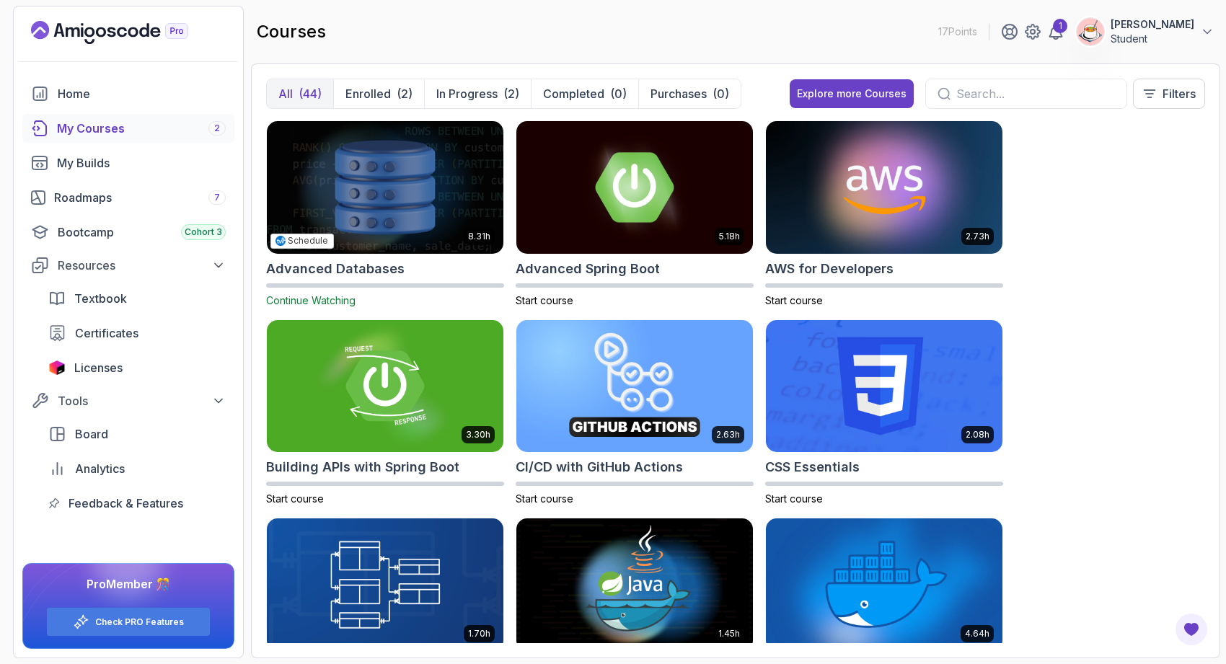
click at [428, 178] on img at bounding box center [385, 187] width 248 height 139
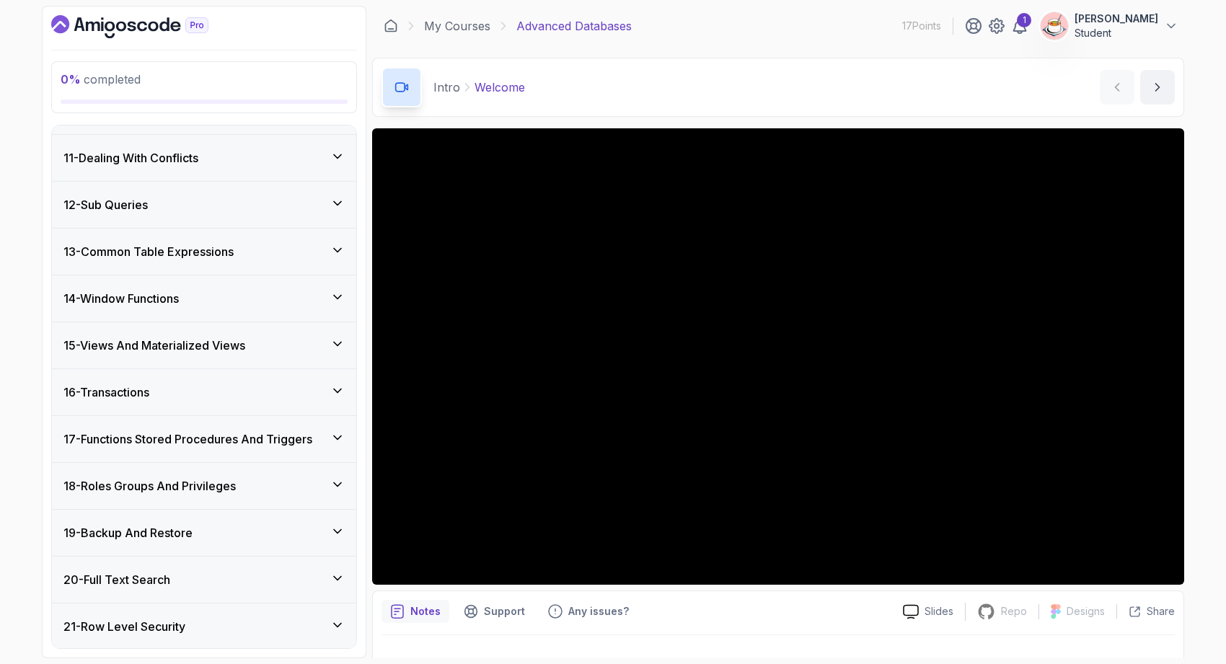
scroll to position [690, 0]
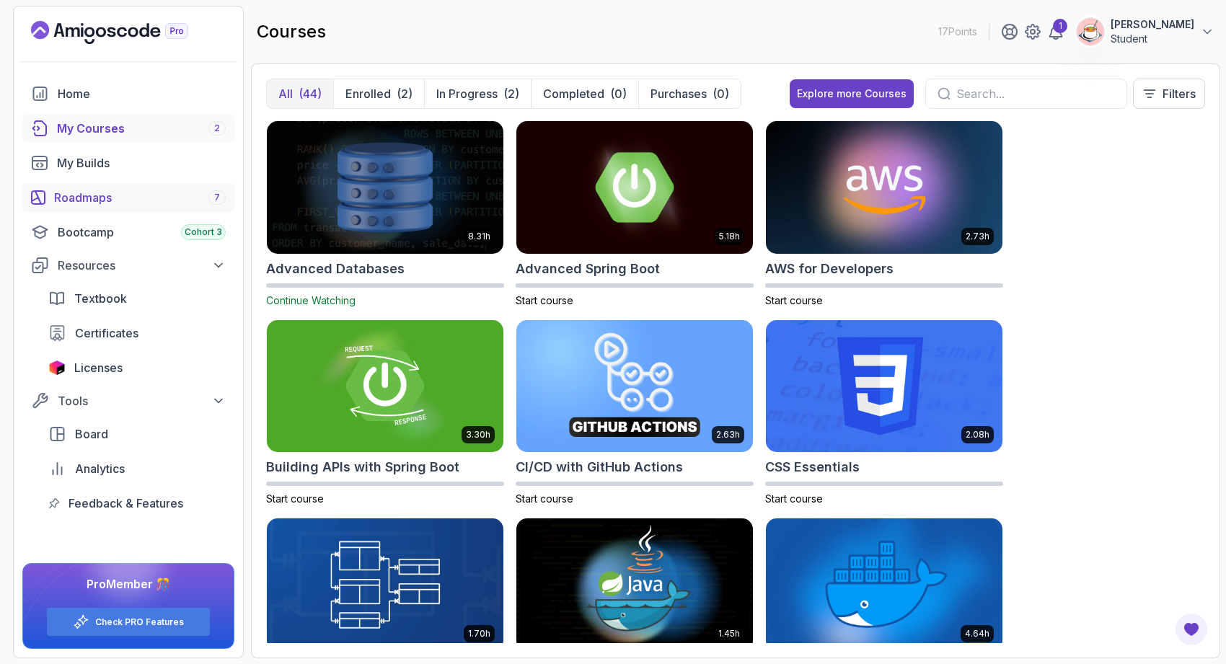
click at [131, 199] on div "Roadmaps 7" at bounding box center [140, 197] width 172 height 17
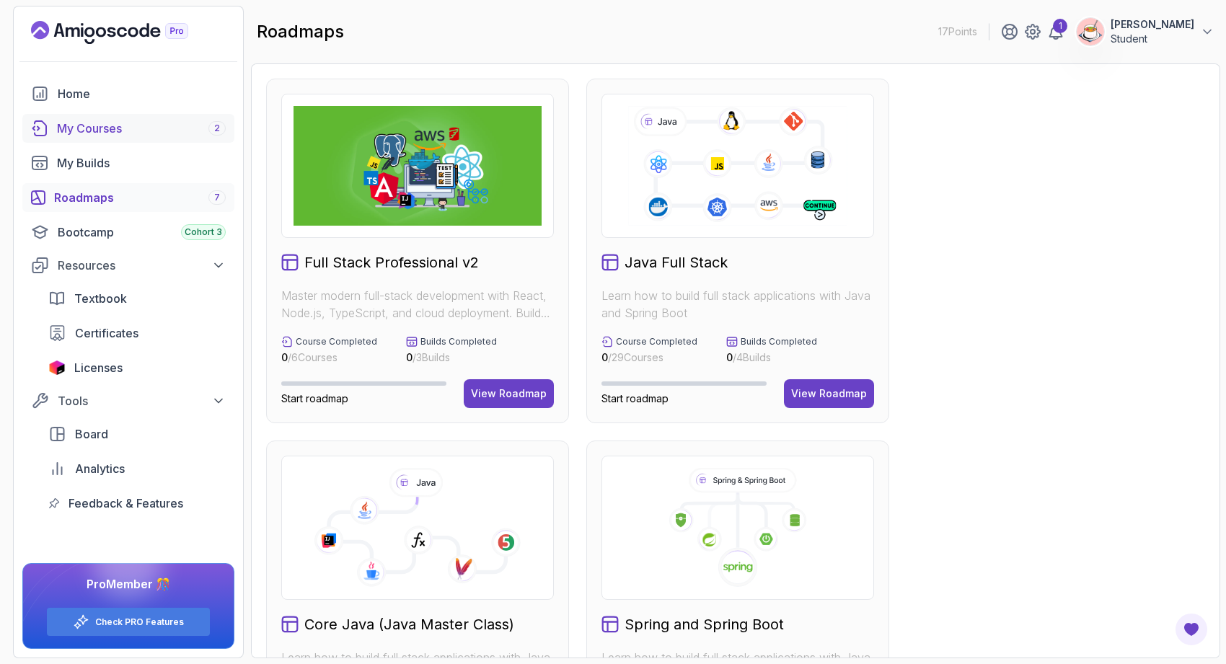
click at [133, 131] on div "My Courses 2" at bounding box center [141, 128] width 169 height 17
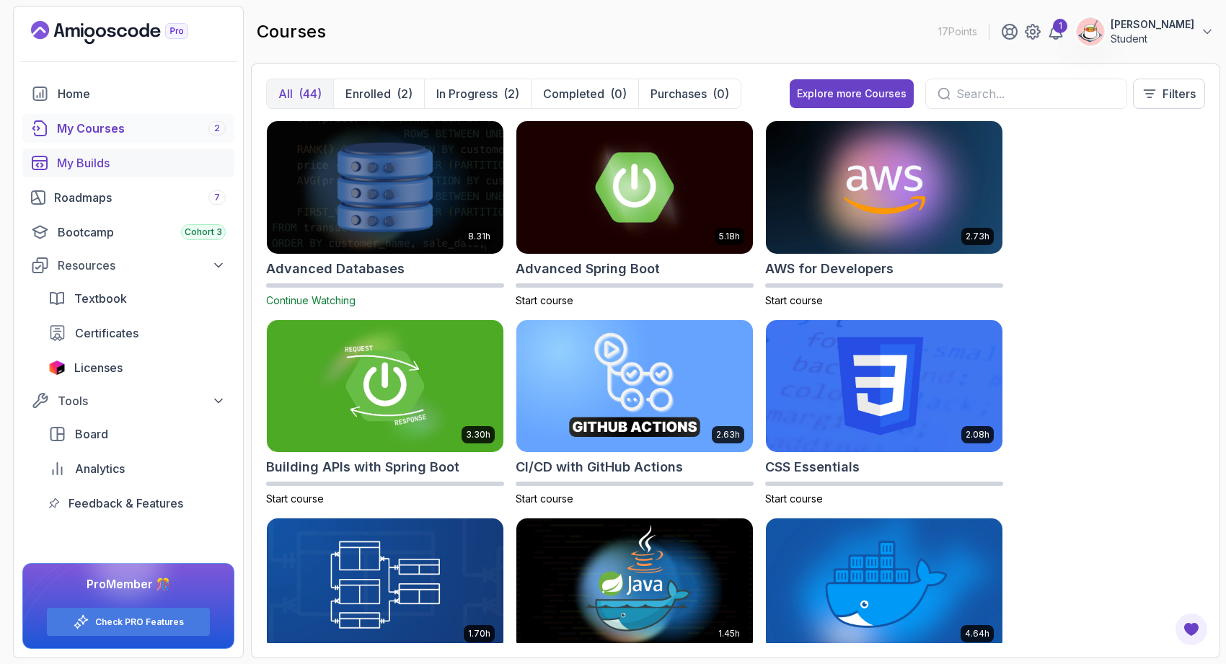
click at [131, 162] on div "My Builds" at bounding box center [141, 162] width 169 height 17
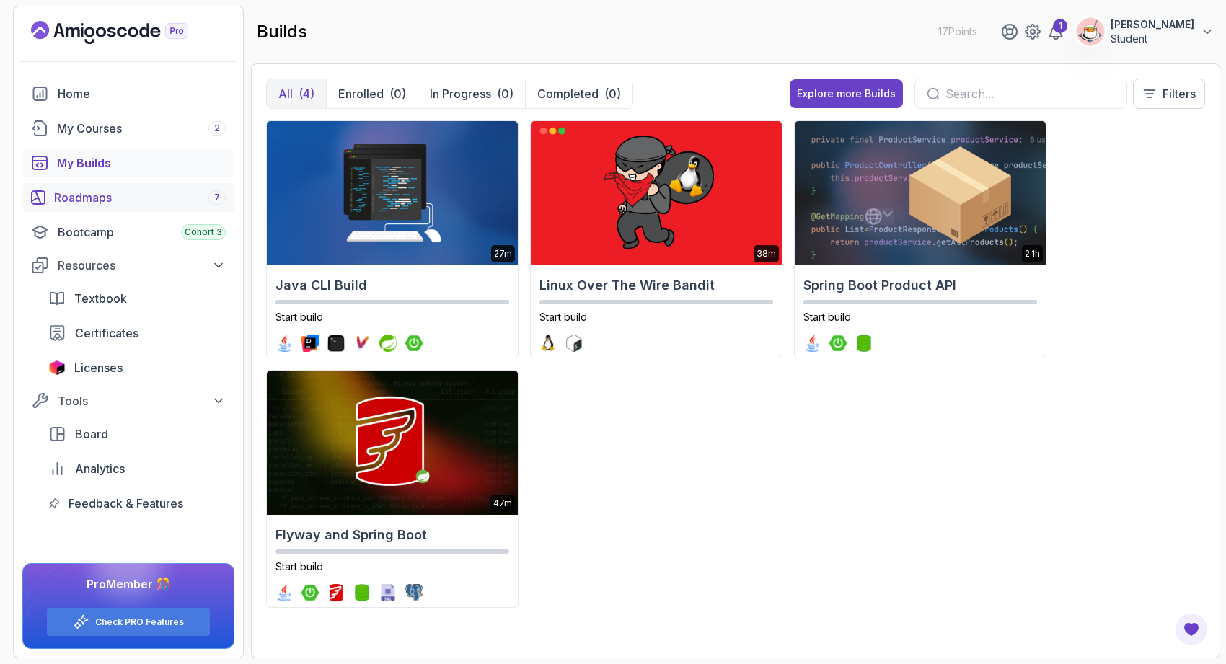
click at [123, 191] on div "Roadmaps 7" at bounding box center [140, 197] width 172 height 17
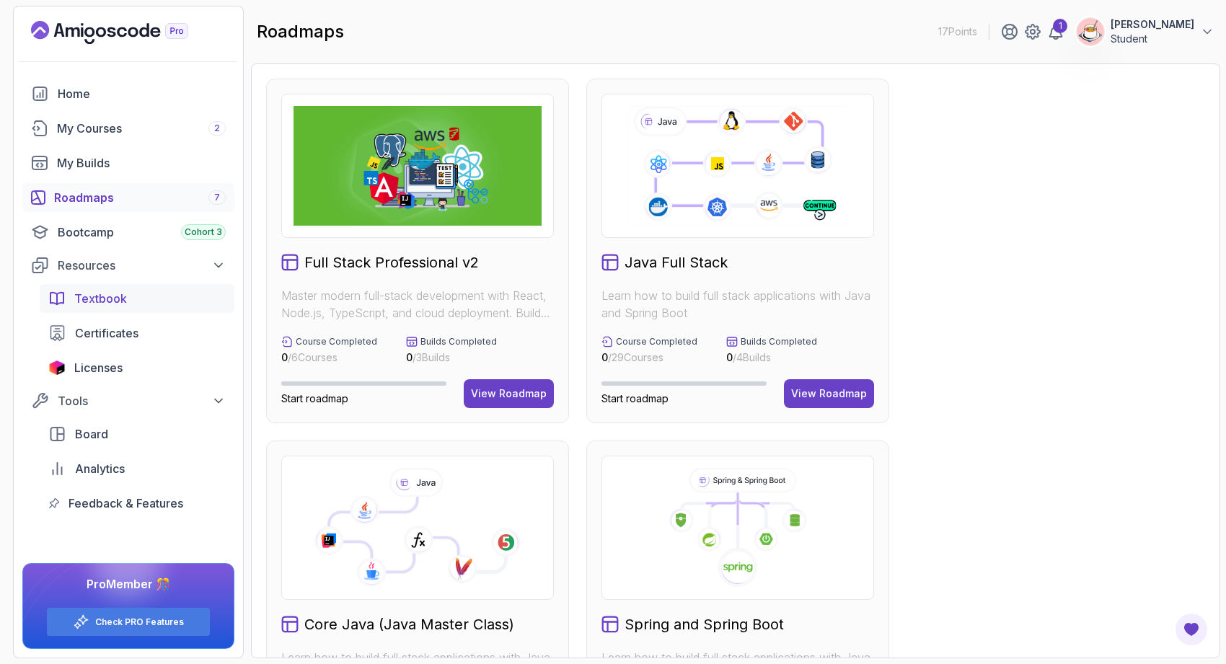
click at [149, 297] on div "Textbook" at bounding box center [149, 298] width 151 height 17
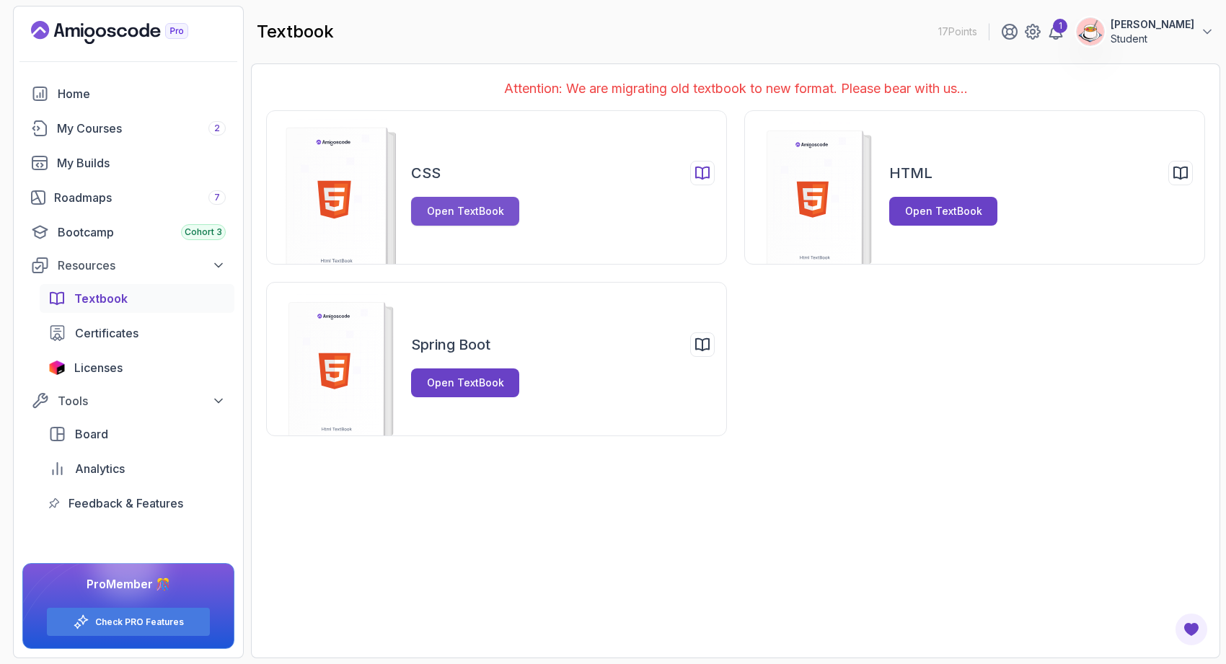
click at [477, 216] on div "Open TextBook" at bounding box center [465, 211] width 77 height 14
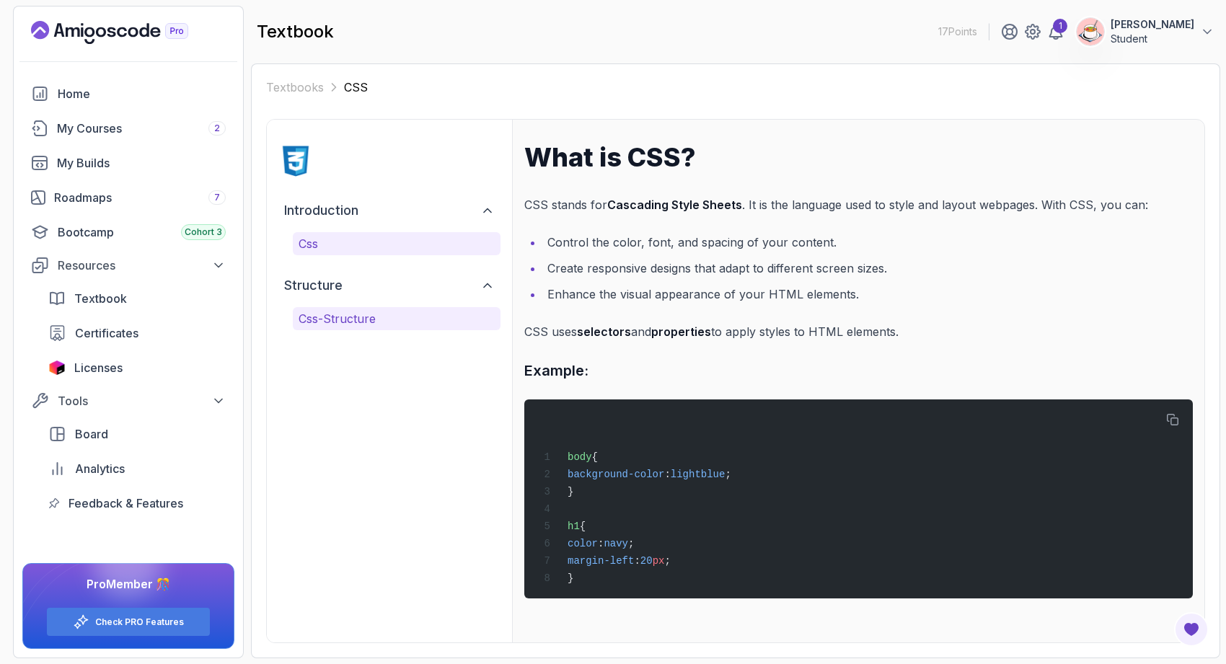
click at [460, 320] on p "css-structure" at bounding box center [397, 318] width 196 height 17
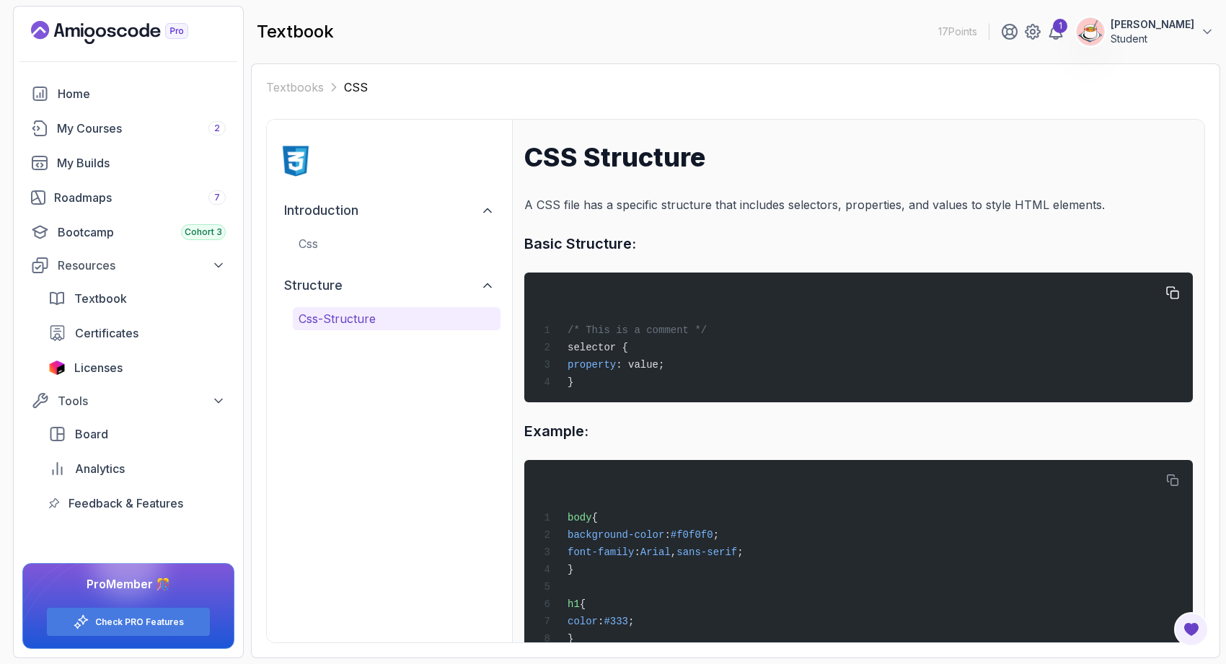
scroll to position [48, 0]
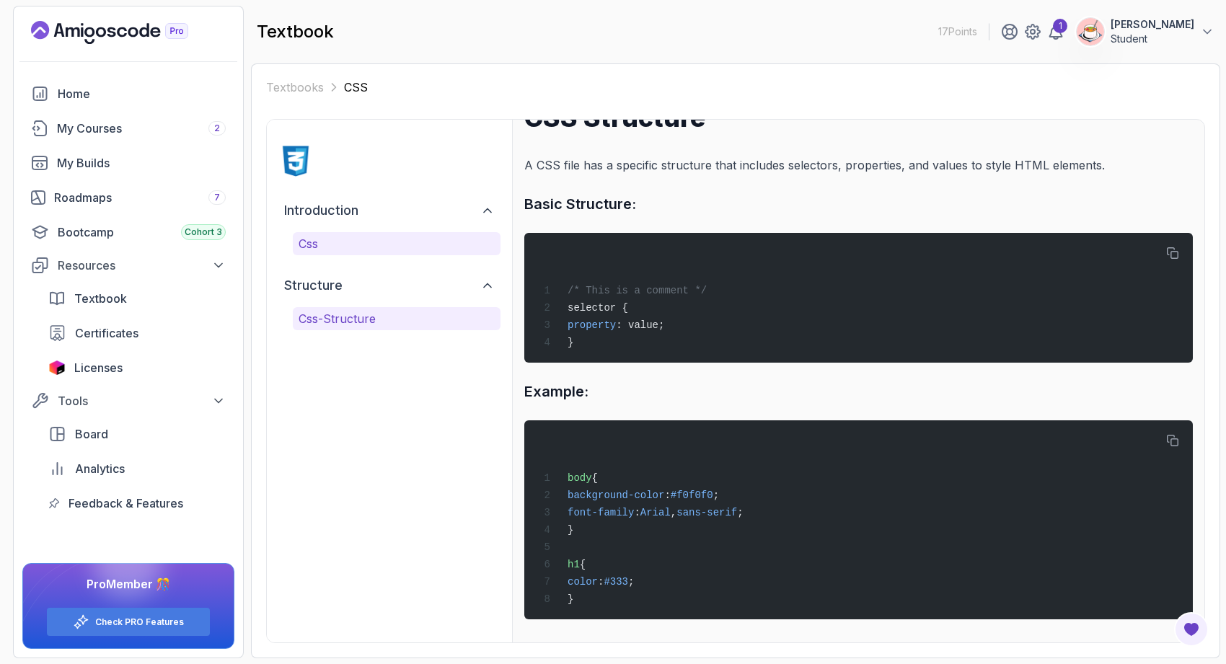
click at [431, 247] on p "css" at bounding box center [397, 243] width 196 height 17
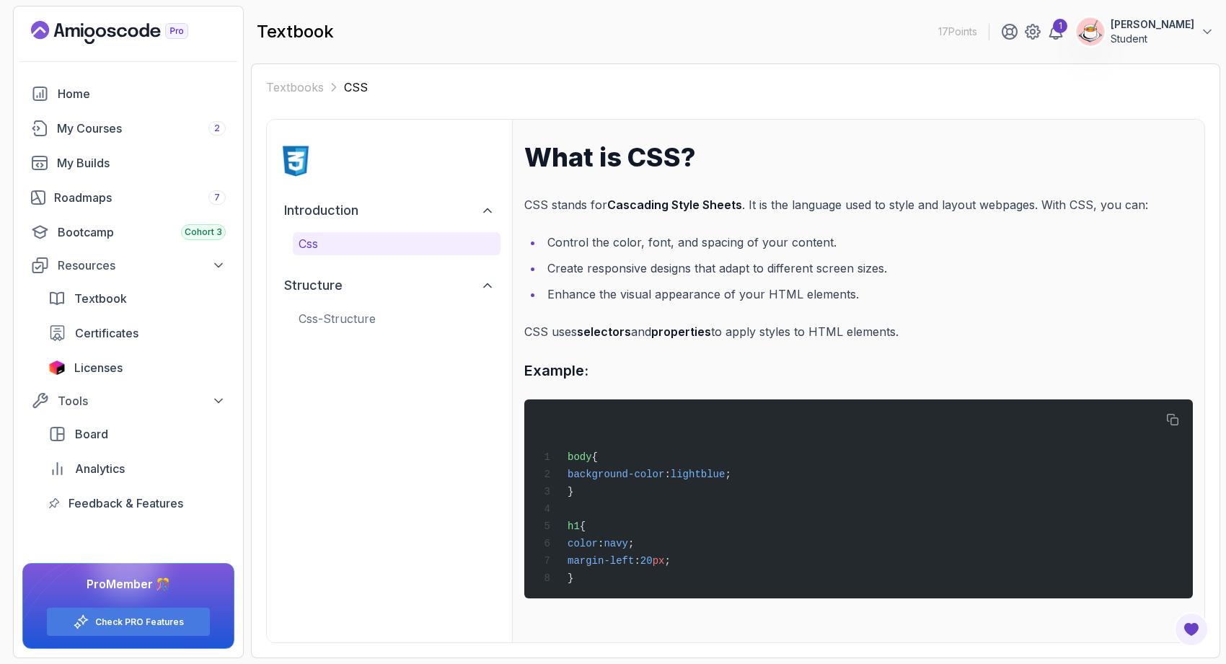
scroll to position [0, 0]
click at [135, 229] on div "Bootcamp Cohort 3" at bounding box center [142, 232] width 168 height 17
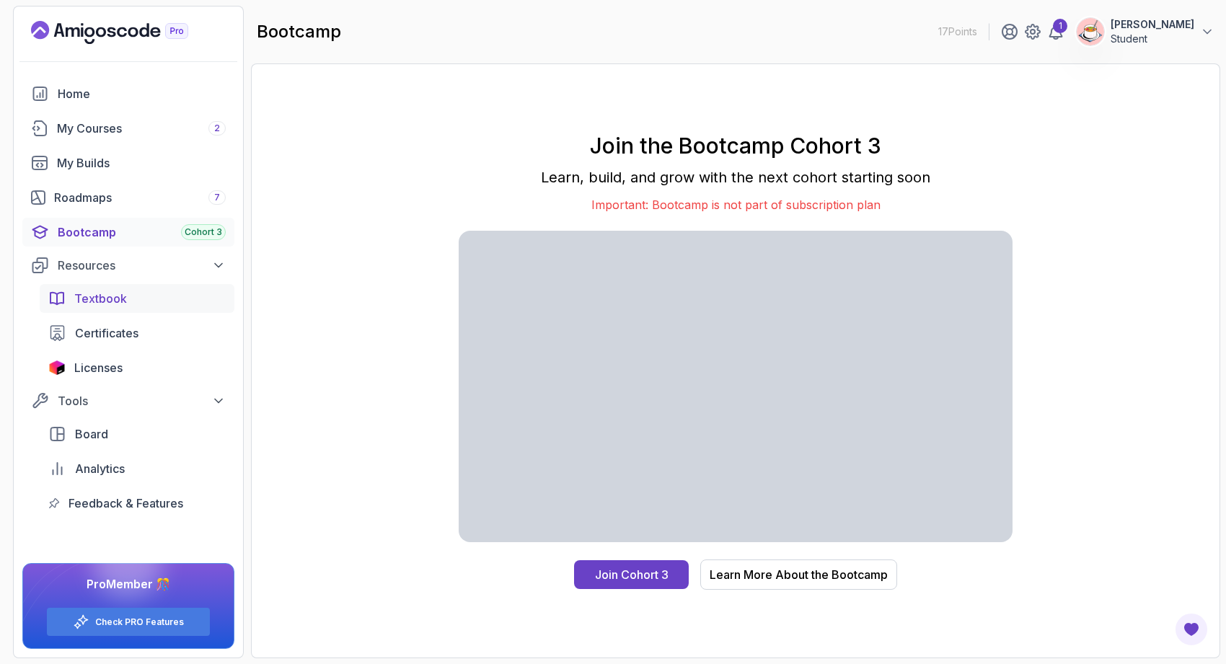
click at [194, 290] on div "Textbook" at bounding box center [149, 298] width 151 height 17
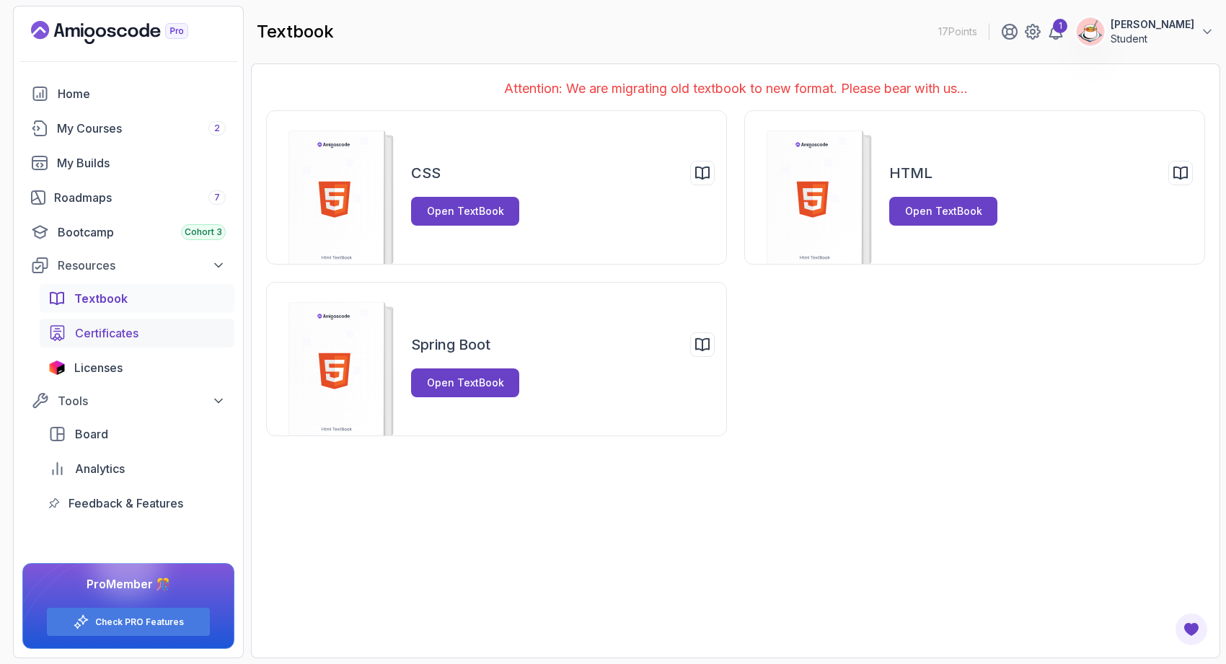
click at [190, 335] on div "Certificates" at bounding box center [150, 333] width 151 height 17
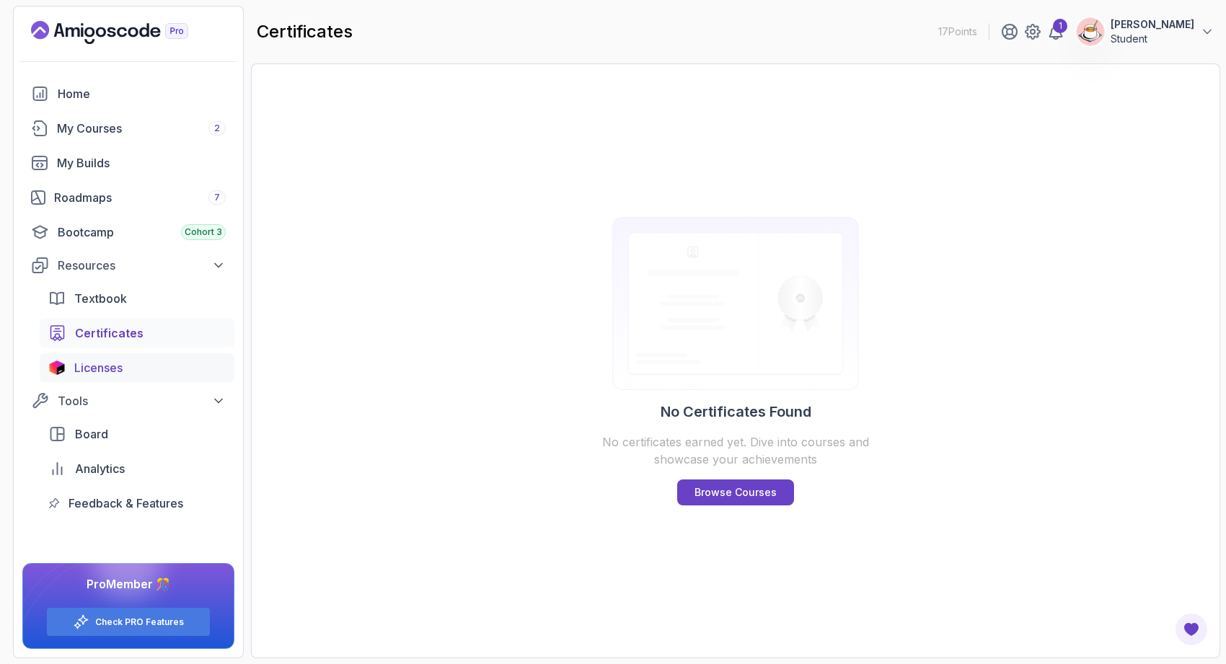
click at [185, 366] on div "Licenses" at bounding box center [149, 367] width 151 height 17
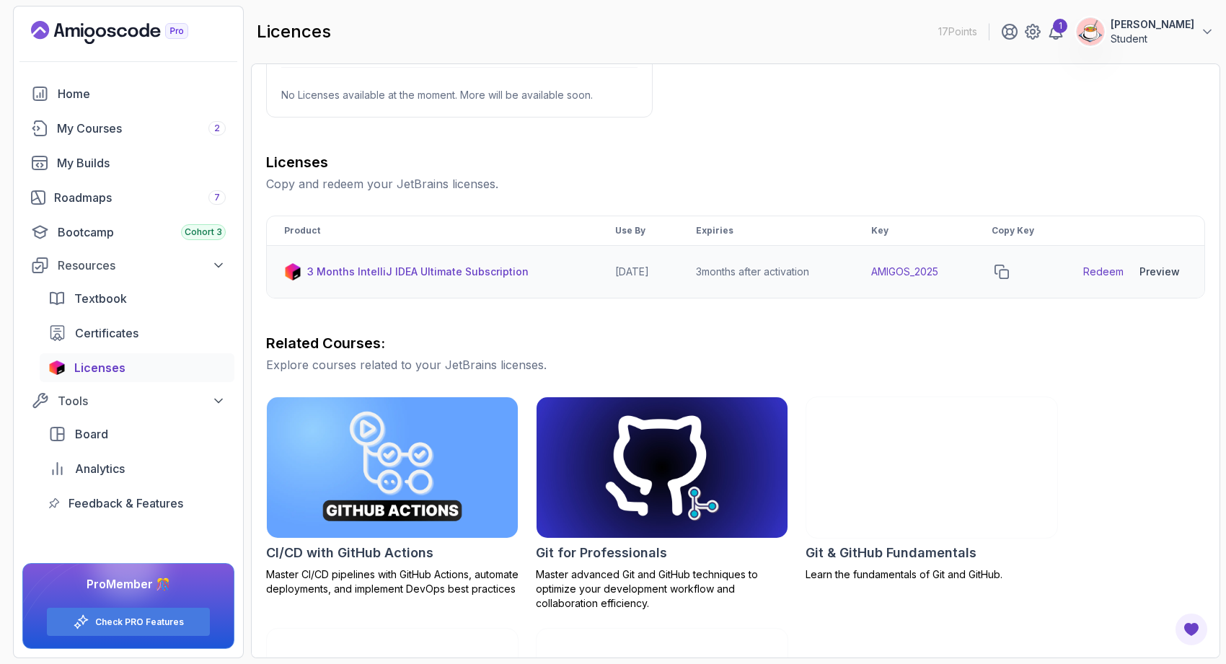
scroll to position [295, 0]
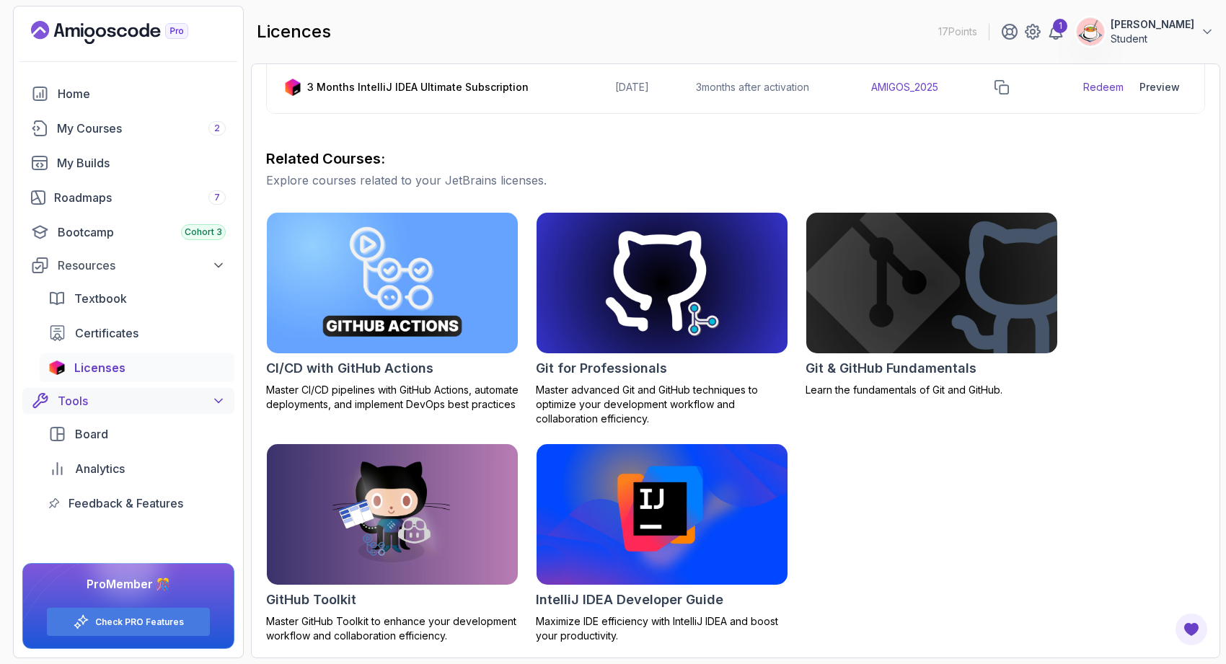
click at [216, 395] on icon at bounding box center [218, 401] width 14 height 14
click at [134, 192] on div "Roadmaps 7" at bounding box center [140, 197] width 172 height 17
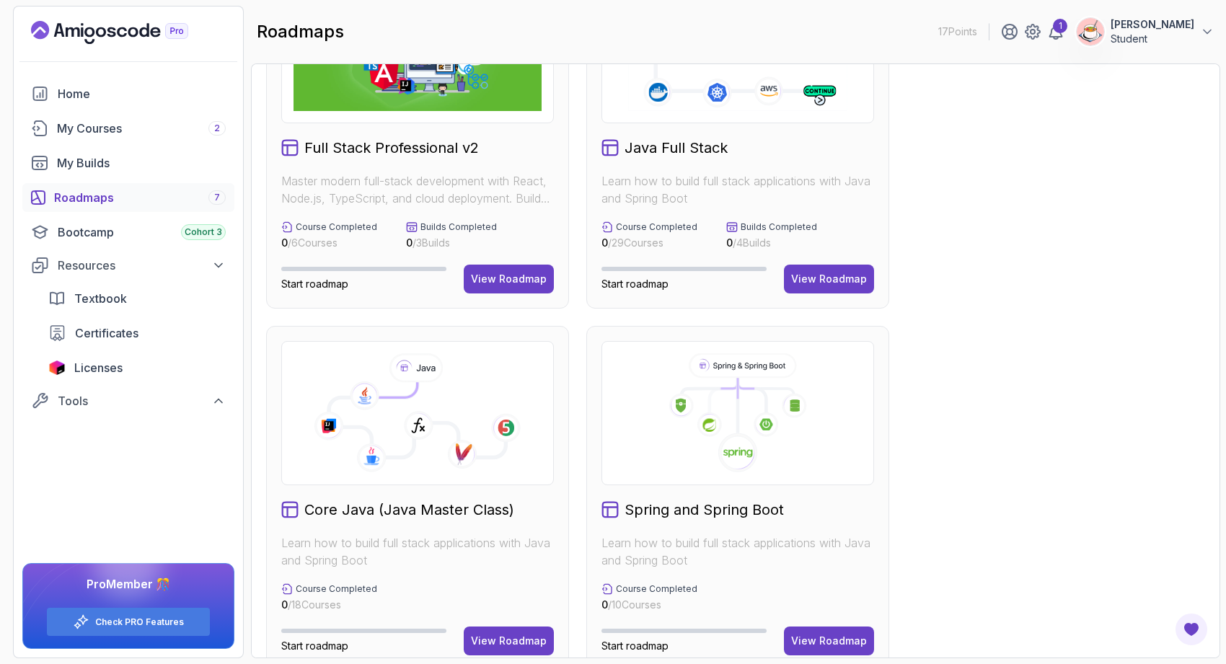
scroll to position [149, 0]
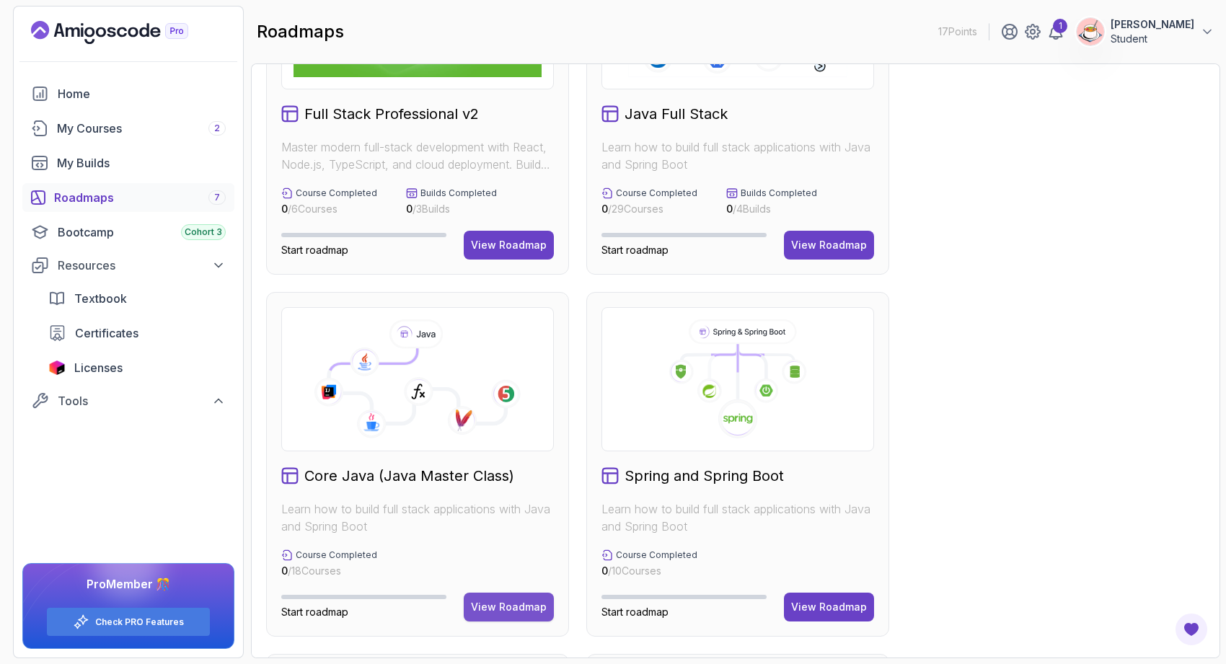
click at [493, 603] on div "View Roadmap" at bounding box center [509, 607] width 76 height 14
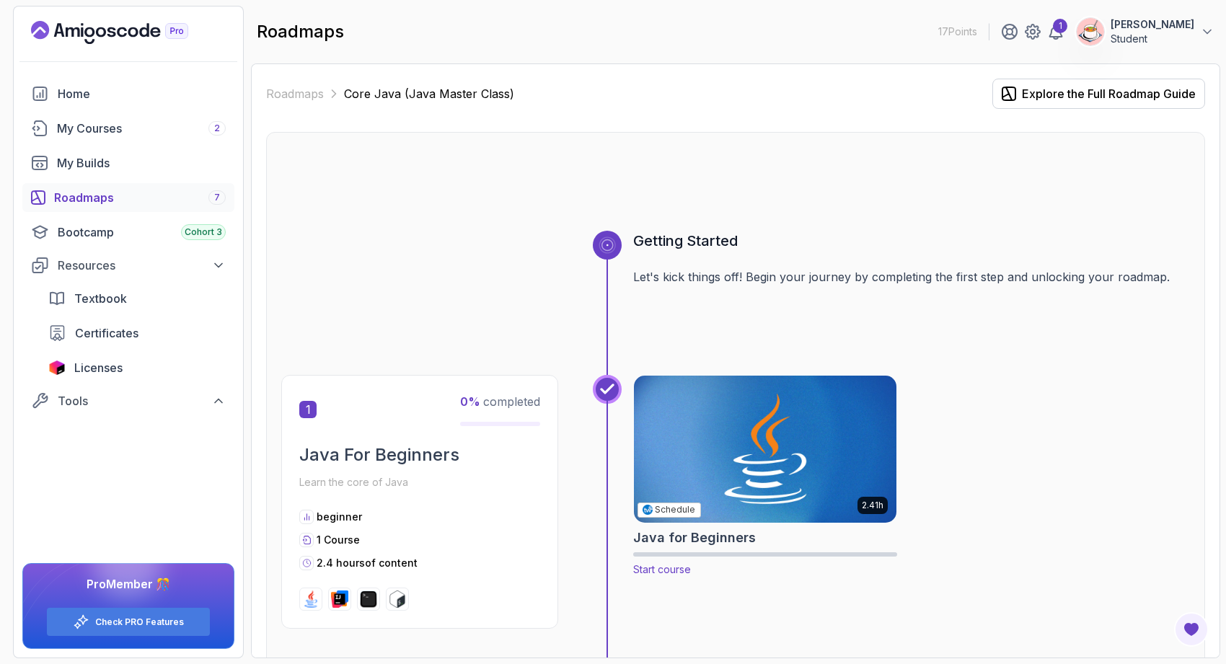
click at [721, 500] on img at bounding box center [766, 449] width 276 height 154
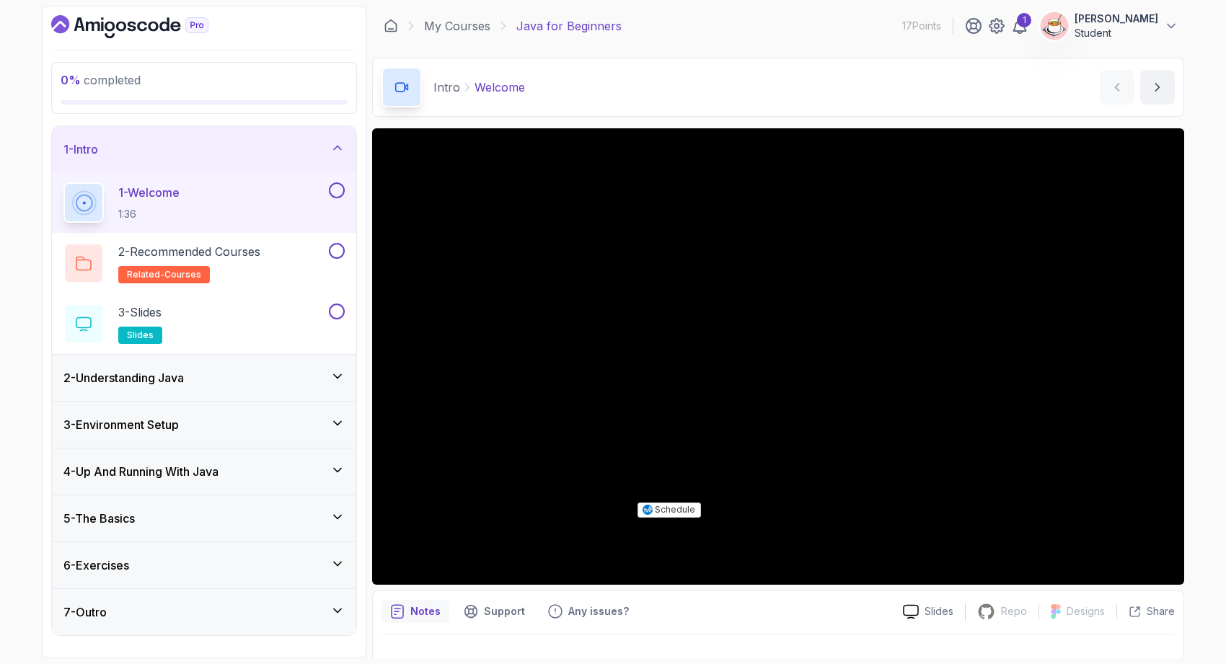
click at [264, 384] on div "2 - Understanding Java" at bounding box center [203, 377] width 281 height 17
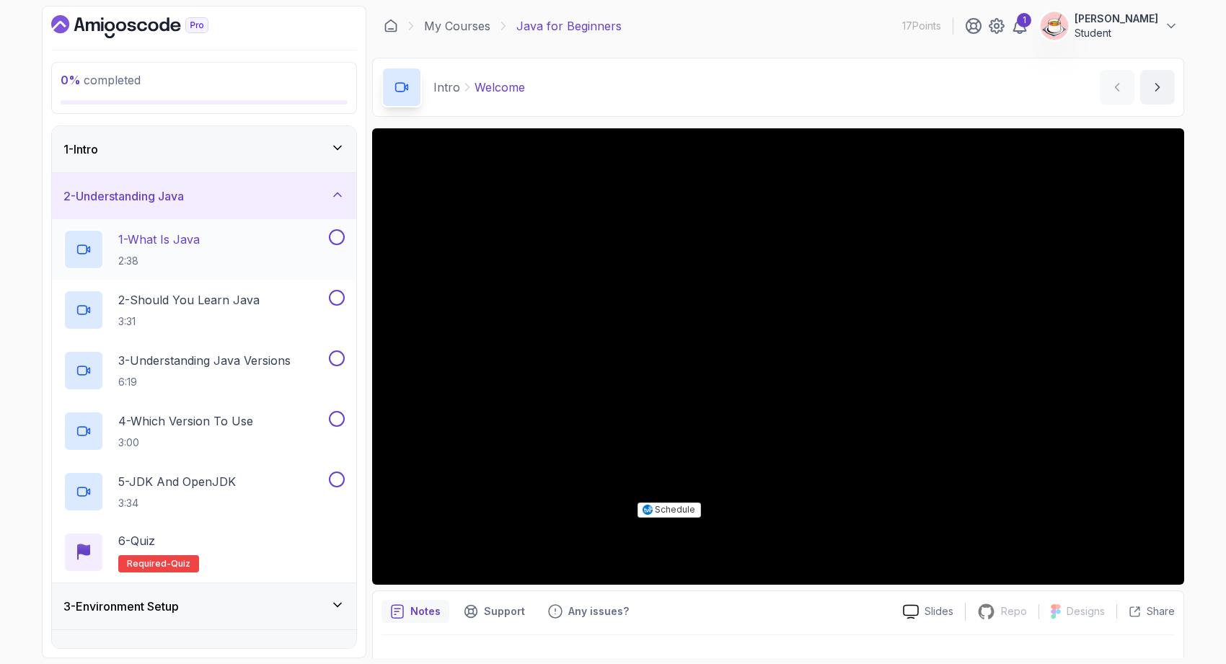
click at [218, 254] on div "1 - What Is Java 2:38" at bounding box center [194, 249] width 263 height 40
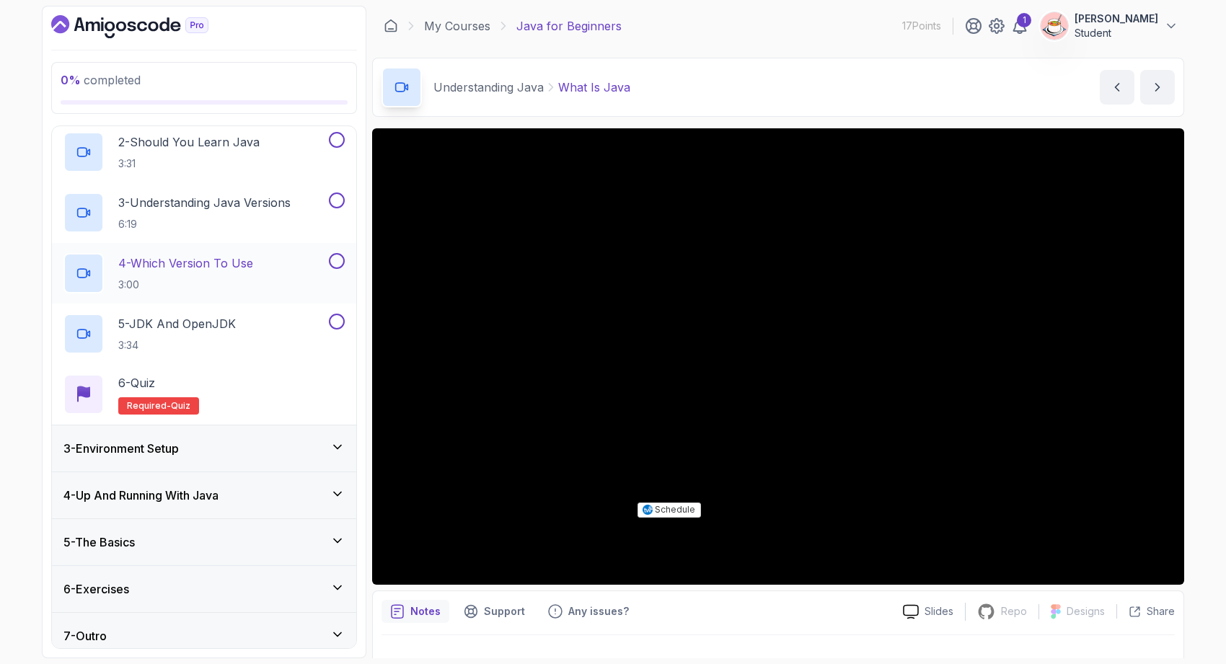
scroll to position [169, 0]
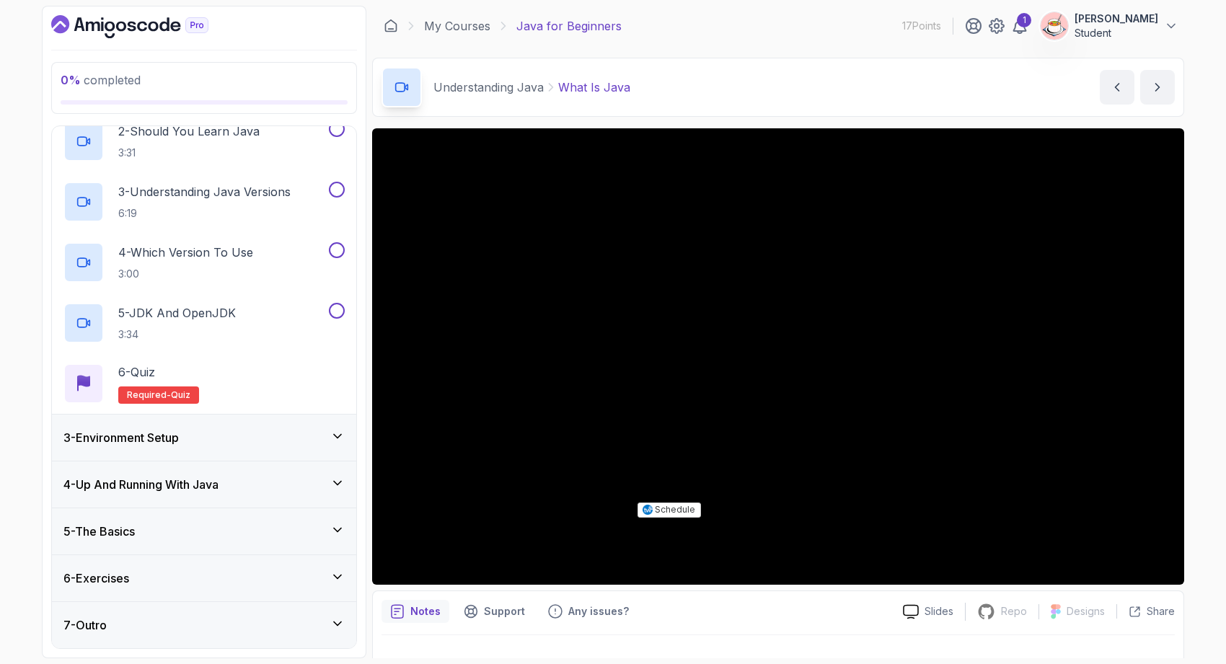
click at [263, 448] on div "3 - Environment Setup" at bounding box center [204, 438] width 304 height 46
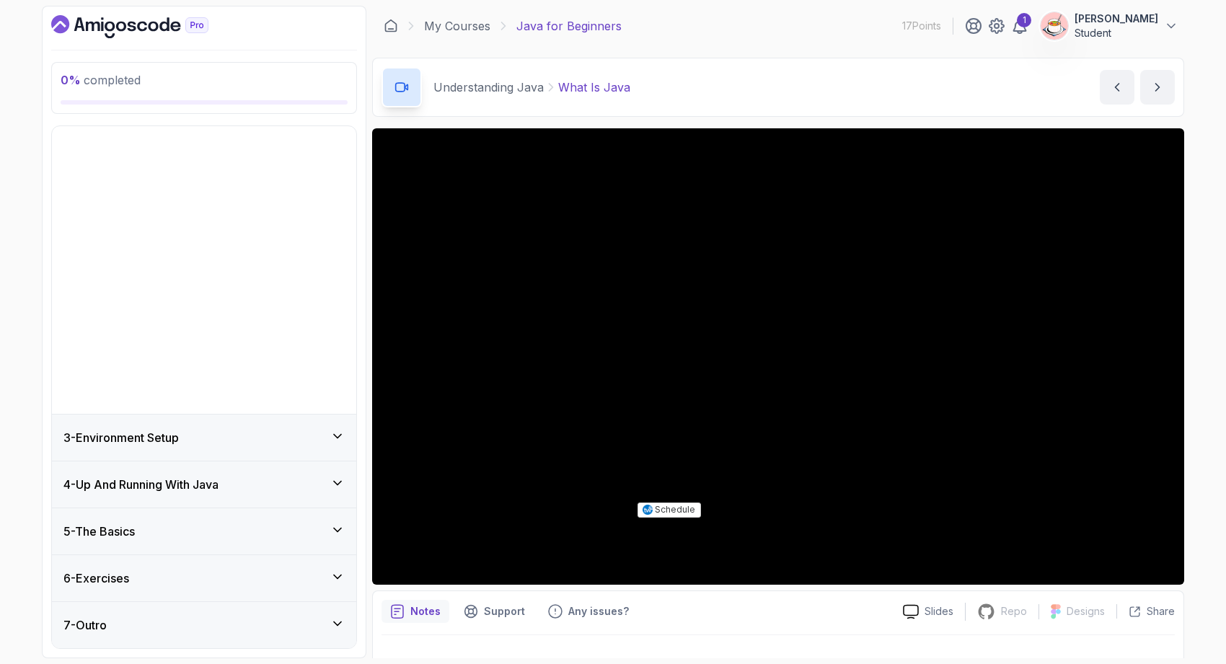
scroll to position [0, 0]
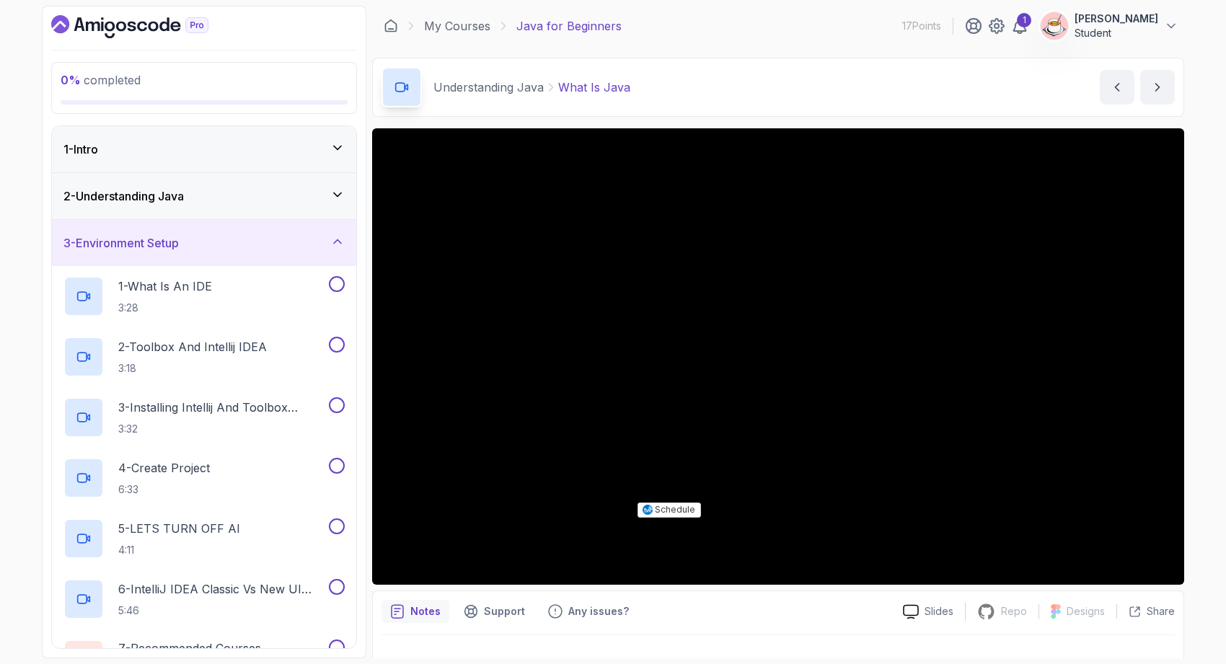
click at [211, 208] on div "2 - Understanding Java" at bounding box center [204, 196] width 304 height 46
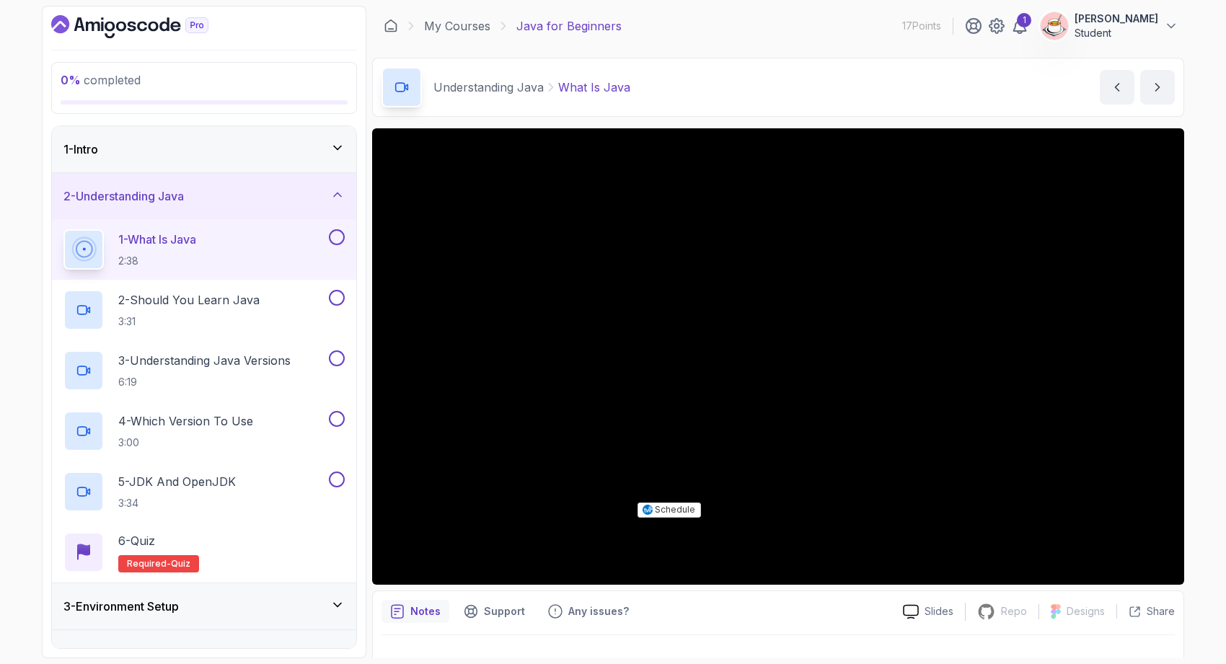
click at [237, 206] on div "2 - Understanding Java" at bounding box center [204, 196] width 304 height 46
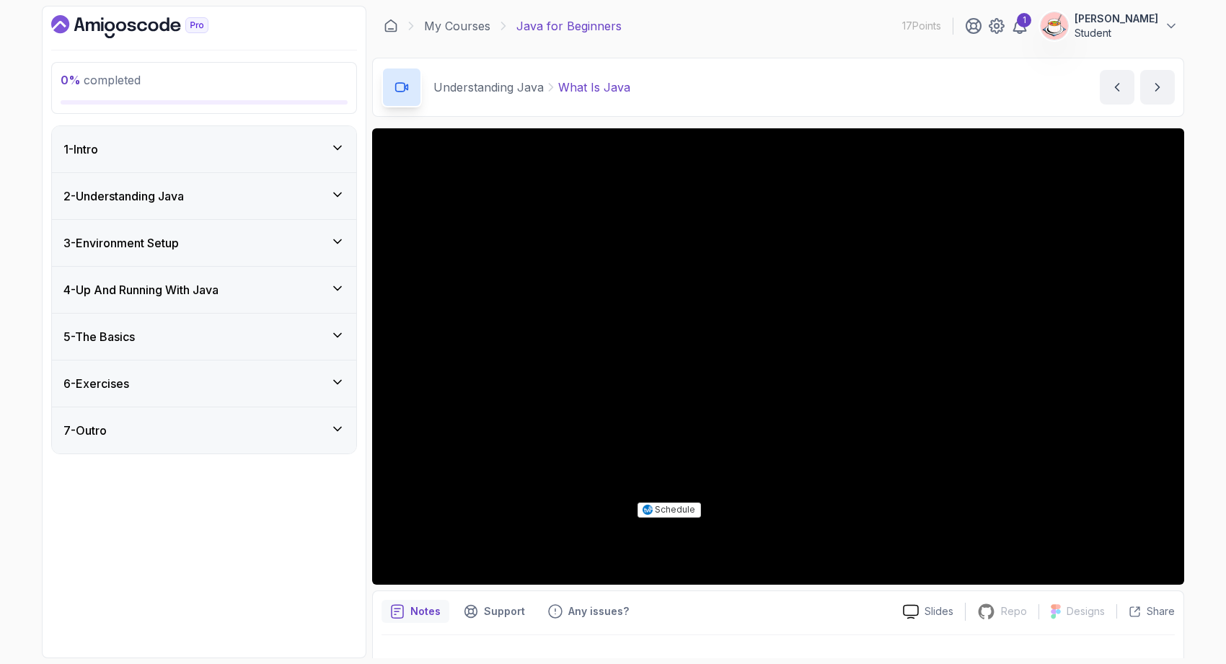
click at [256, 346] on div "5 - The Basics" at bounding box center [204, 337] width 304 height 46
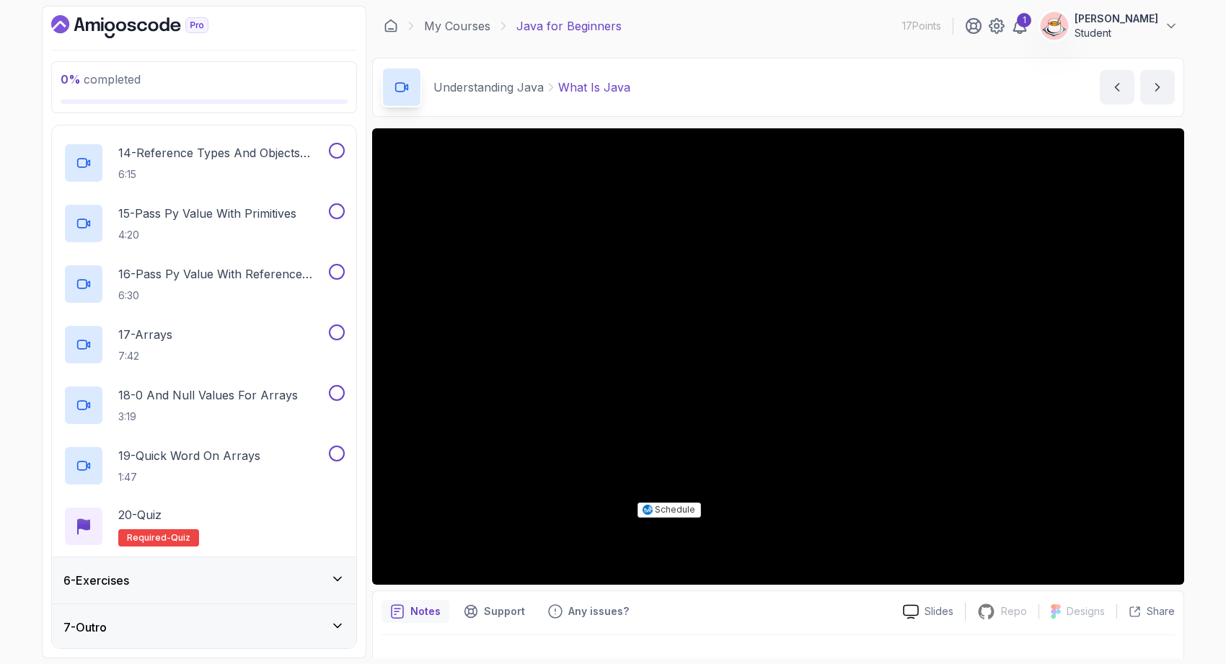
scroll to position [1016, 0]
click at [245, 589] on div "6 - Exercises" at bounding box center [204, 578] width 304 height 46
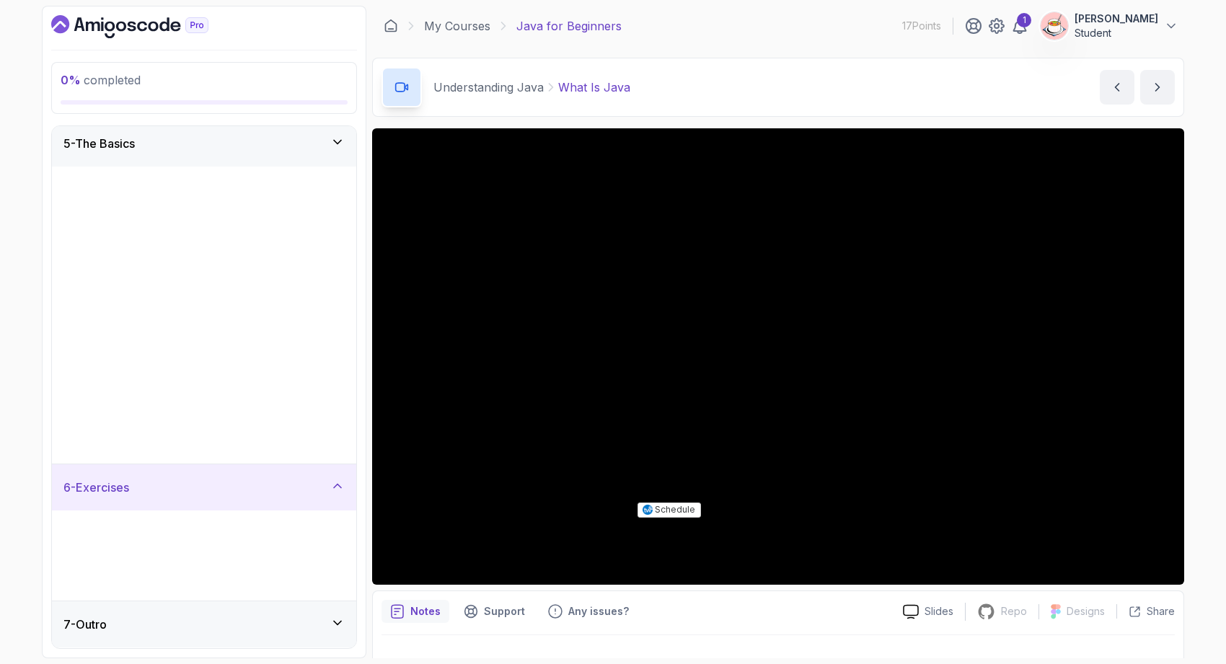
scroll to position [0, 0]
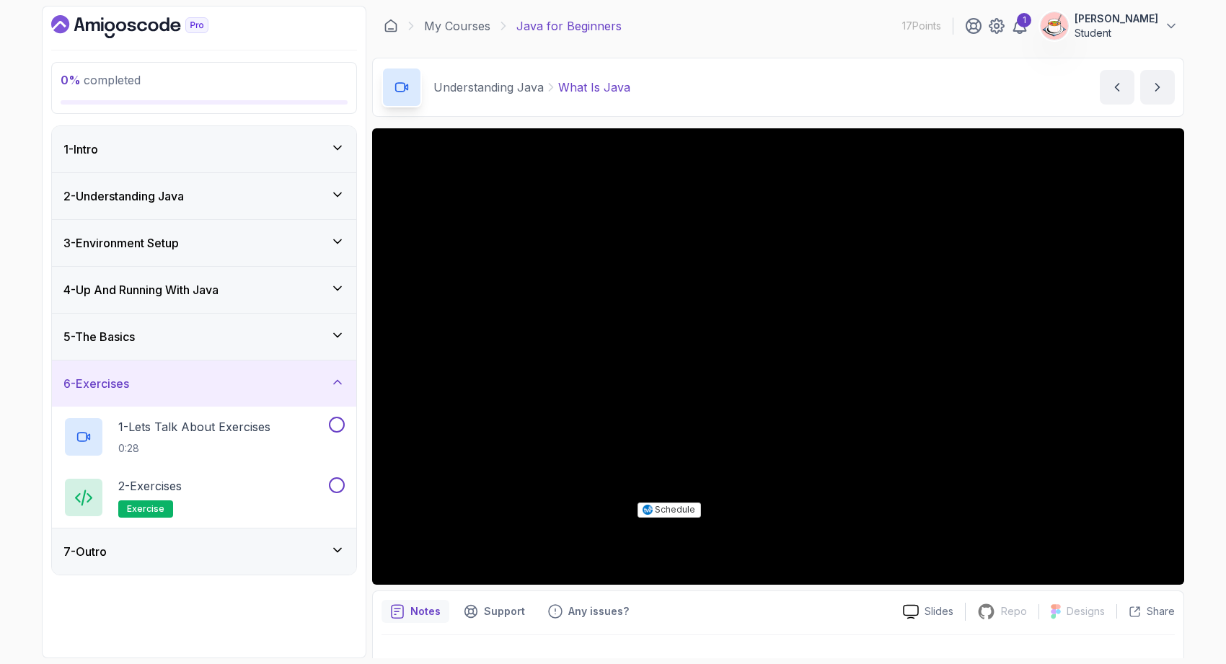
click at [247, 563] on div "7 - Outro" at bounding box center [204, 552] width 304 height 46
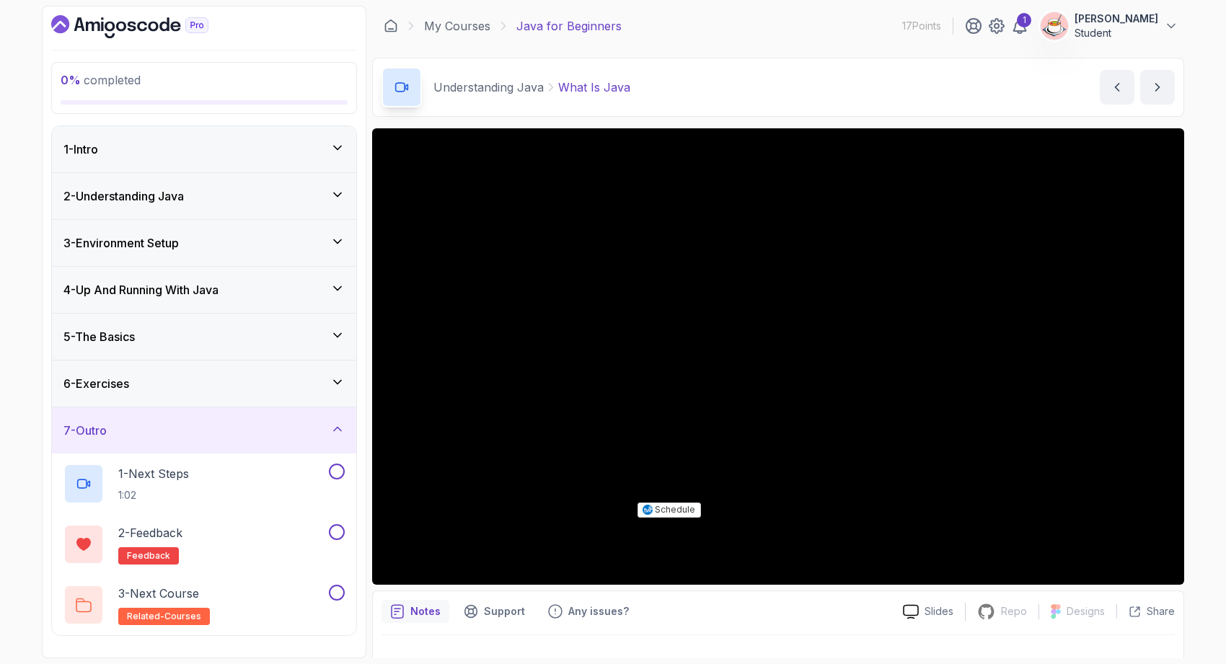
click at [216, 439] on div "7 - Outro" at bounding box center [204, 431] width 304 height 46
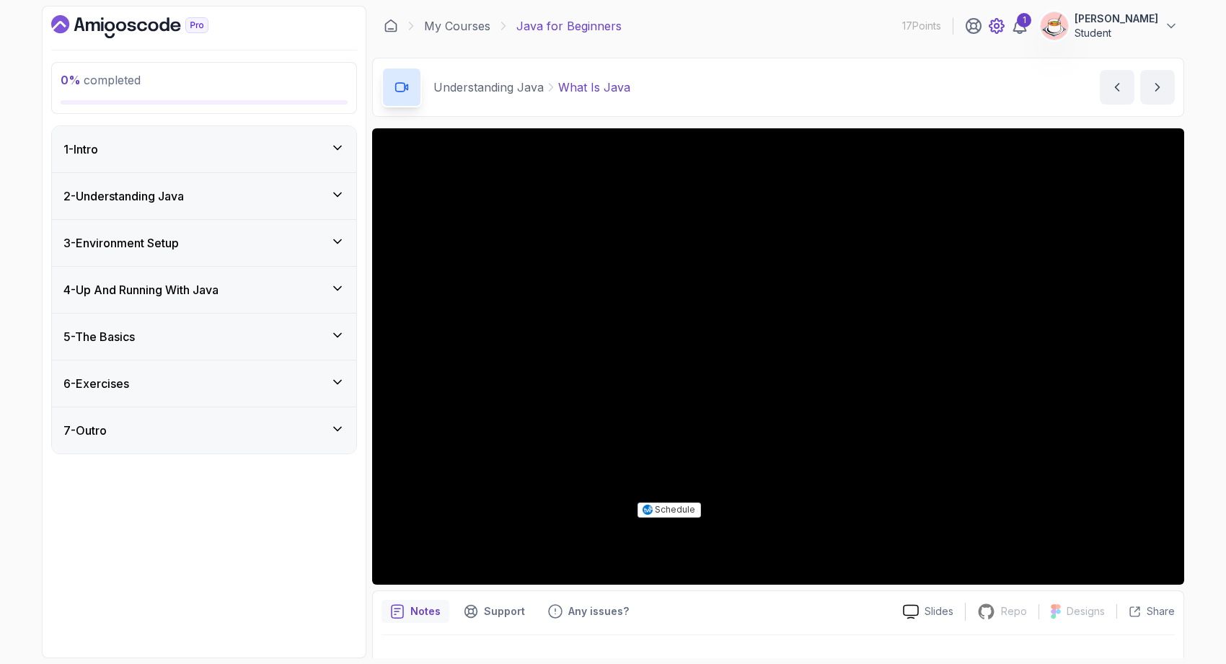
click at [999, 28] on icon at bounding box center [997, 26] width 4 height 4
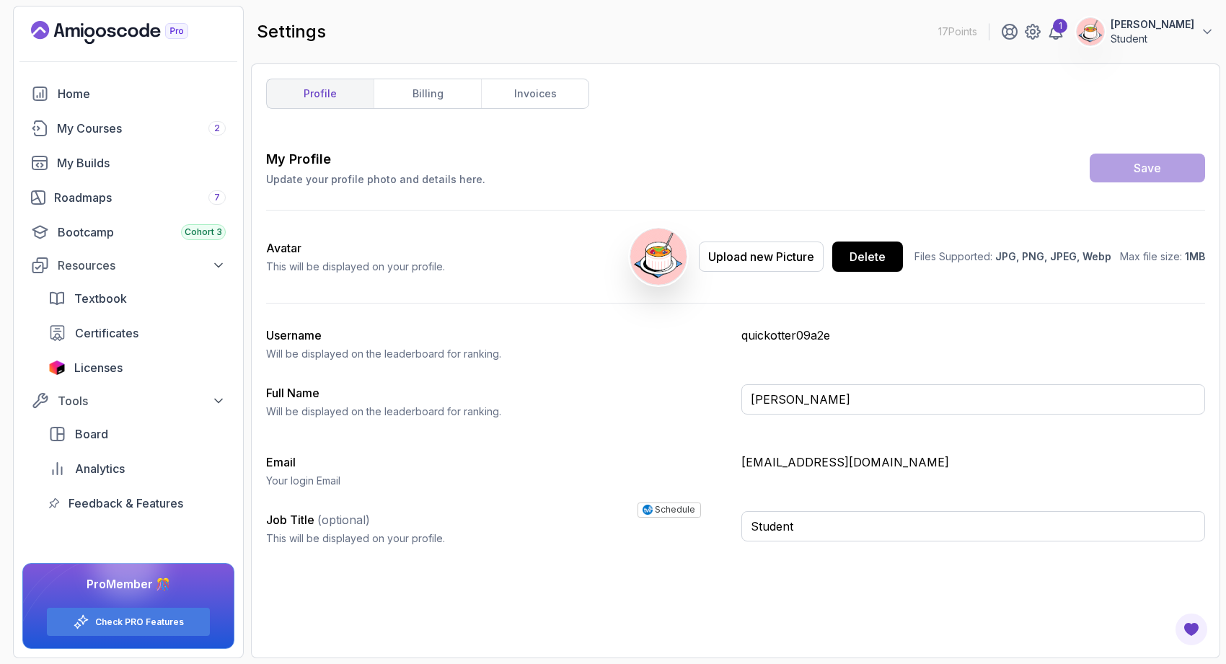
click at [1177, 23] on p "[PERSON_NAME]" at bounding box center [1153, 24] width 84 height 14
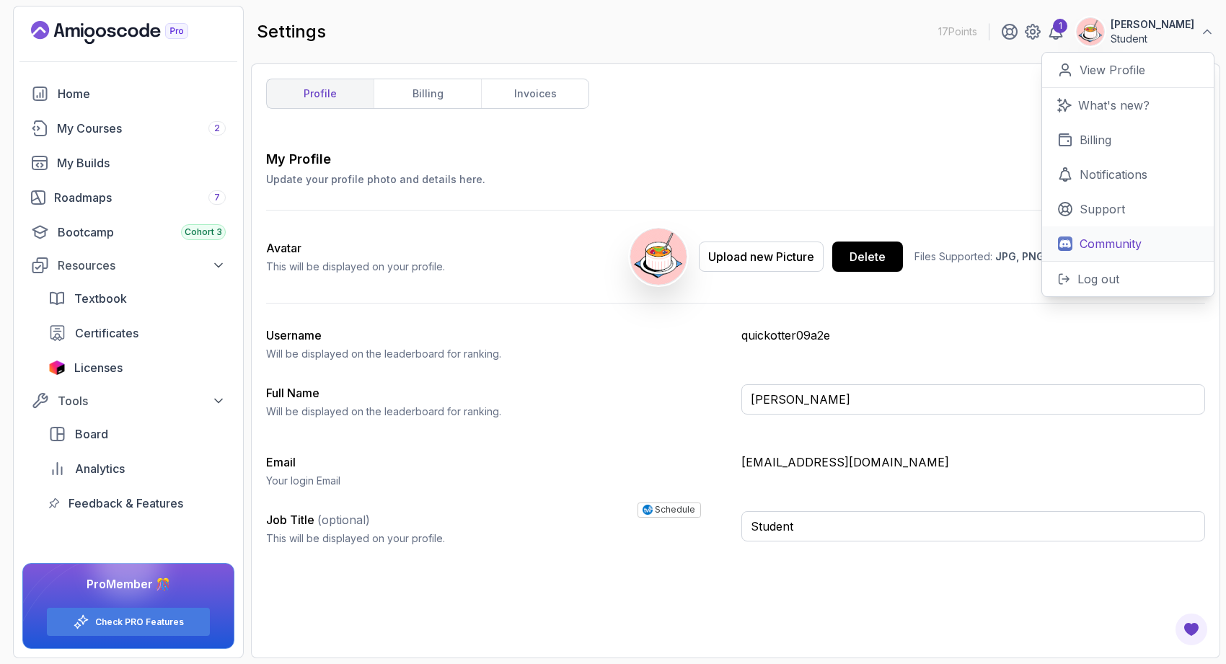
click at [1131, 244] on p "Community" at bounding box center [1111, 243] width 62 height 17
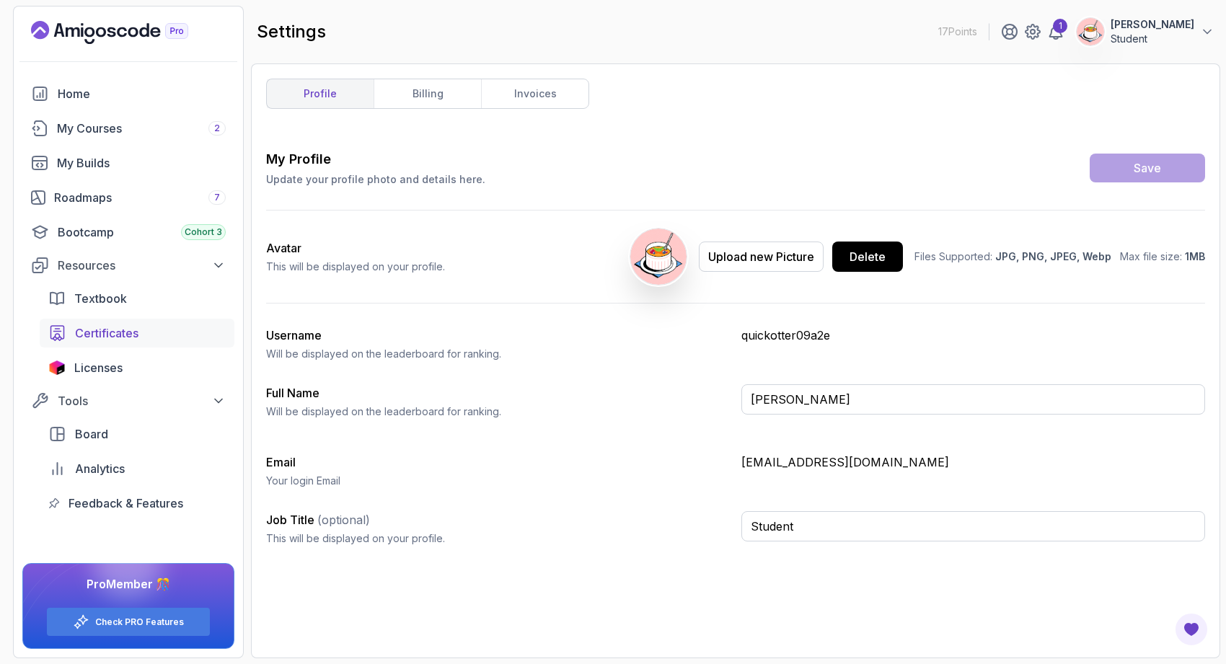
click at [142, 337] on div "Certificates" at bounding box center [150, 333] width 151 height 17
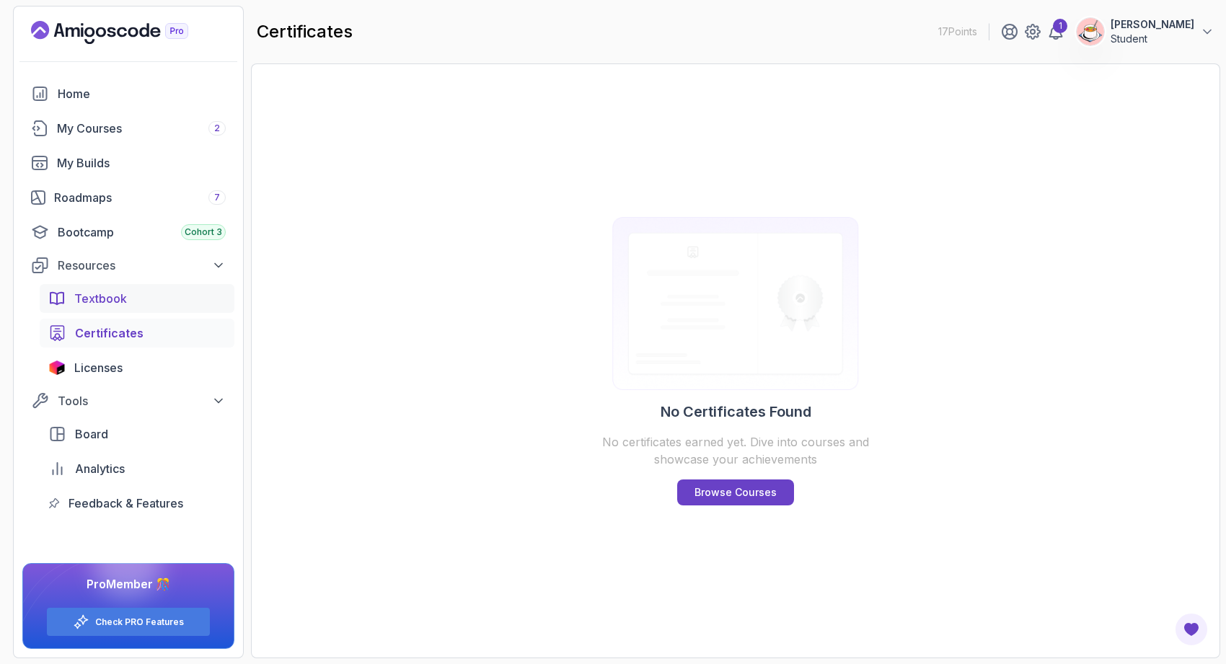
click at [134, 301] on div "Textbook" at bounding box center [149, 298] width 151 height 17
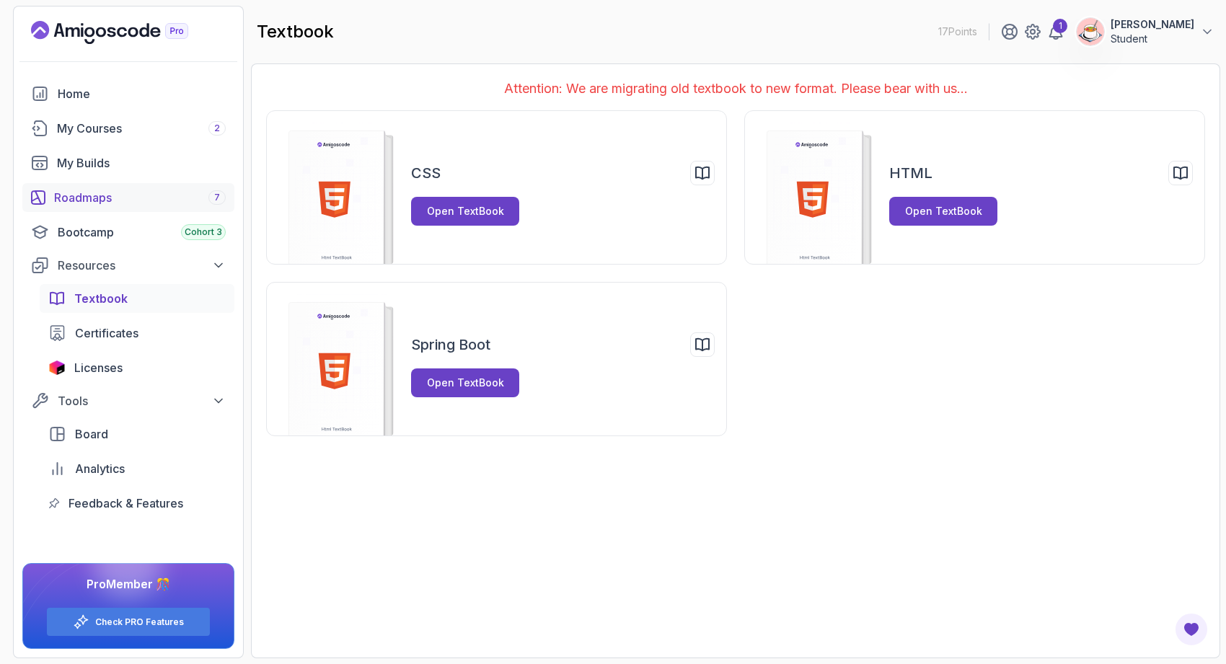
click at [116, 186] on link "Roadmaps 7" at bounding box center [128, 197] width 212 height 29
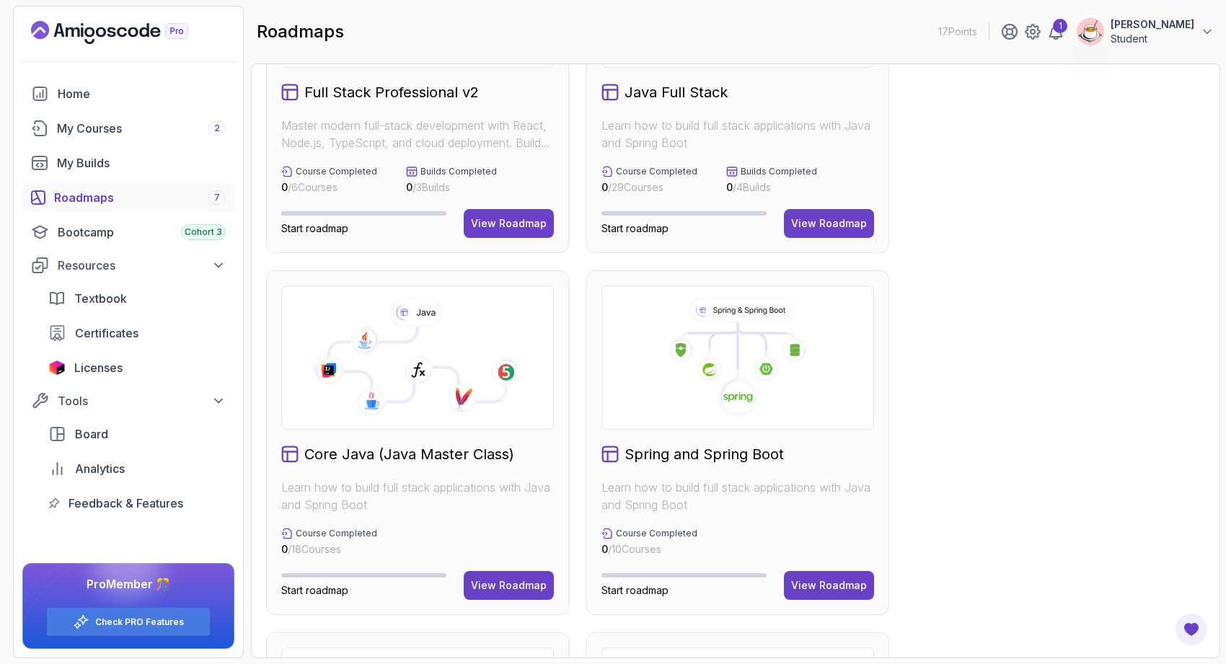
scroll to position [274, 0]
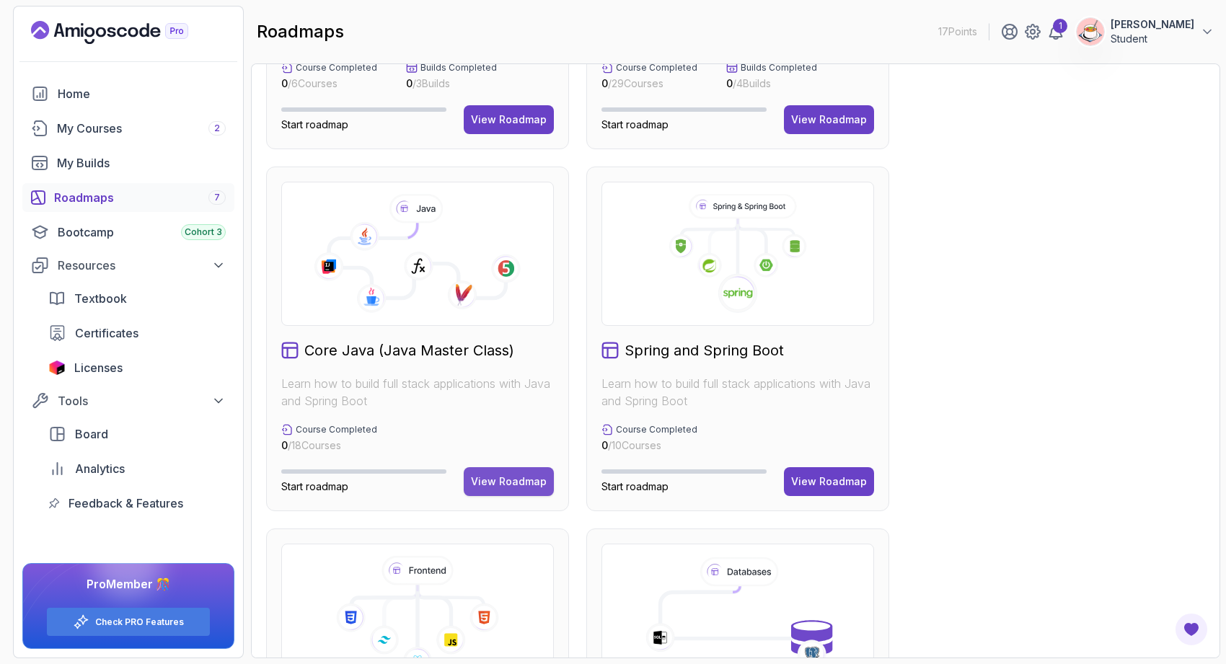
click at [509, 481] on div "View Roadmap" at bounding box center [509, 482] width 76 height 14
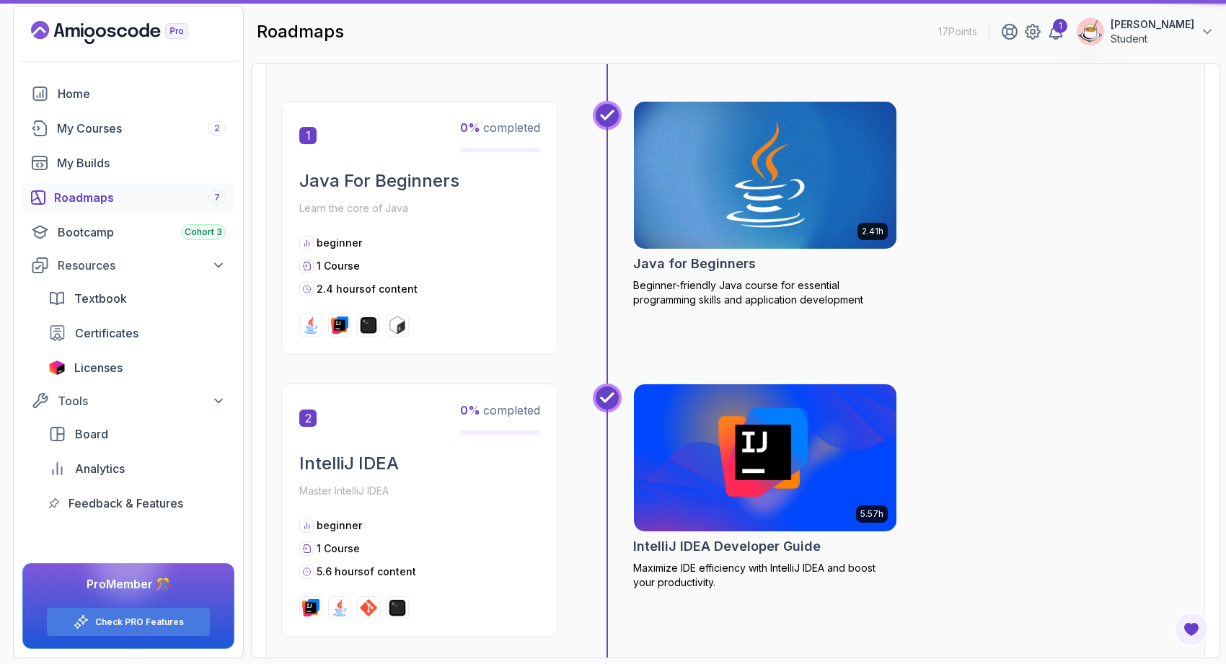
scroll to position [14, 0]
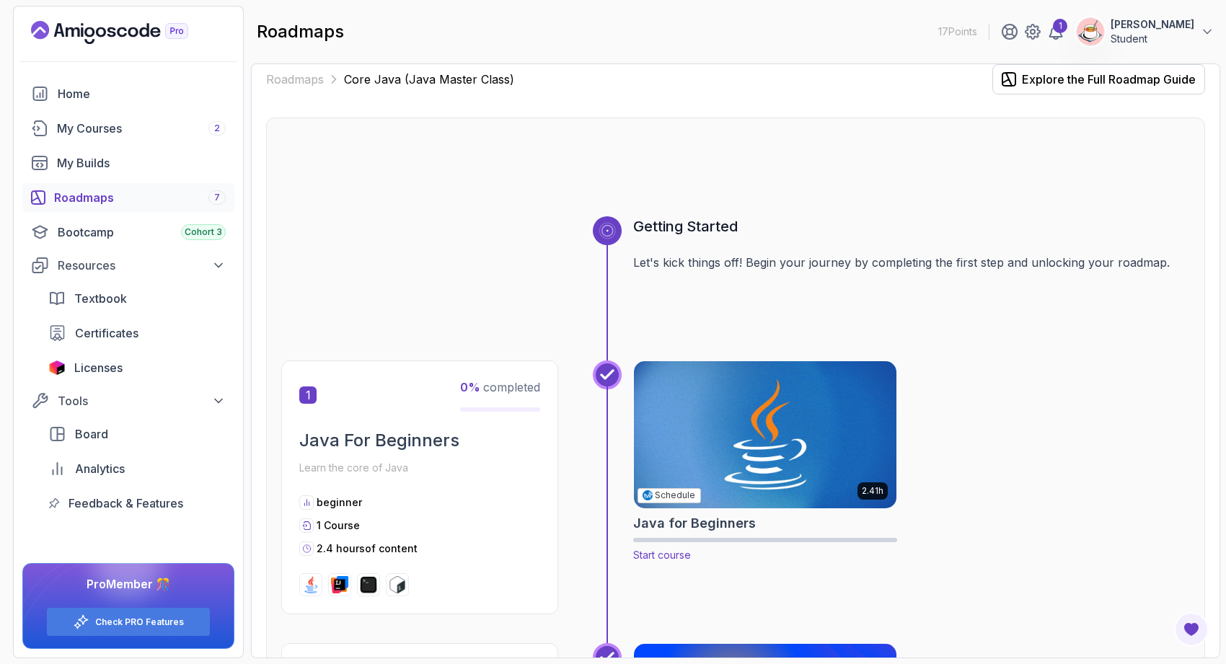
click at [738, 440] on img at bounding box center [766, 435] width 276 height 154
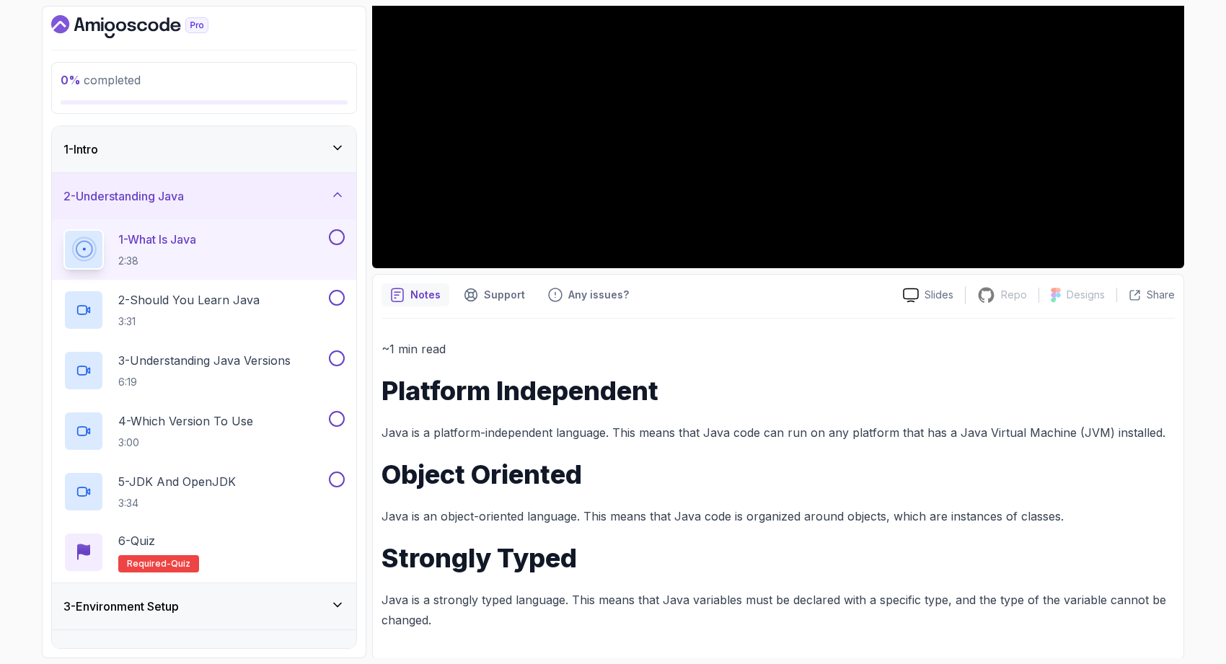
scroll to position [318, 0]
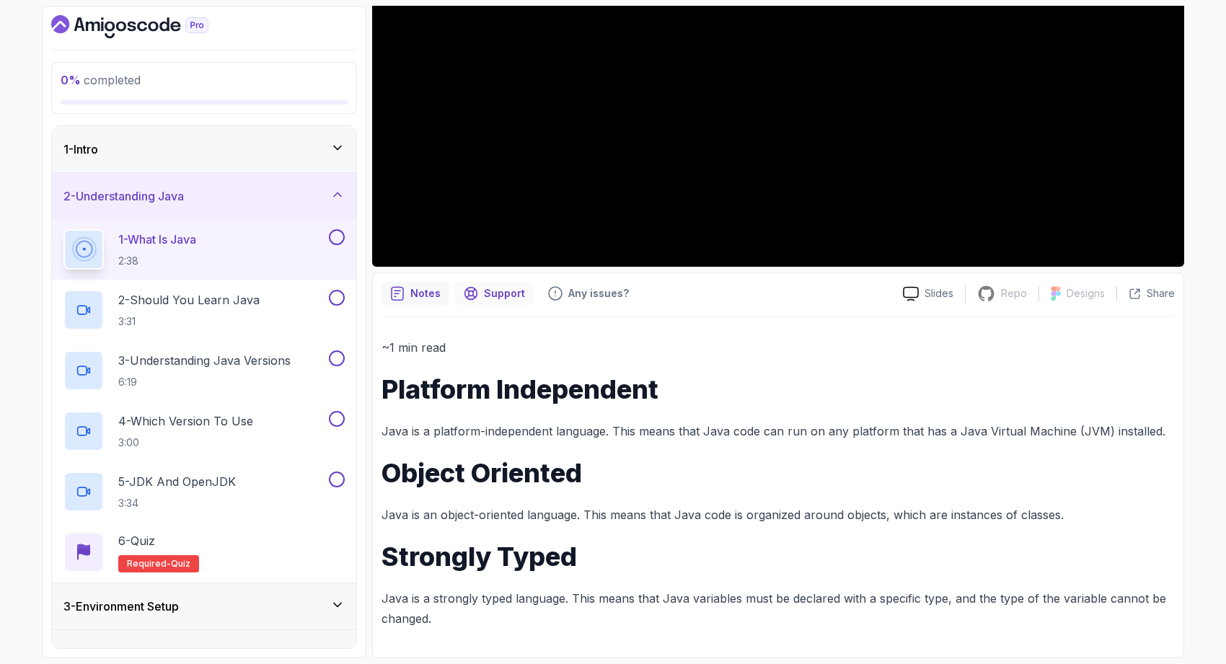
click at [496, 304] on div "Support" at bounding box center [494, 293] width 79 height 23
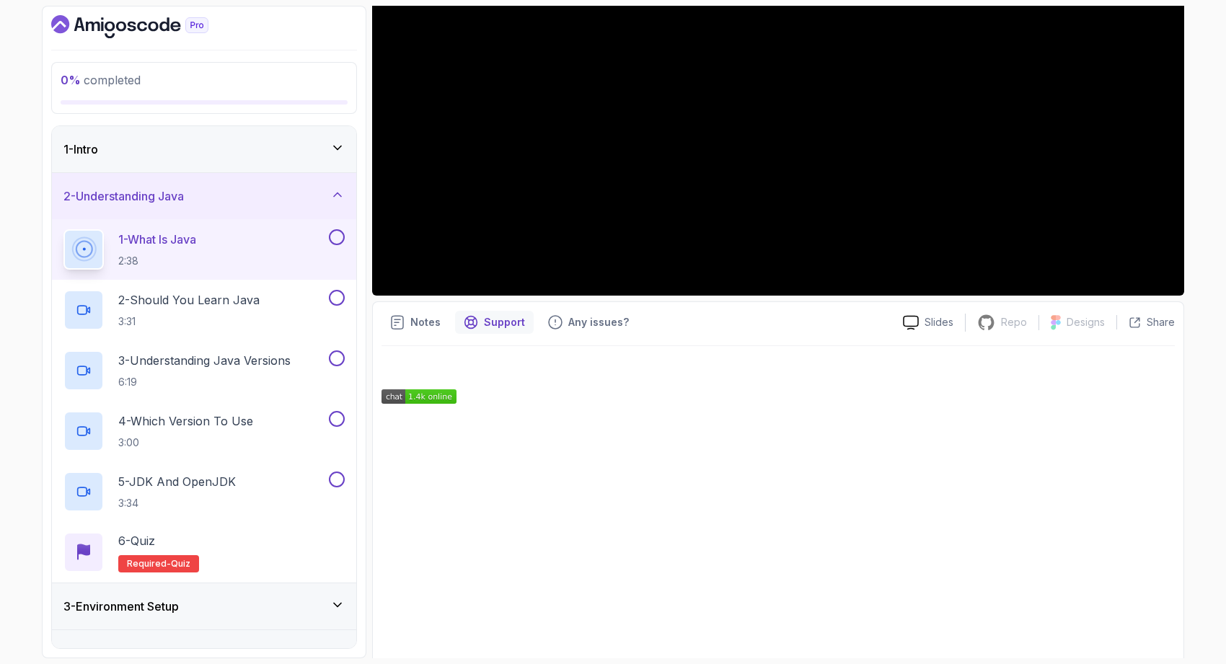
scroll to position [304, 0]
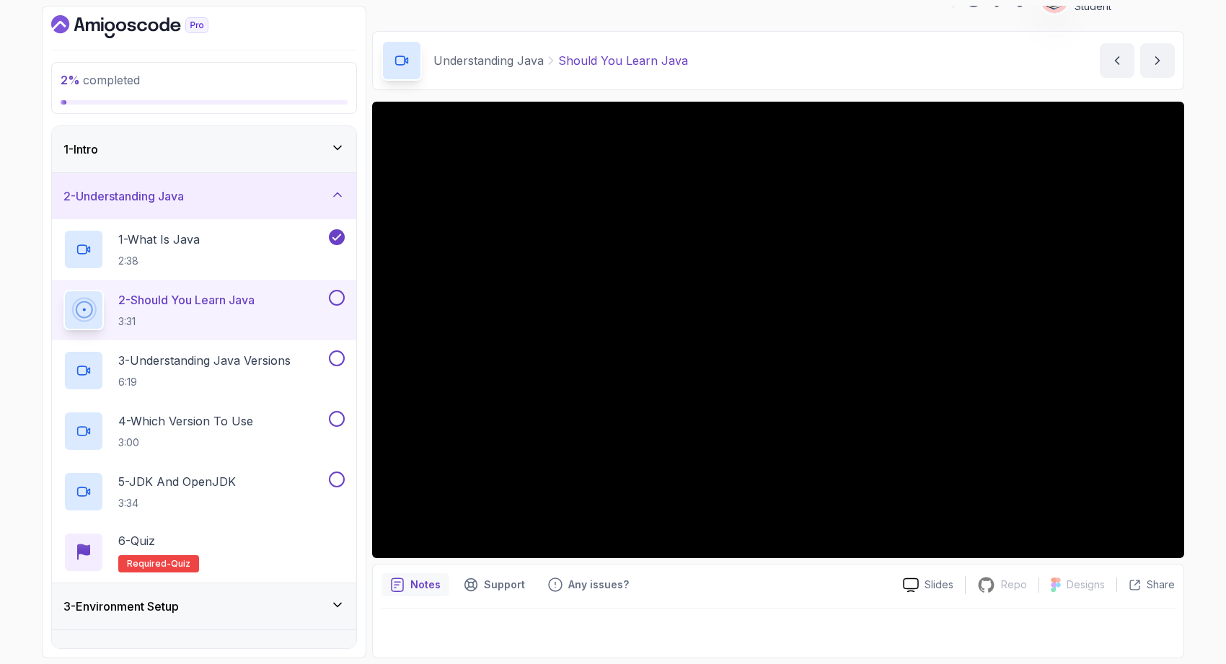
scroll to position [27, 0]
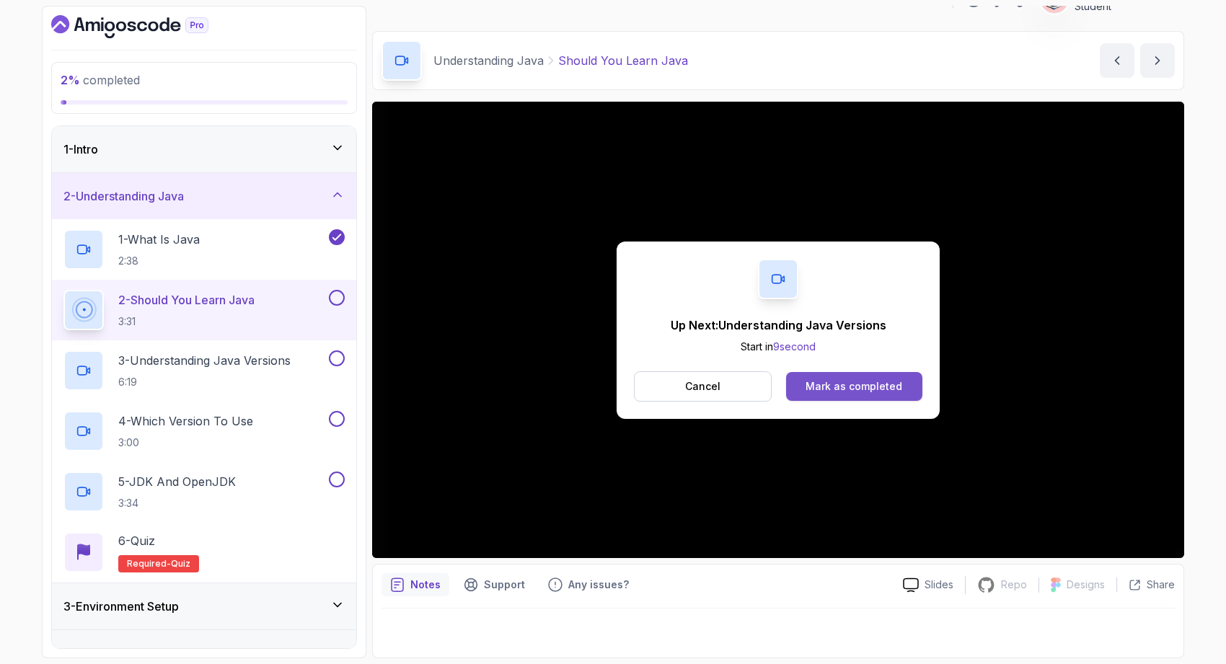
click at [855, 380] on div "Mark as completed" at bounding box center [854, 386] width 97 height 14
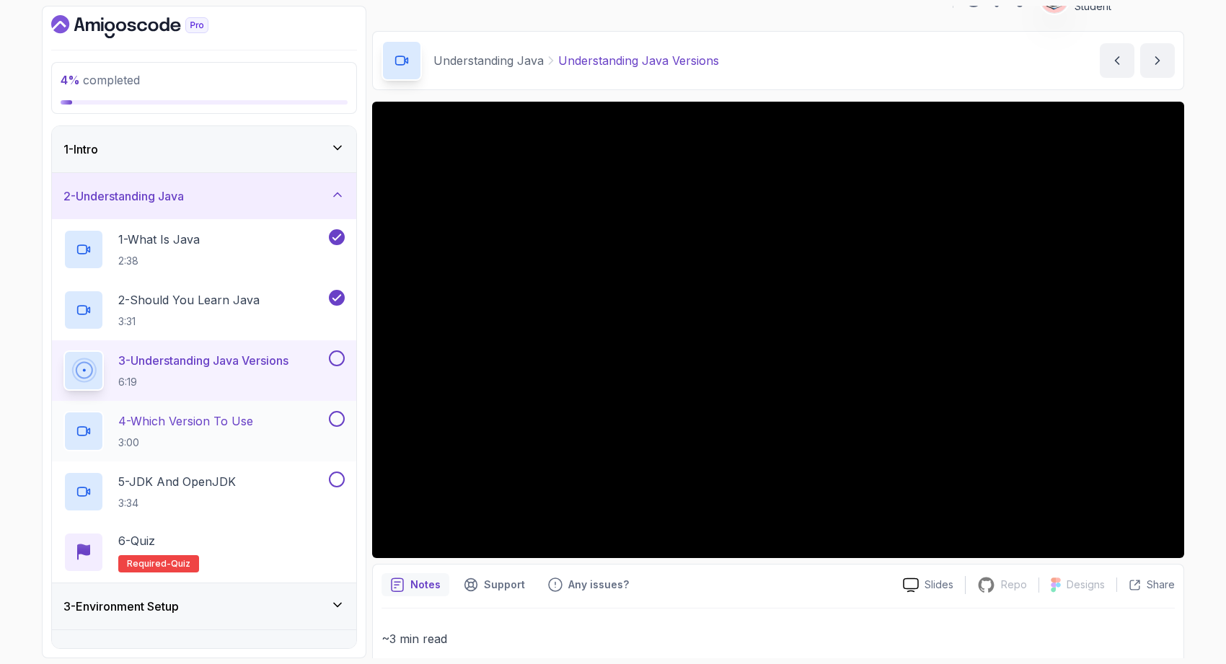
click at [280, 435] on div "4 - Which Version To Use 3:00" at bounding box center [194, 431] width 263 height 40
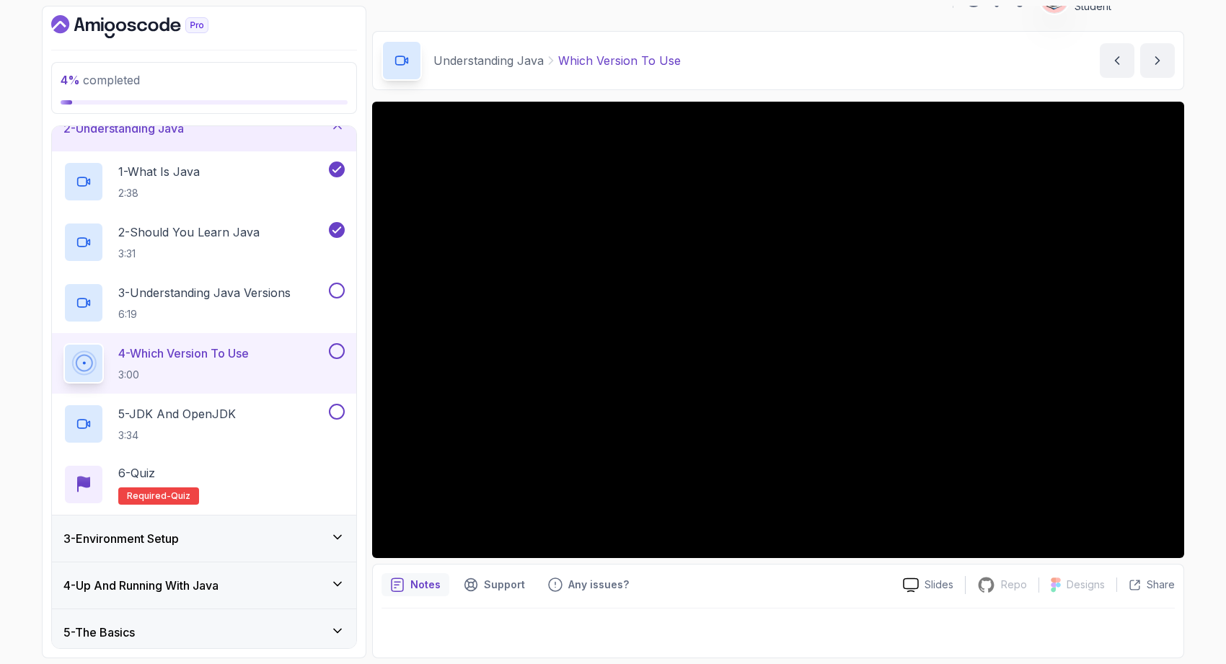
scroll to position [89, 0]
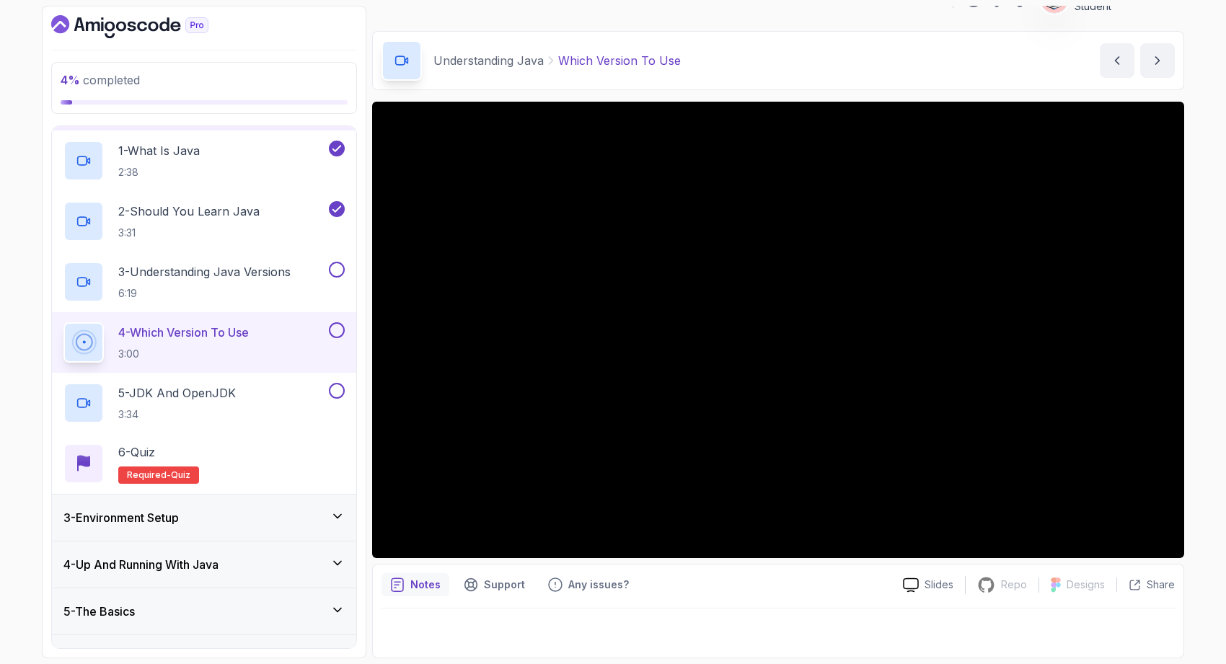
click at [286, 522] on div "3 - Environment Setup" at bounding box center [203, 517] width 281 height 17
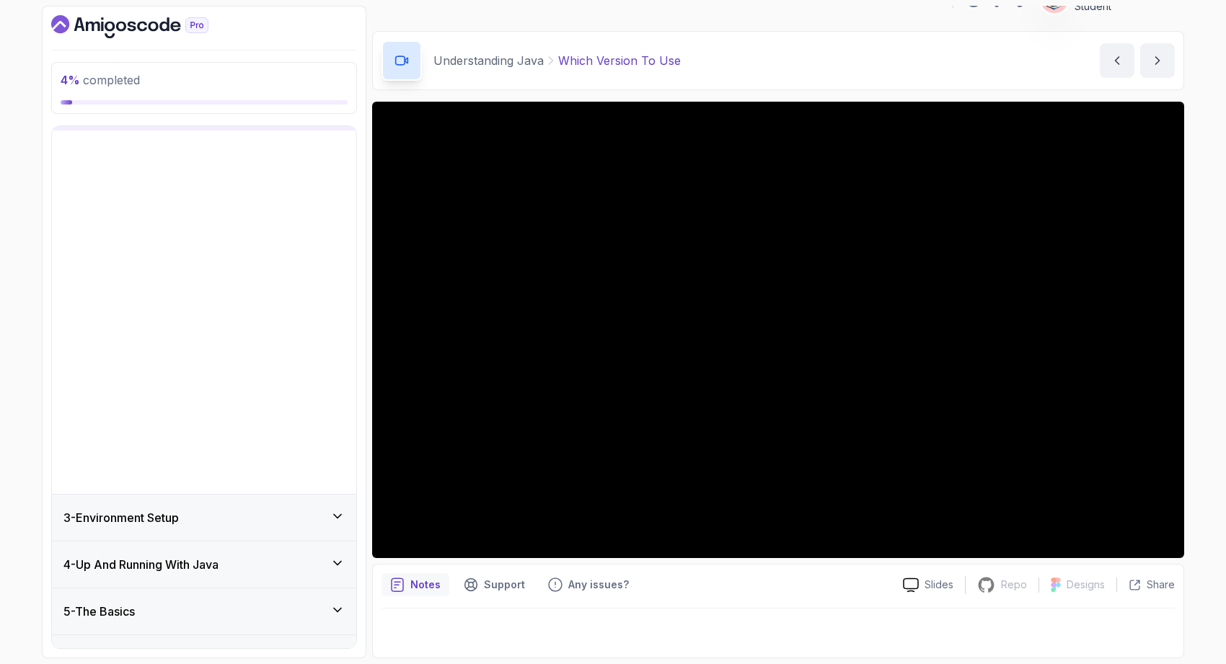
scroll to position [0, 0]
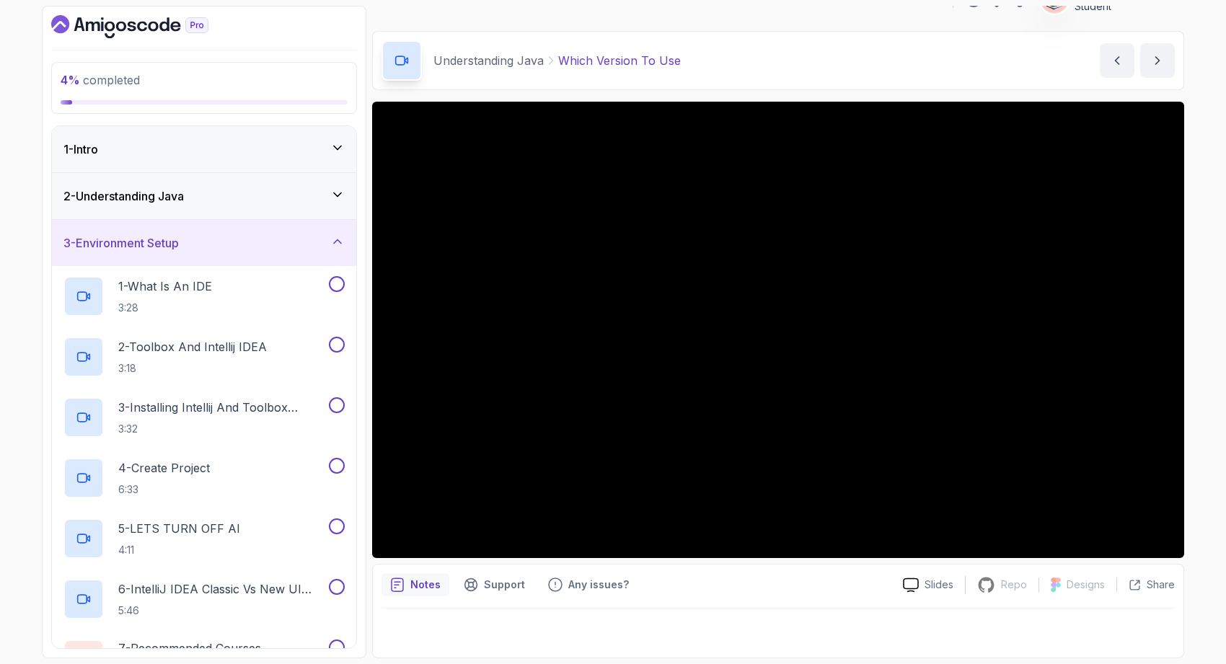
click at [321, 247] on div "3 - Environment Setup" at bounding box center [203, 242] width 281 height 17
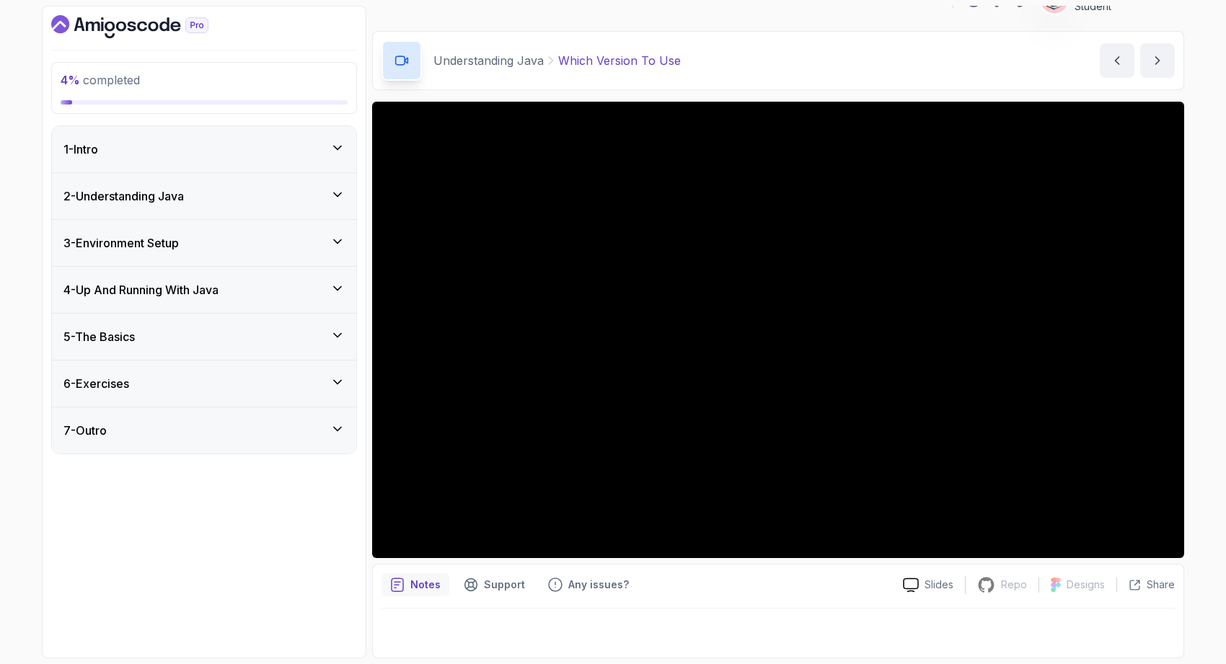
click at [250, 146] on div "1 - Intro" at bounding box center [203, 149] width 281 height 17
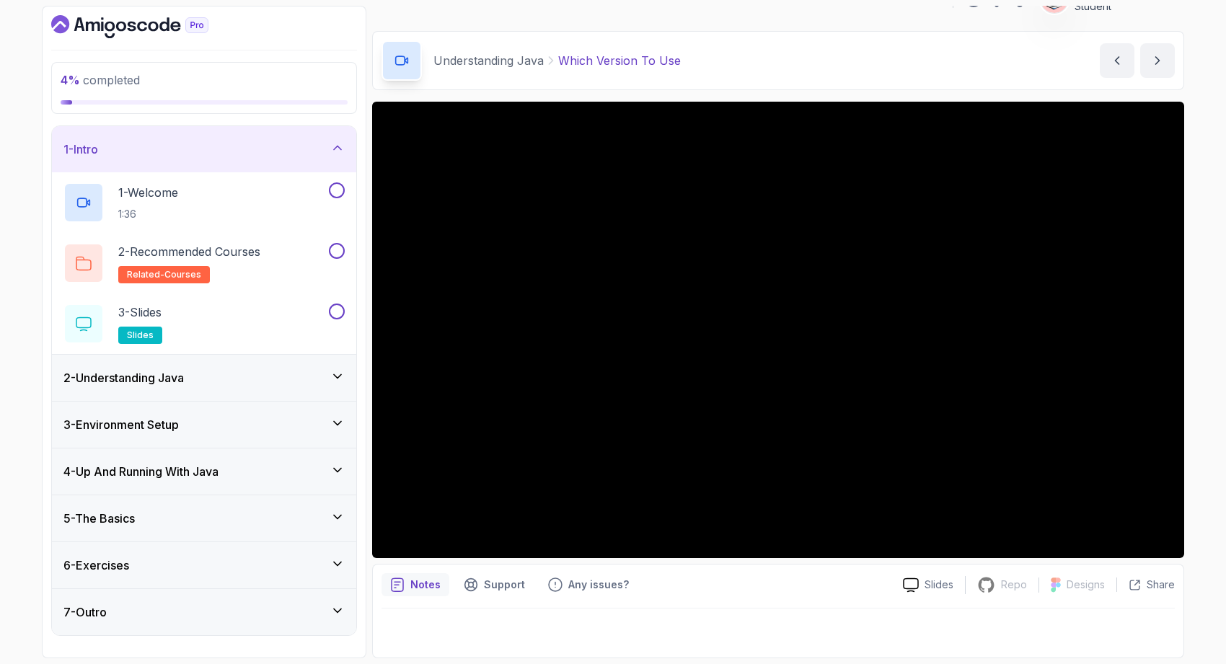
click at [237, 381] on div "2 - Understanding Java" at bounding box center [203, 377] width 281 height 17
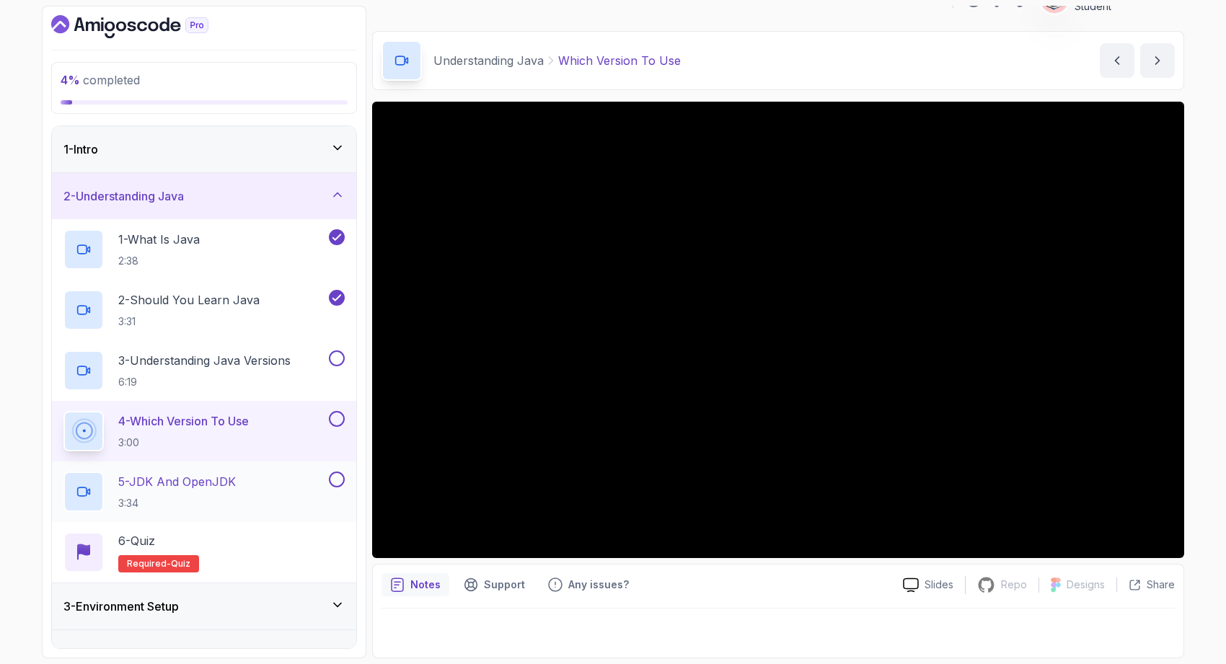
click at [232, 477] on p "5 - JDK And OpenJDK" at bounding box center [177, 481] width 118 height 17
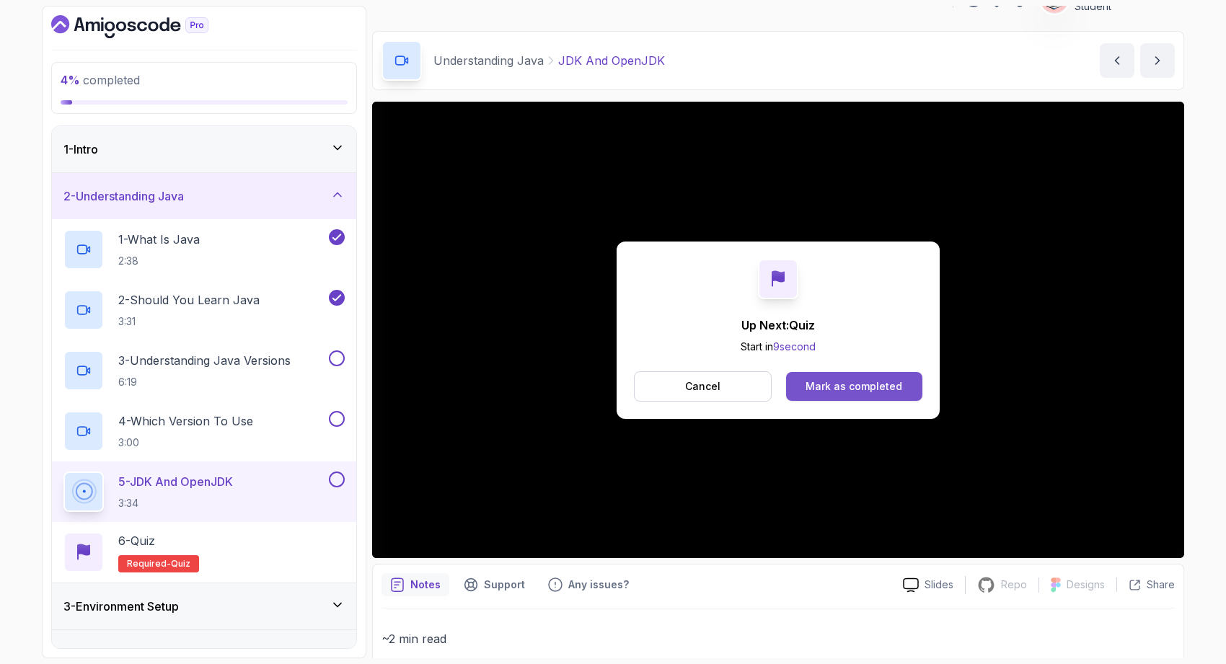
click at [832, 374] on button "Mark as completed" at bounding box center [854, 386] width 136 height 29
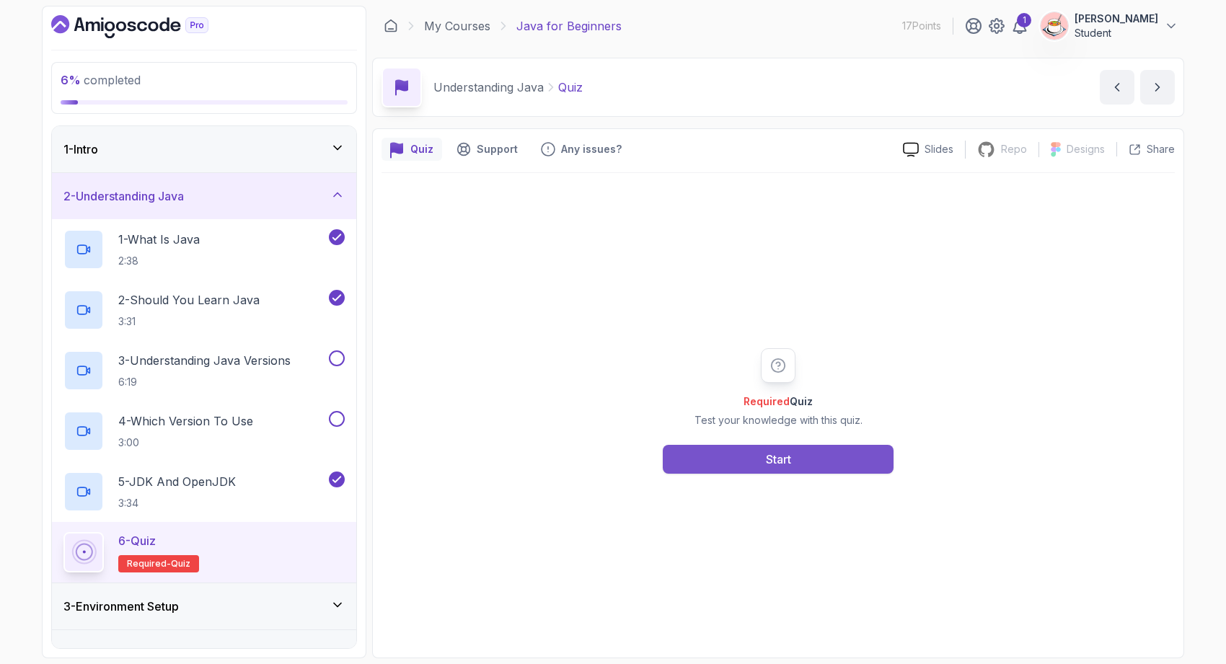
click at [788, 454] on div "Start" at bounding box center [778, 459] width 25 height 17
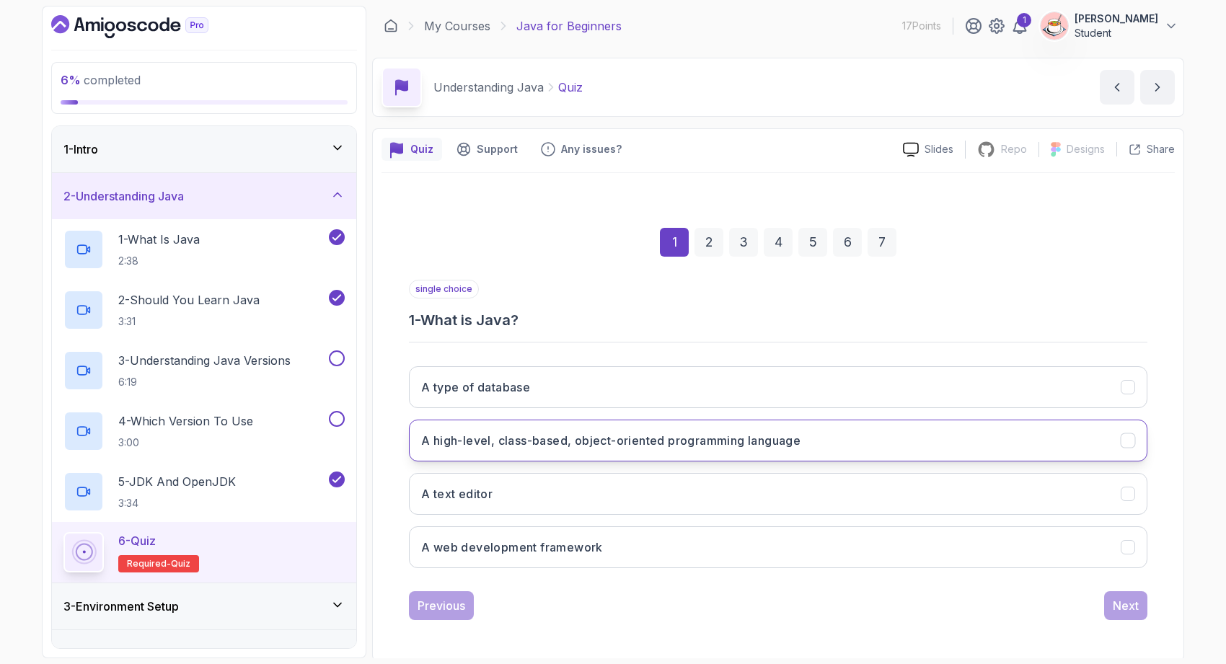
click at [684, 440] on h3 "A high-level, class-based, object-oriented programming language" at bounding box center [610, 440] width 379 height 17
click at [1123, 597] on div "Next" at bounding box center [1126, 605] width 26 height 17
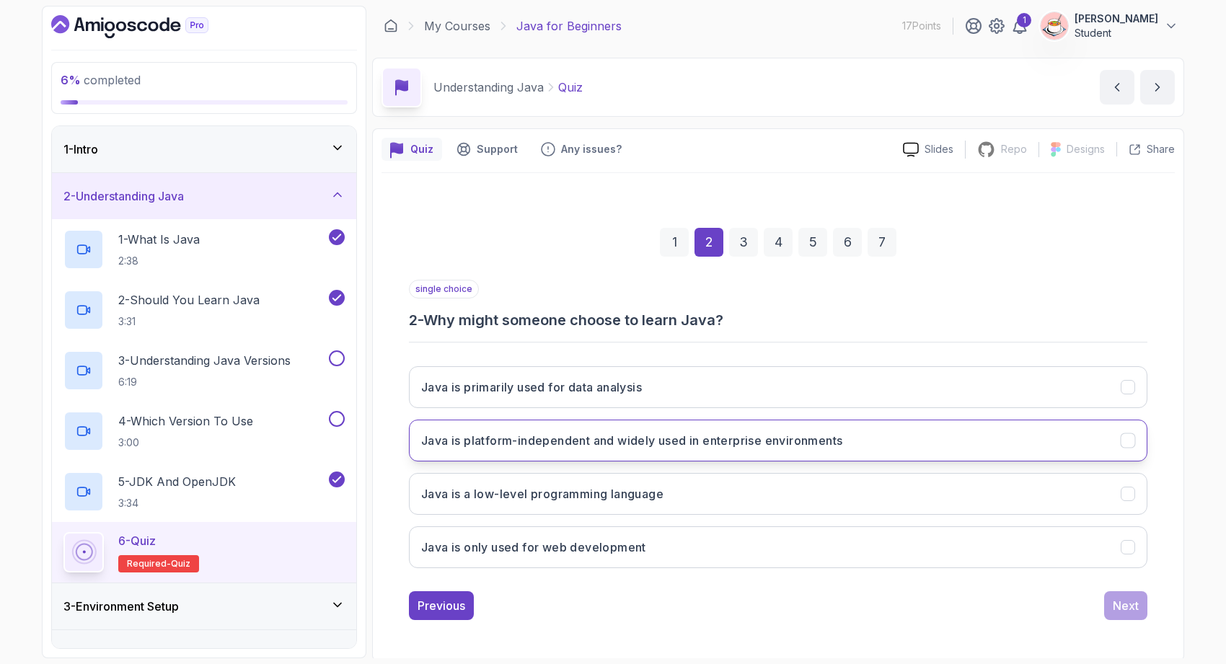
click at [890, 434] on button "Java is platform-independent and widely used in enterprise environments" at bounding box center [778, 441] width 739 height 42
click at [1123, 615] on button "Next" at bounding box center [1125, 605] width 43 height 29
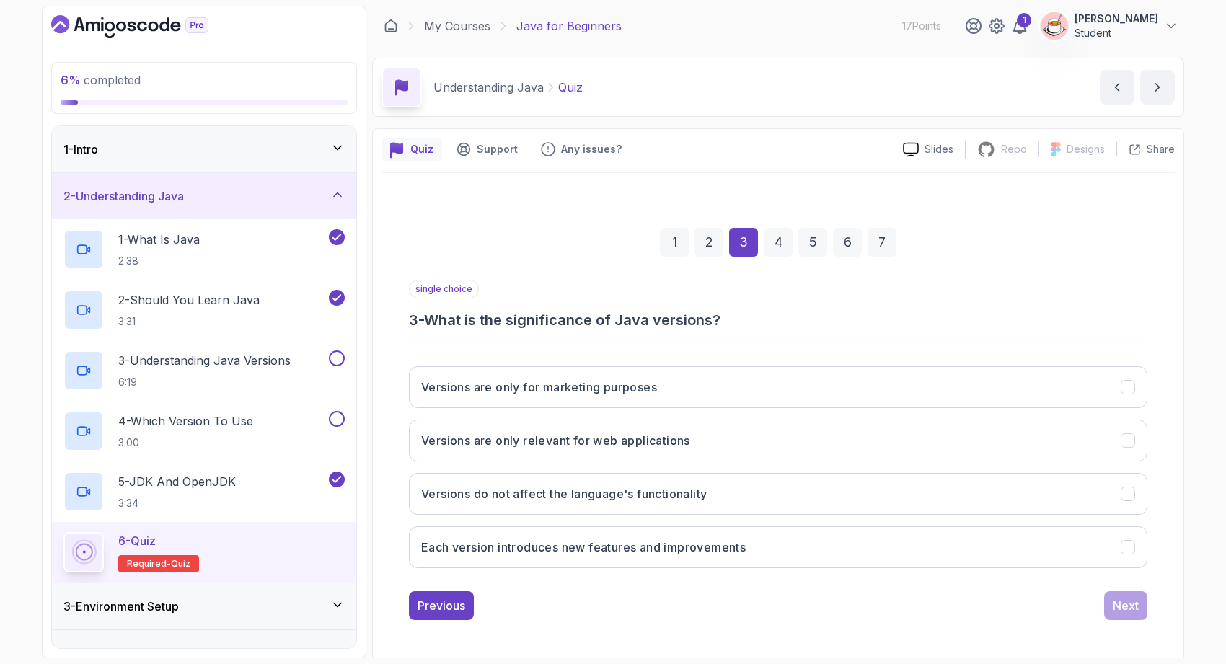
click at [1008, 571] on div "Versions are only for marketing purposes Versions are only relevant for web app…" at bounding box center [778, 467] width 739 height 225
click at [1007, 560] on button "Each version introduces new features and improvements" at bounding box center [778, 548] width 739 height 42
click at [1130, 598] on div "Next" at bounding box center [1126, 605] width 26 height 17
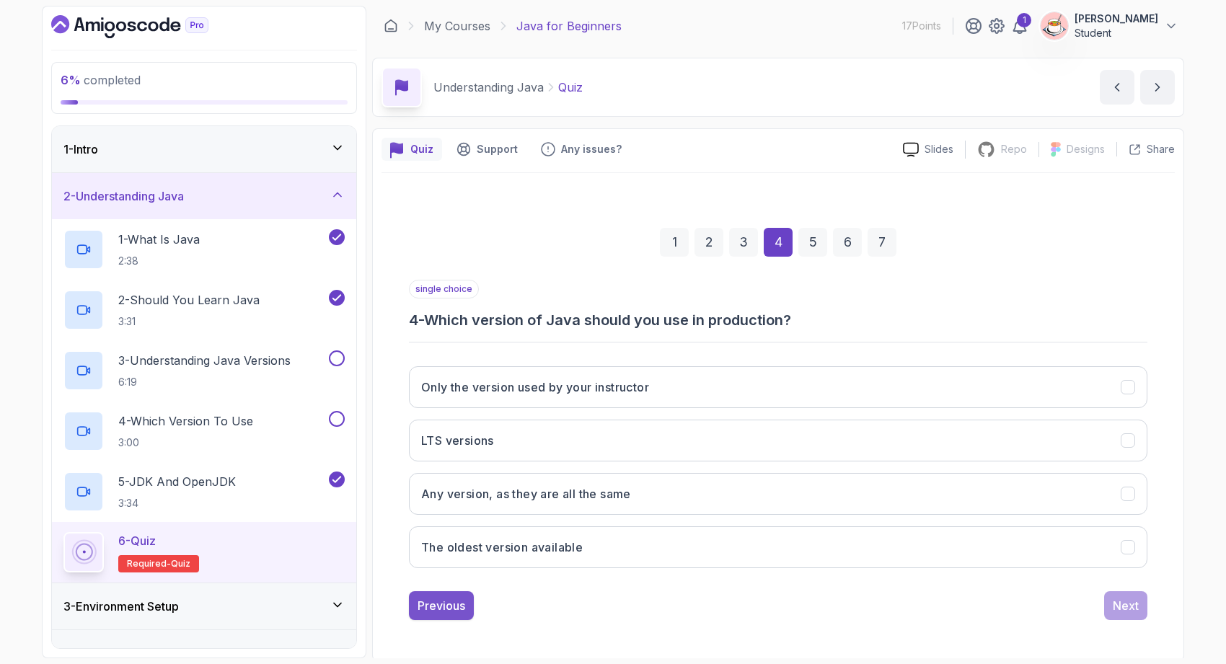
click at [466, 607] on button "Previous" at bounding box center [441, 605] width 65 height 29
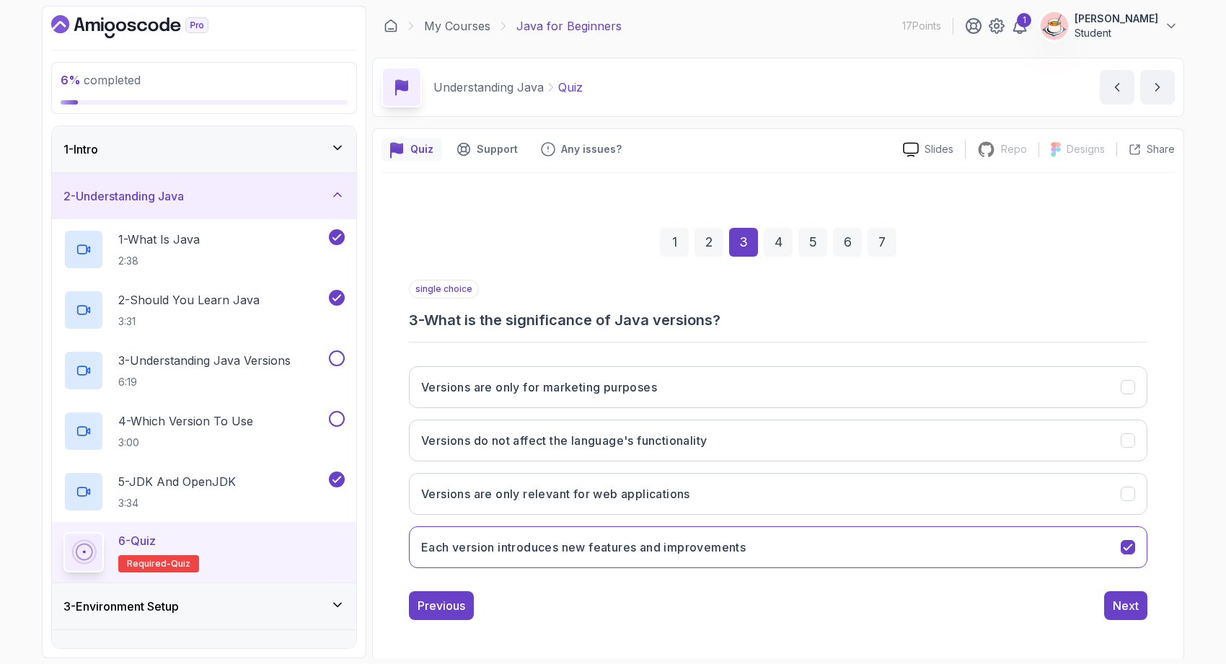
click at [1132, 628] on div "1 2 3 4 5 6 7 single choice 3 - What is the significance of Java versions? Vers…" at bounding box center [778, 412] width 793 height 439
click at [1131, 622] on div "1 2 3 4 5 6 7 single choice 3 - What is the significance of Java versions? Vers…" at bounding box center [778, 412] width 793 height 439
click at [1128, 502] on button "Versions are only relevant for web applications" at bounding box center [778, 494] width 739 height 42
click at [1136, 536] on button "Each version introduces new features and improvements" at bounding box center [778, 548] width 739 height 42
click at [1133, 604] on div "Next" at bounding box center [1126, 605] width 26 height 17
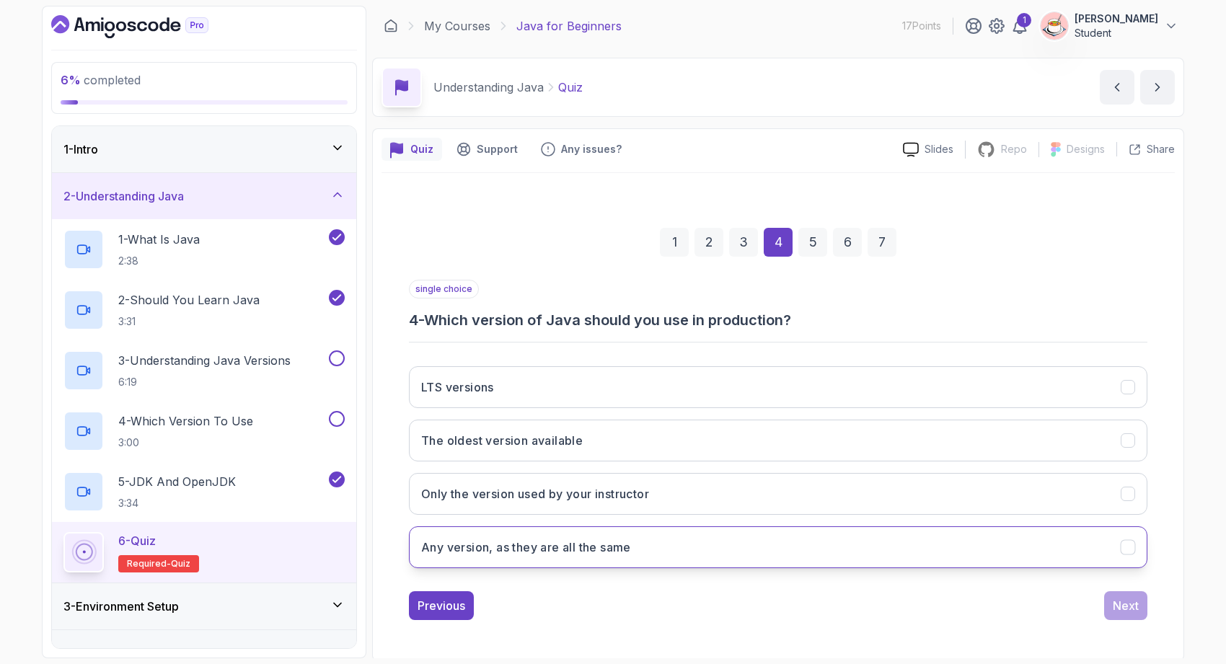
click at [935, 547] on button "Any version, as they are all the same" at bounding box center [778, 548] width 739 height 42
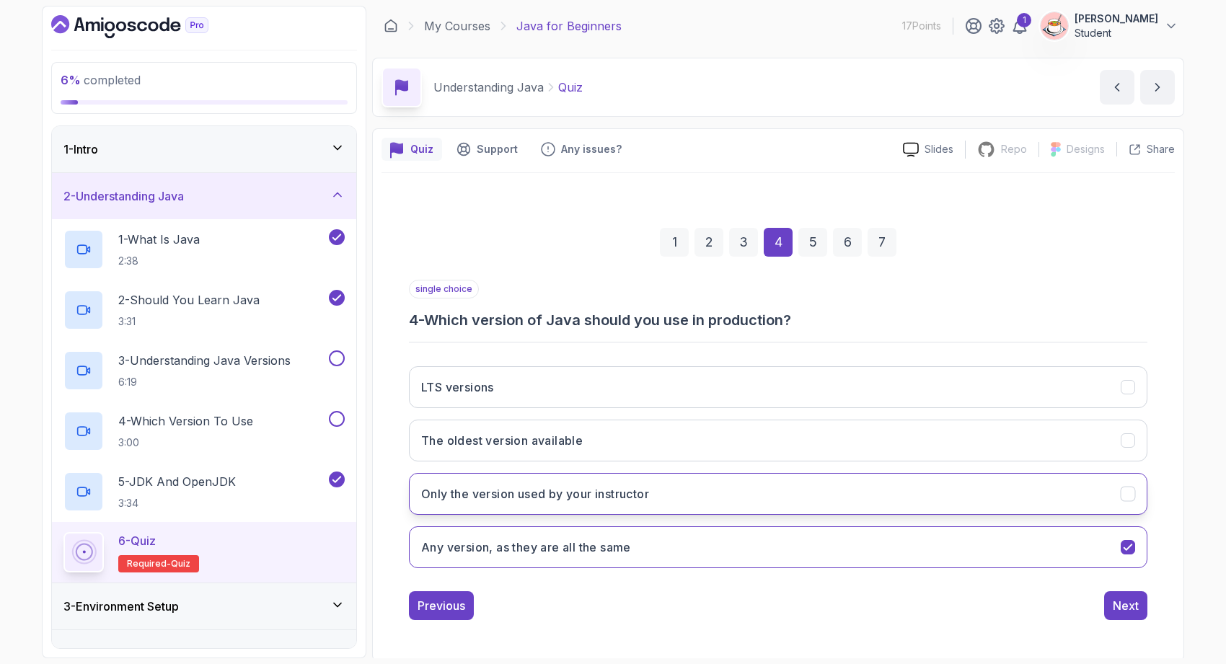
click at [924, 490] on button "Only the version used by your instructor" at bounding box center [778, 494] width 739 height 42
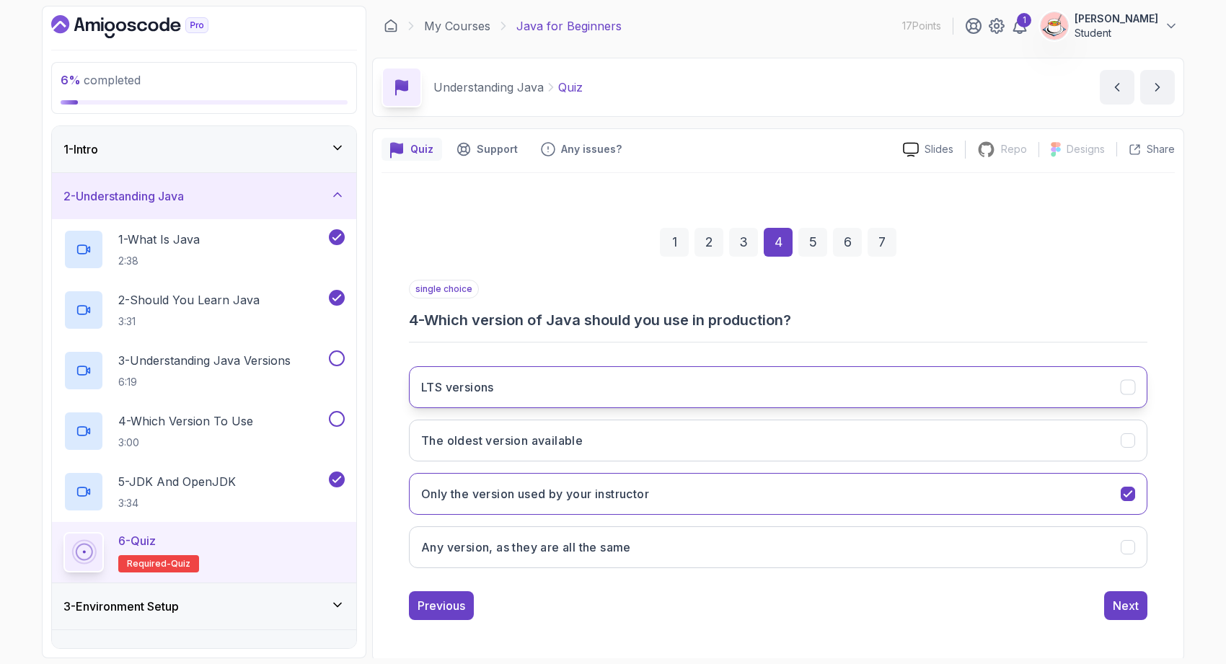
click at [816, 394] on button "LTS versions" at bounding box center [778, 387] width 739 height 42
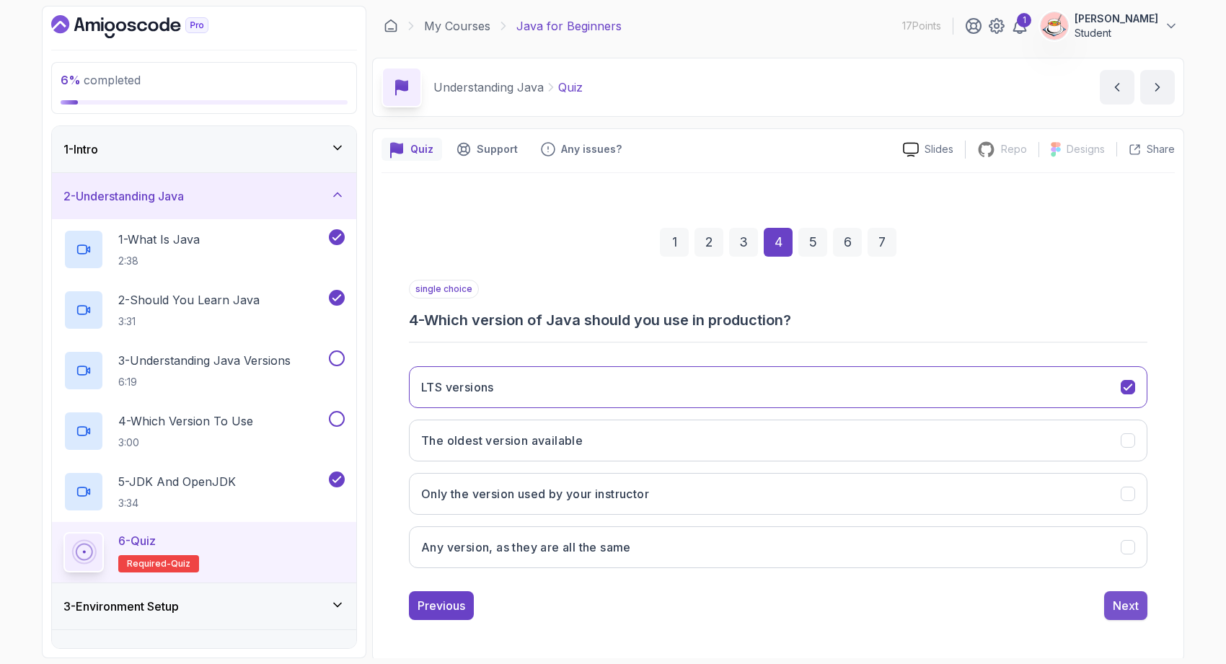
click at [1122, 607] on div "Next" at bounding box center [1126, 605] width 26 height 17
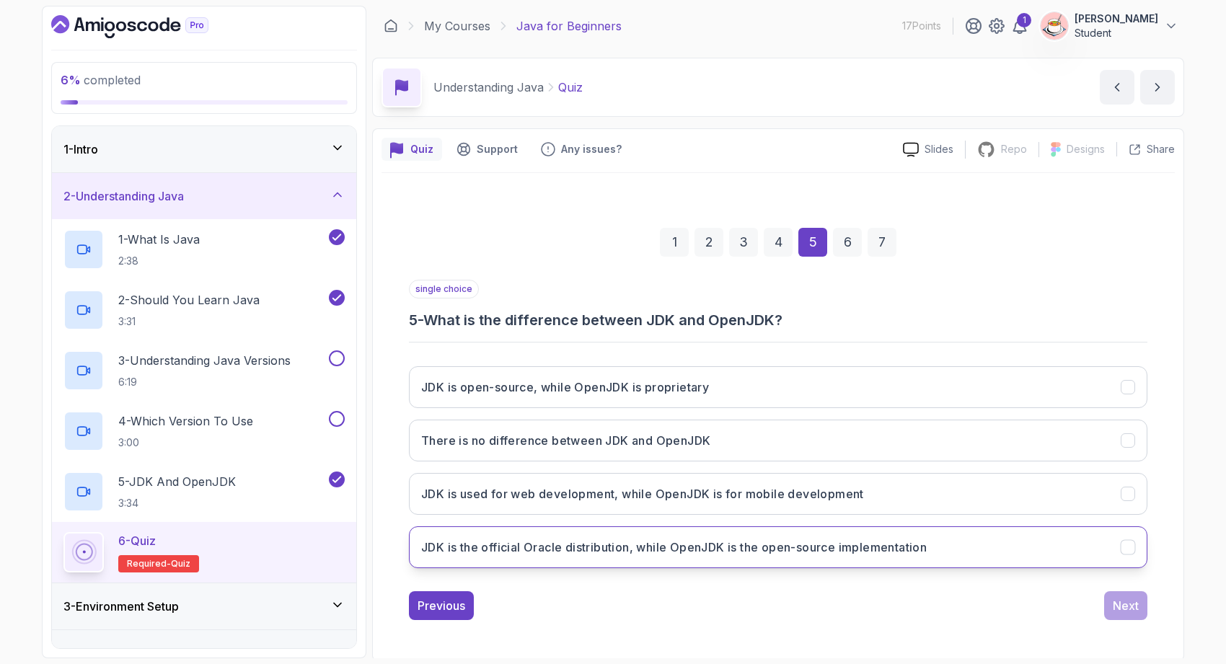
click at [901, 557] on button "JDK is the official Oracle distribution, while OpenJDK is the open-source imple…" at bounding box center [778, 548] width 739 height 42
click at [1141, 600] on button "Next" at bounding box center [1125, 605] width 43 height 29
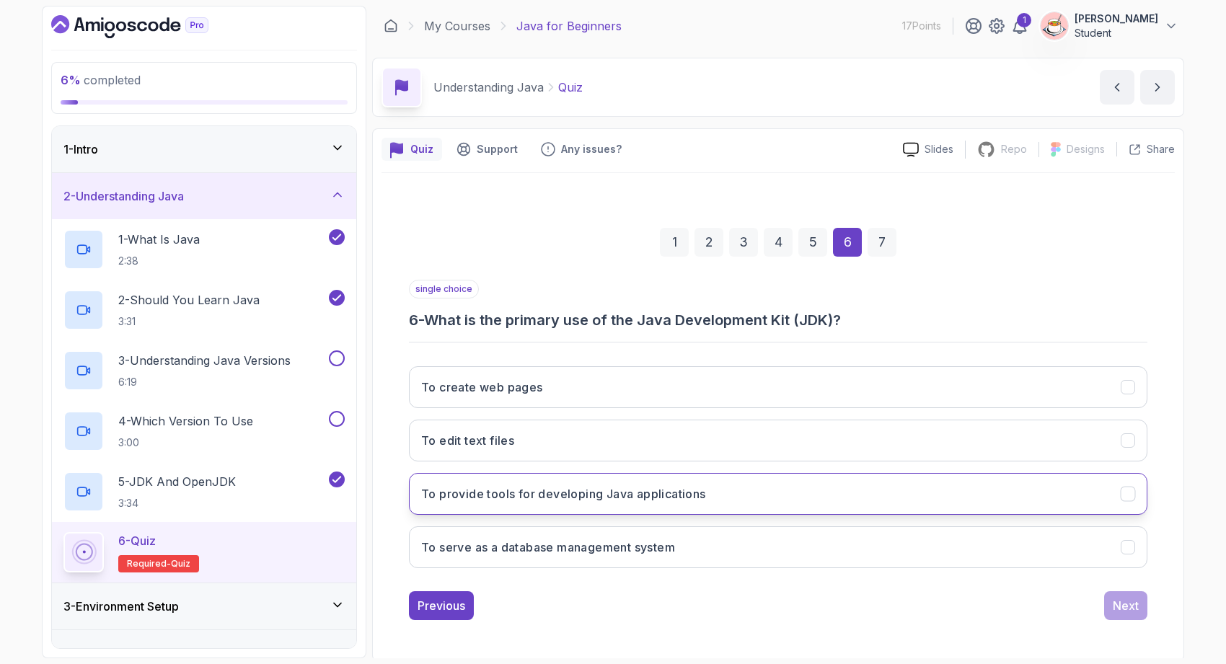
click at [924, 500] on button "To provide tools for developing Java applications" at bounding box center [778, 494] width 739 height 42
click at [1129, 597] on div "Next" at bounding box center [1126, 605] width 26 height 17
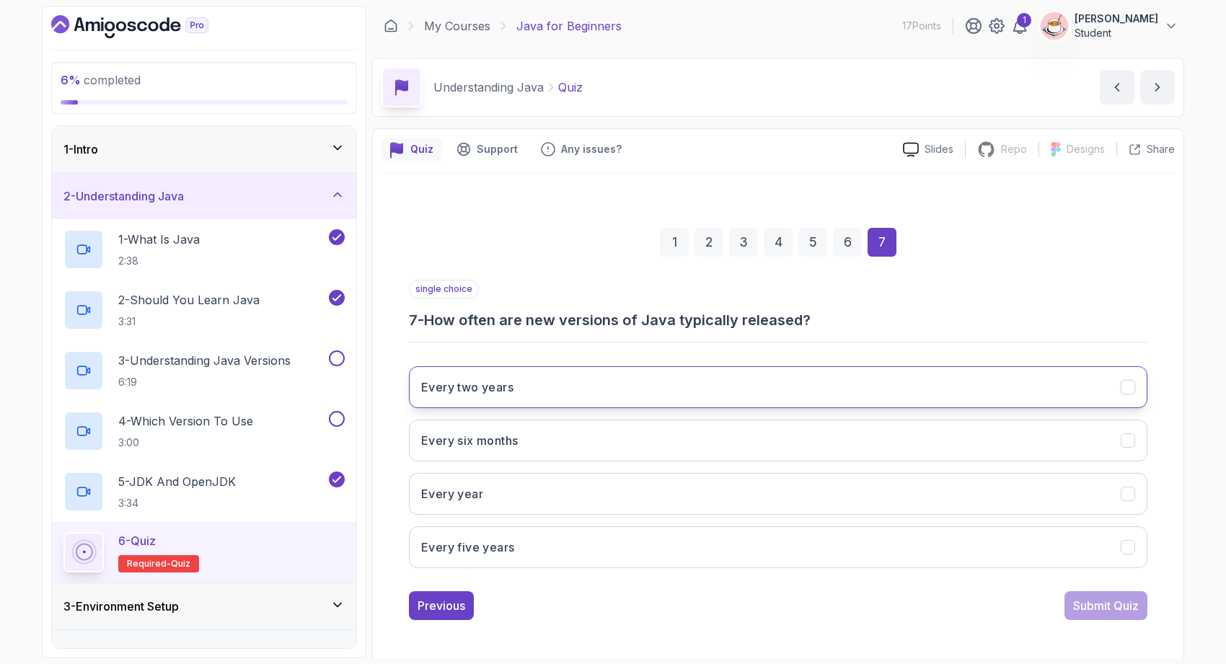
click at [905, 392] on button "Every two years" at bounding box center [778, 387] width 739 height 42
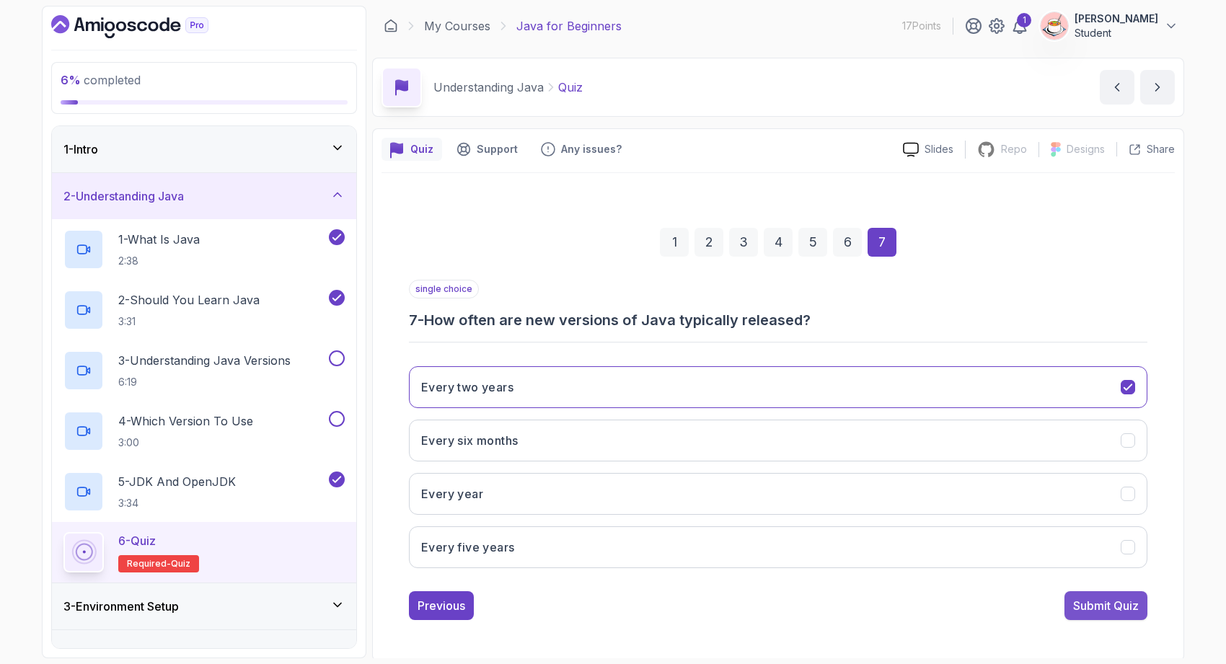
click at [1127, 604] on div "Submit Quiz" at bounding box center [1106, 605] width 66 height 17
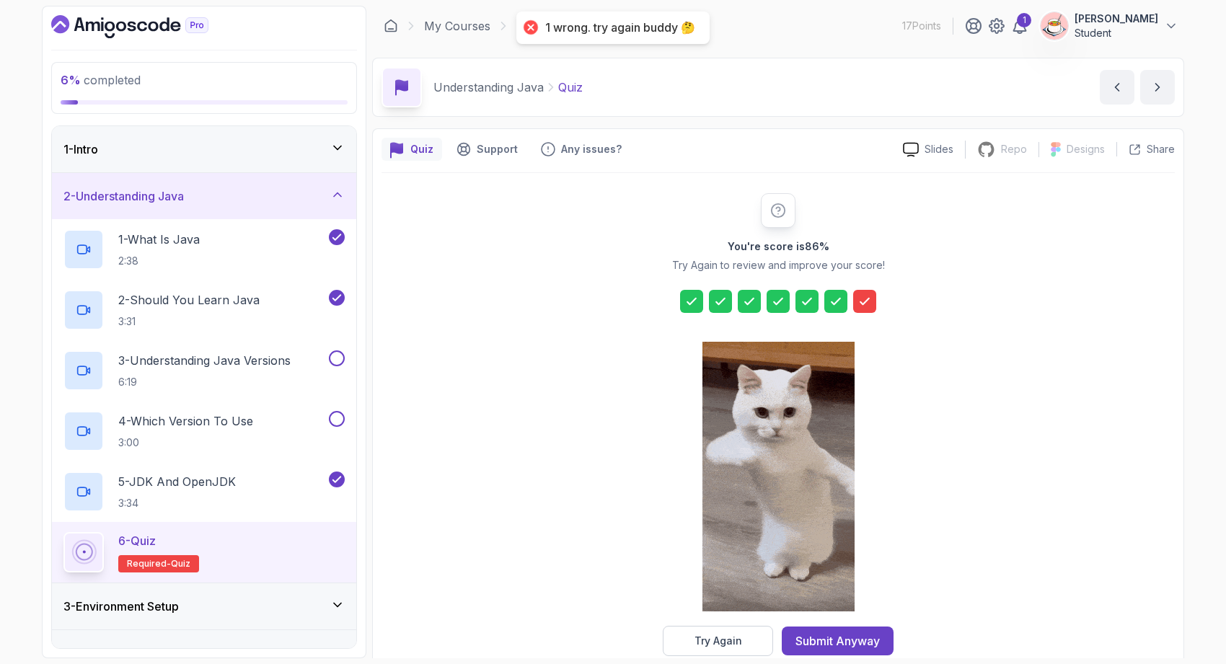
scroll to position [27, 0]
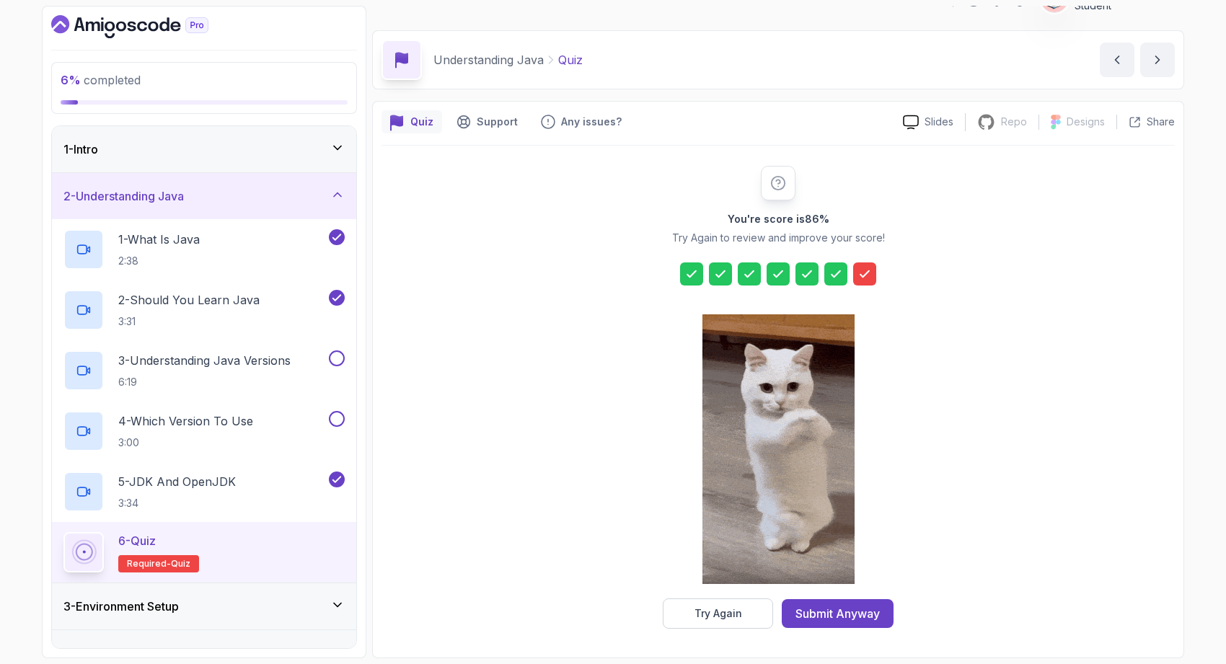
click at [773, 188] on icon at bounding box center [778, 183] width 13 height 13
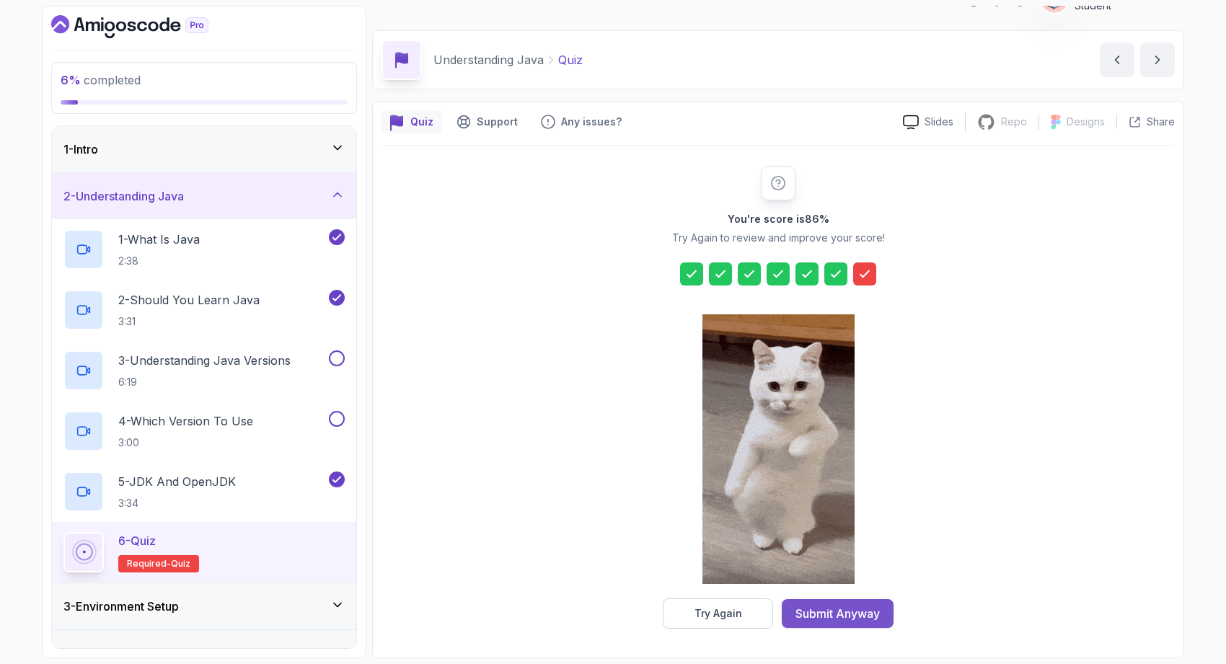
click at [852, 613] on div "Submit Anyway" at bounding box center [838, 613] width 84 height 17
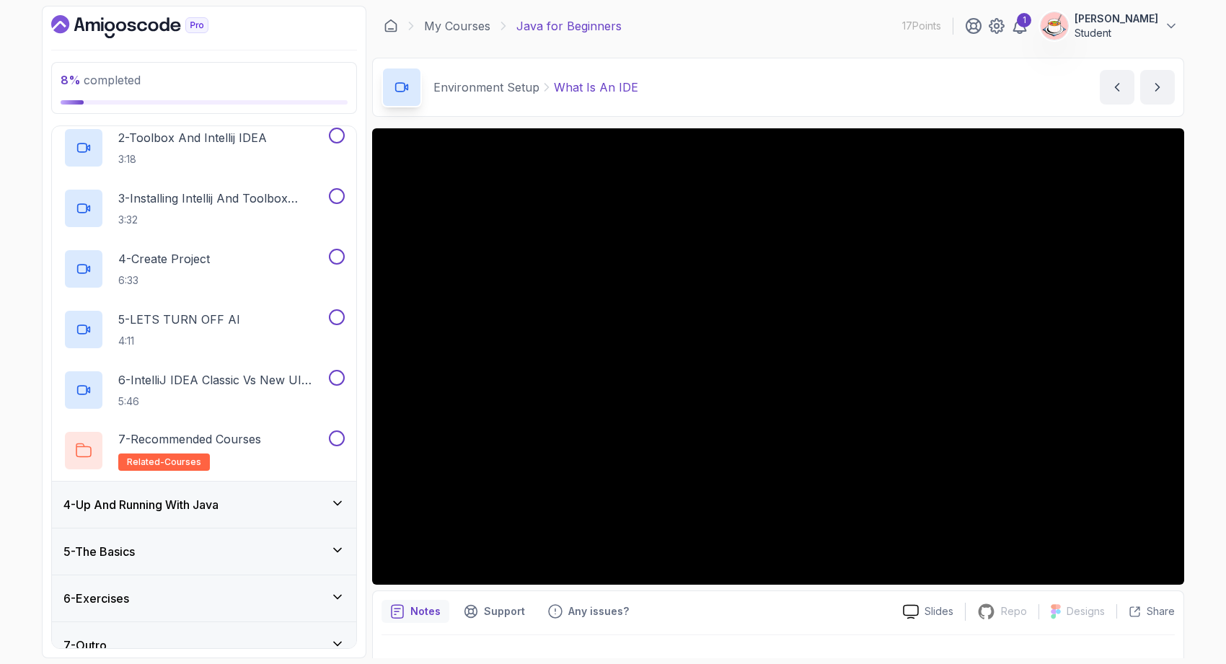
scroll to position [229, 0]
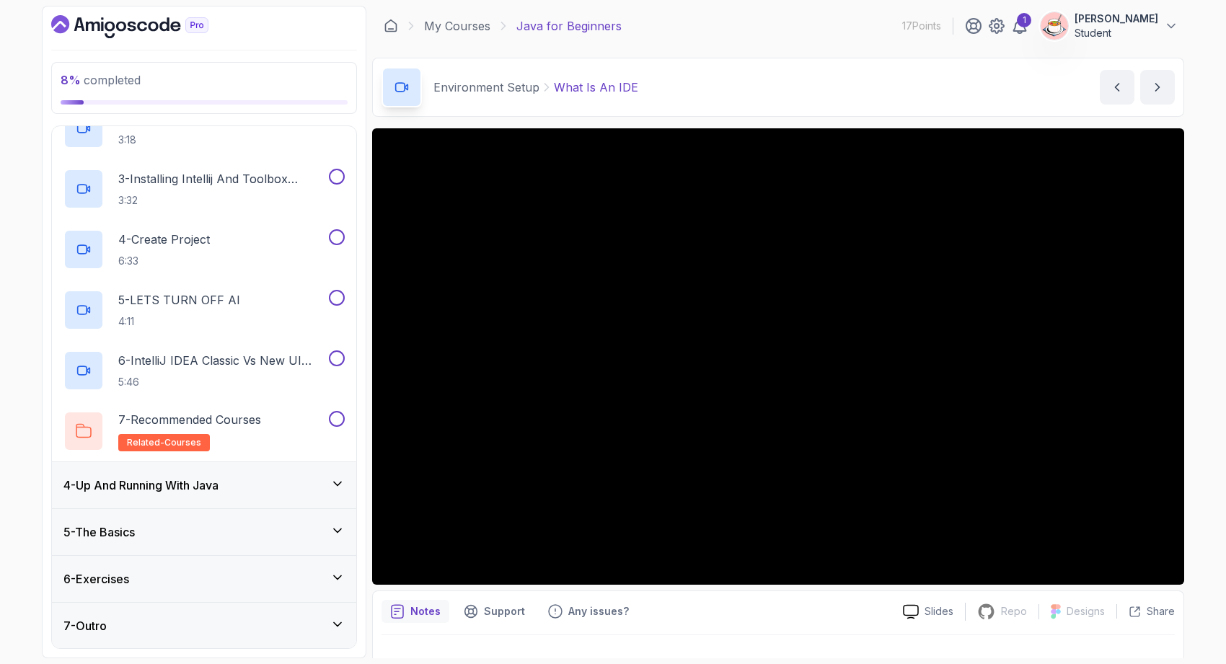
click at [302, 579] on div "6 - Exercises" at bounding box center [203, 579] width 281 height 17
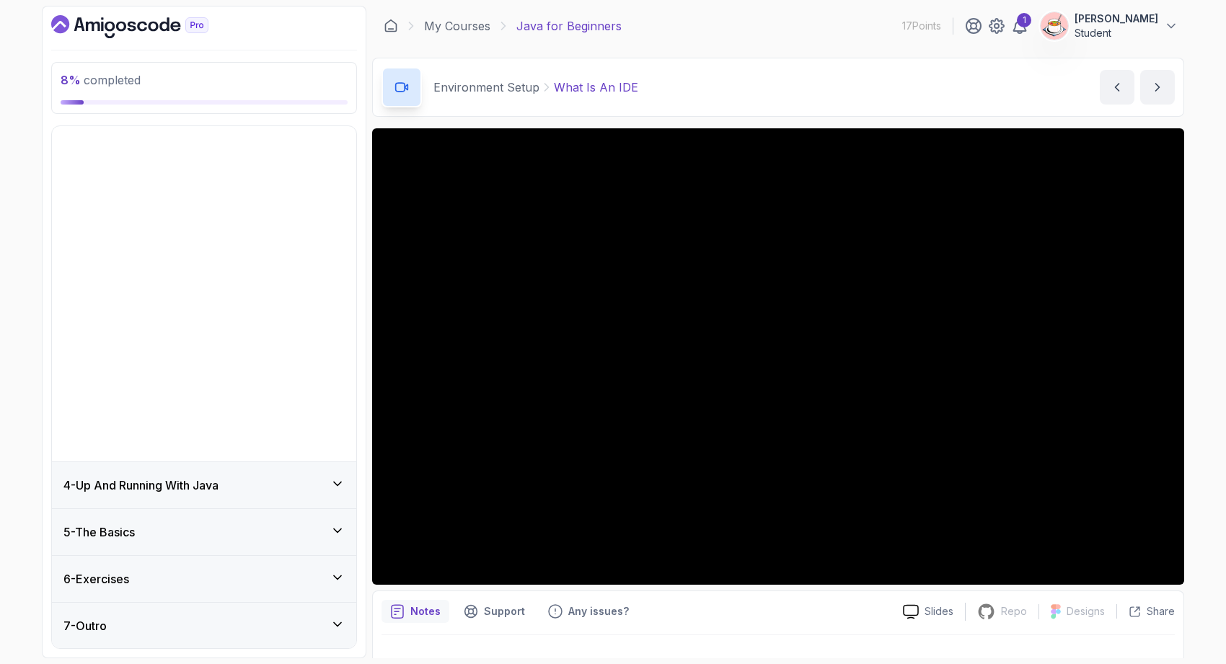
scroll to position [0, 0]
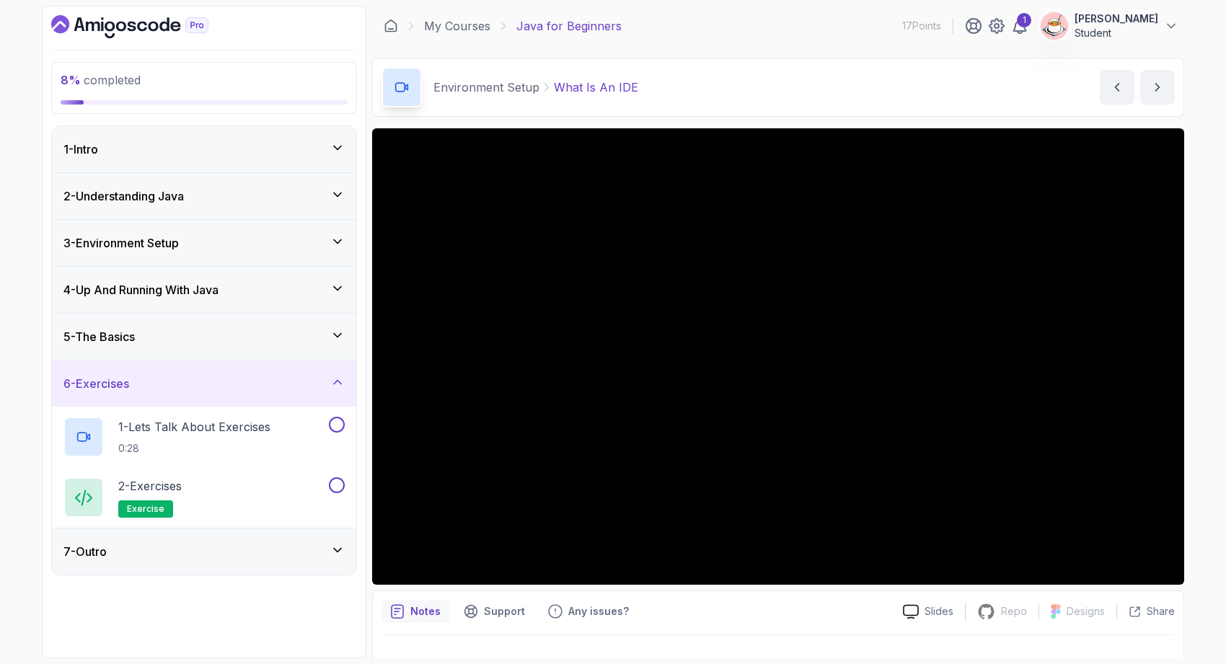
click at [245, 330] on div "5 - The Basics" at bounding box center [203, 336] width 281 height 17
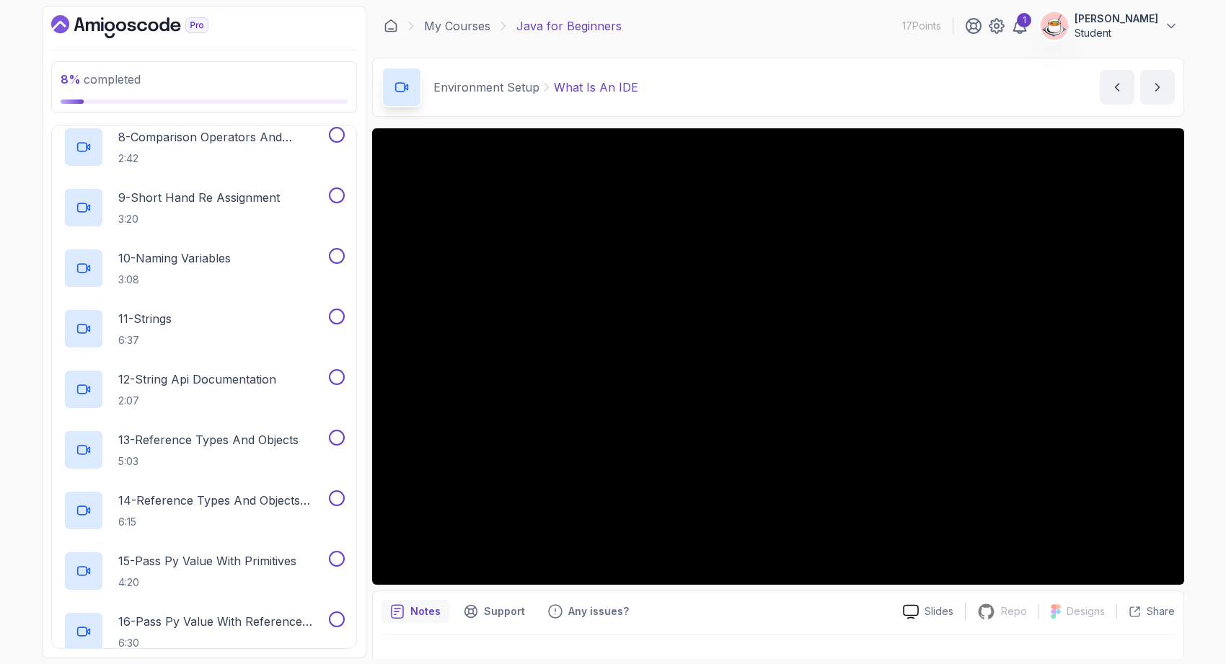
scroll to position [693, 0]
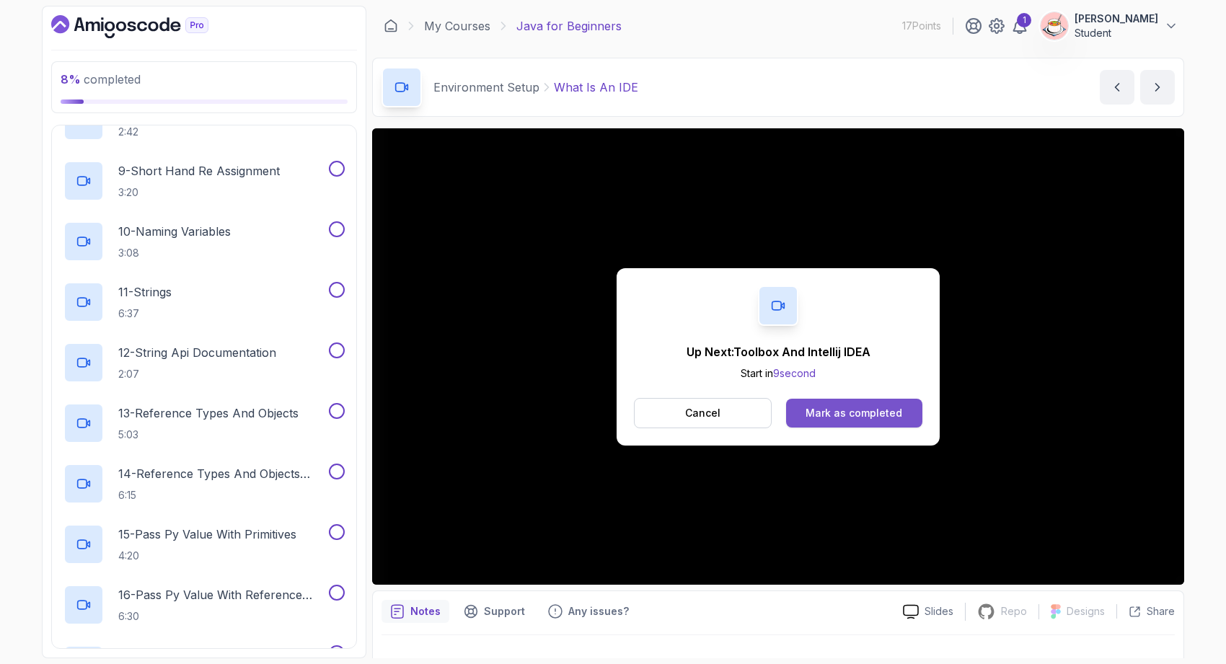
click at [889, 416] on div "Mark as completed" at bounding box center [854, 413] width 97 height 14
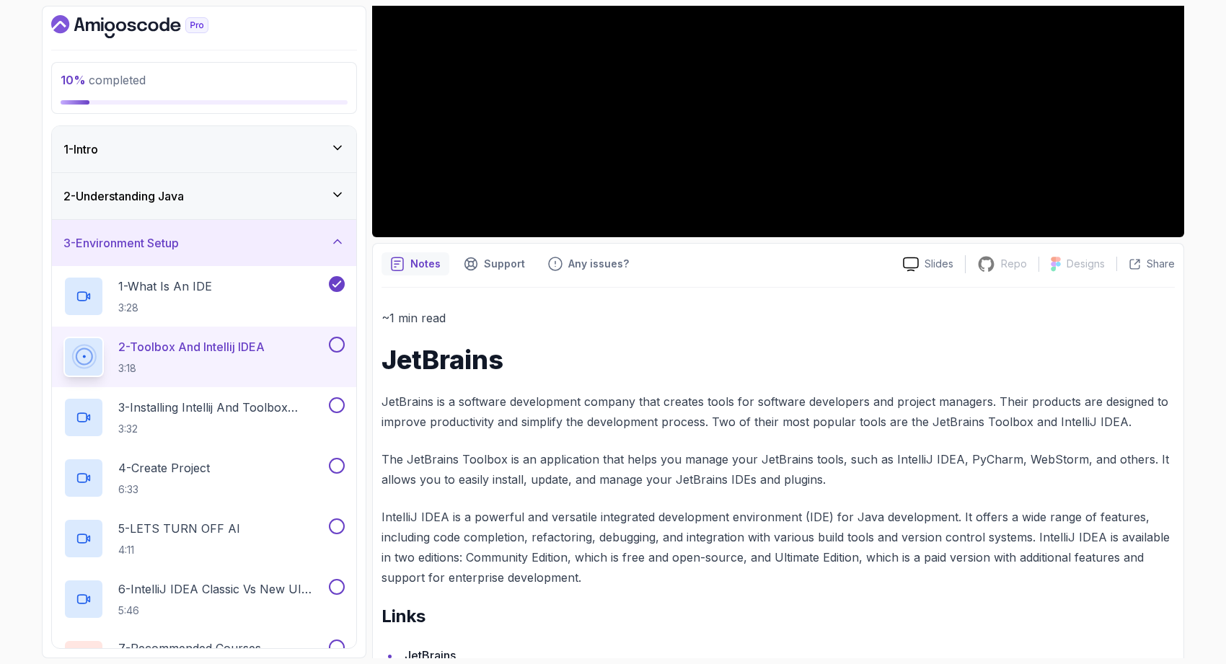
scroll to position [442, 0]
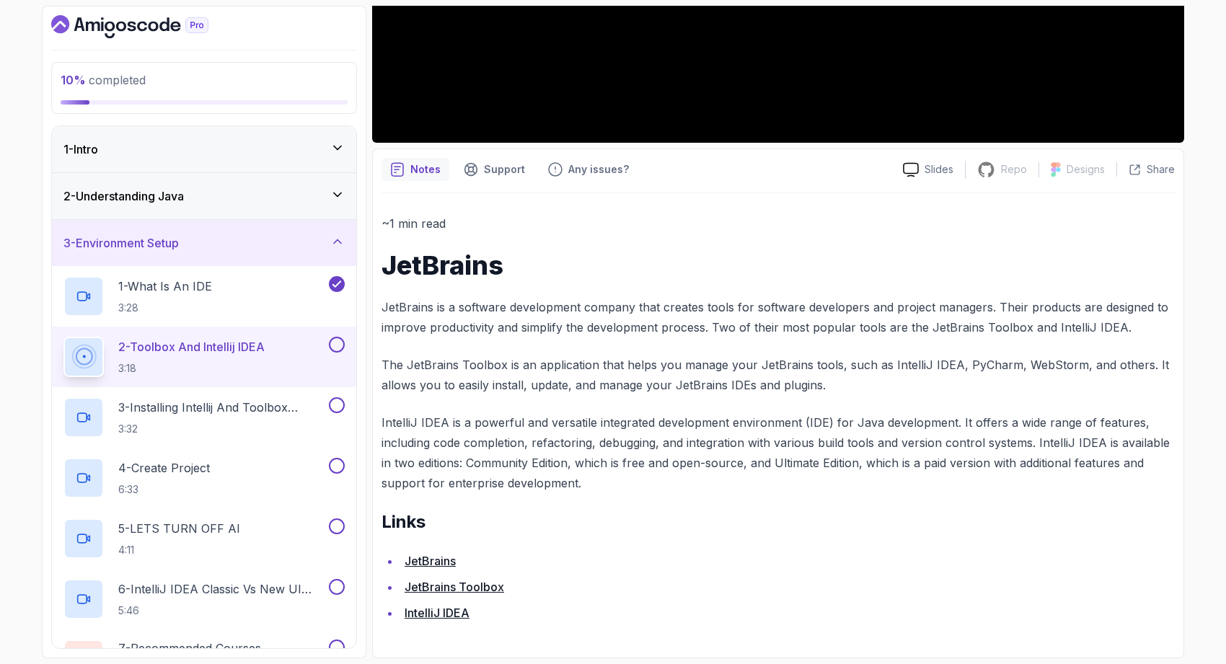
click at [446, 581] on link "JetBrains Toolbox" at bounding box center [455, 587] width 100 height 14
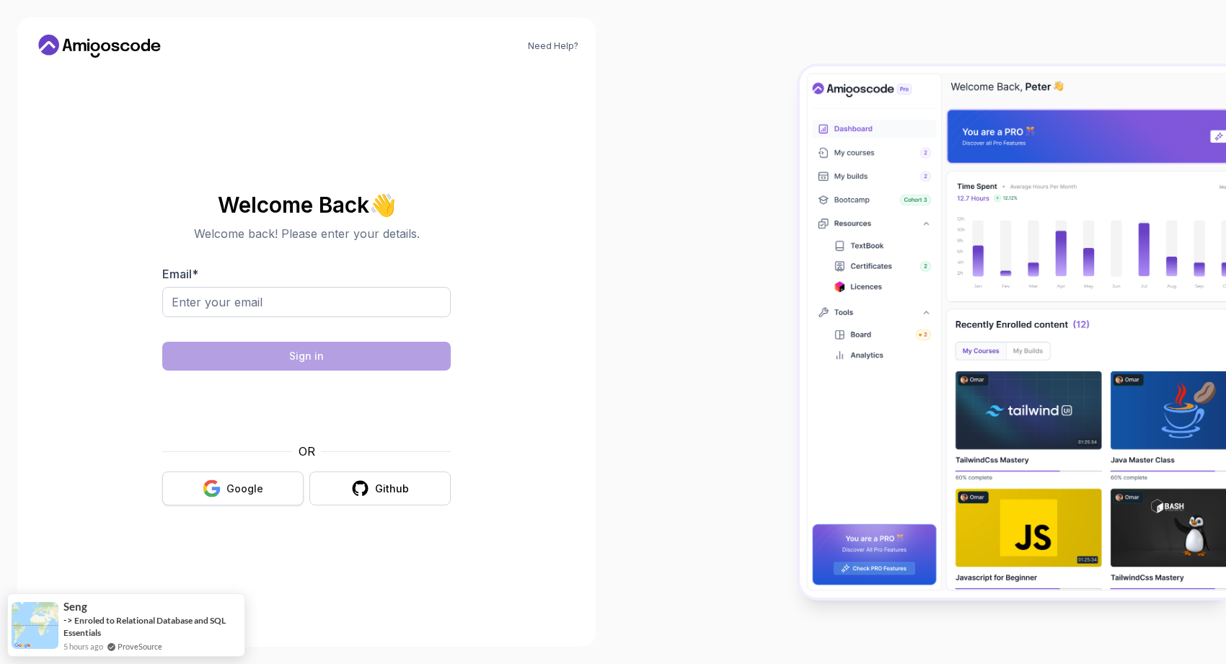
click at [259, 477] on button "Google" at bounding box center [232, 489] width 141 height 34
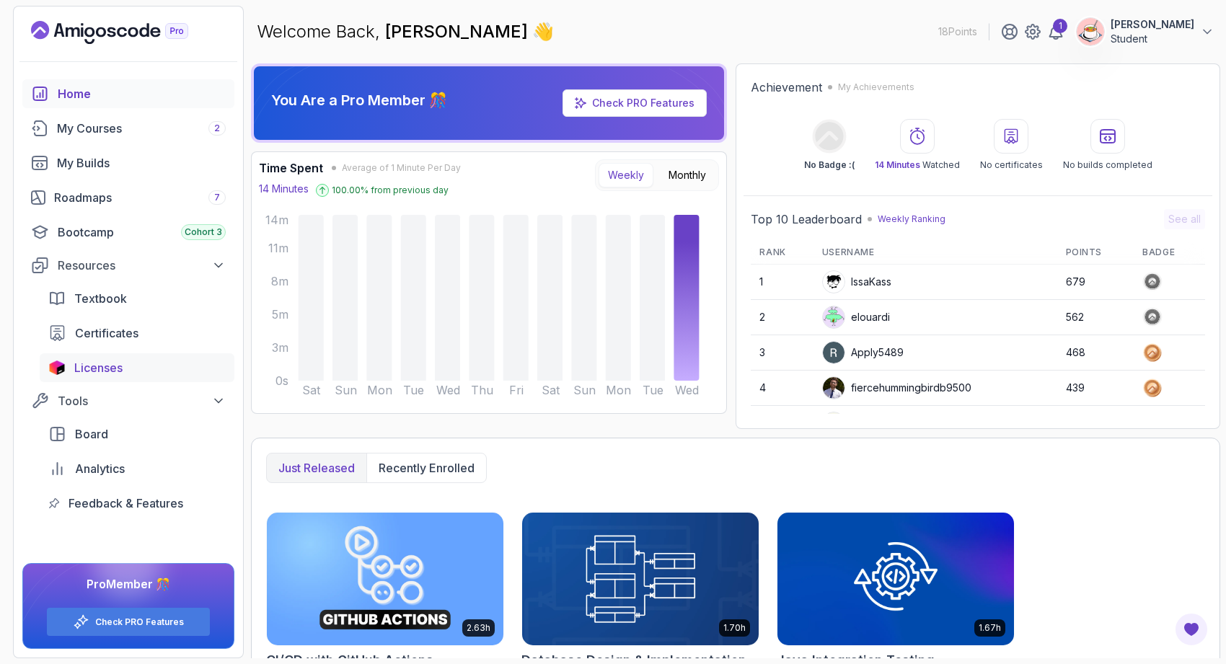
click at [98, 357] on link "Licenses" at bounding box center [137, 367] width 195 height 29
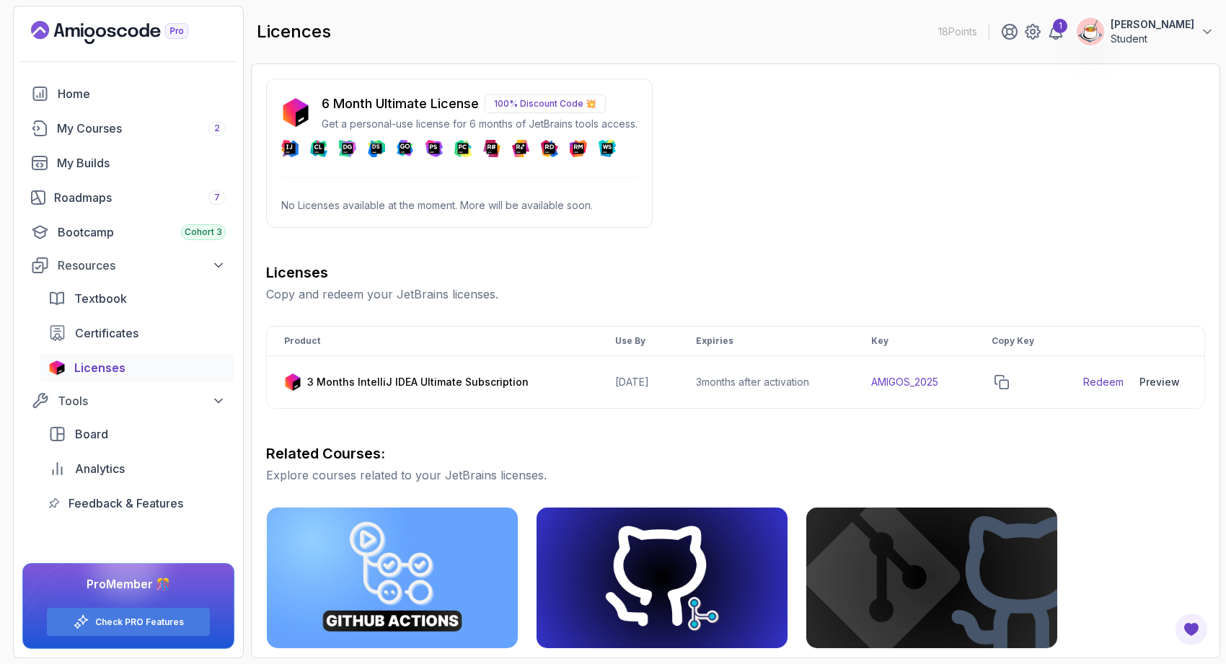
click at [493, 118] on p "Get a personal-use license for 6 months of JetBrains tools access." at bounding box center [480, 124] width 316 height 14
click at [505, 102] on p "100% Discount Code 💥" at bounding box center [545, 103] width 121 height 19
click at [999, 378] on td at bounding box center [1020, 382] width 92 height 53
click at [1114, 382] on link "Redeem" at bounding box center [1103, 382] width 40 height 14
click at [918, 379] on td "AMIGOS_2025" at bounding box center [914, 382] width 120 height 53
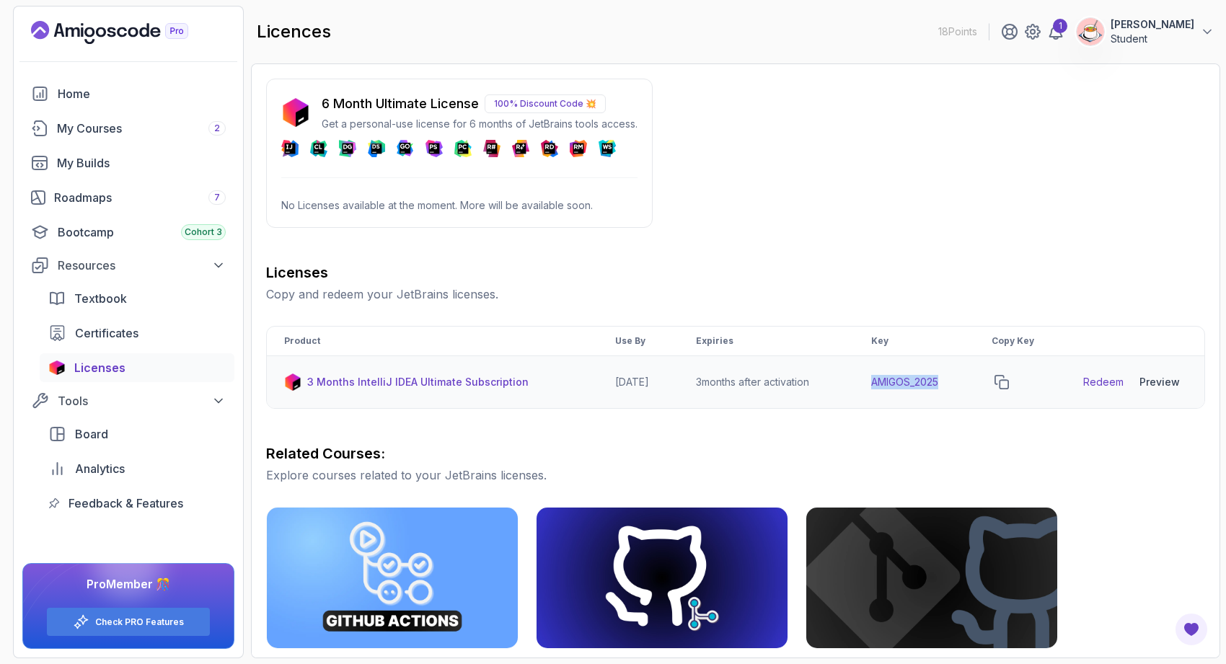
click at [918, 379] on td "AMIGOS_2025" at bounding box center [914, 382] width 120 height 53
copy td "AMIGOS_2025"
click at [1009, 384] on icon "copy-button" at bounding box center [1002, 382] width 14 height 14
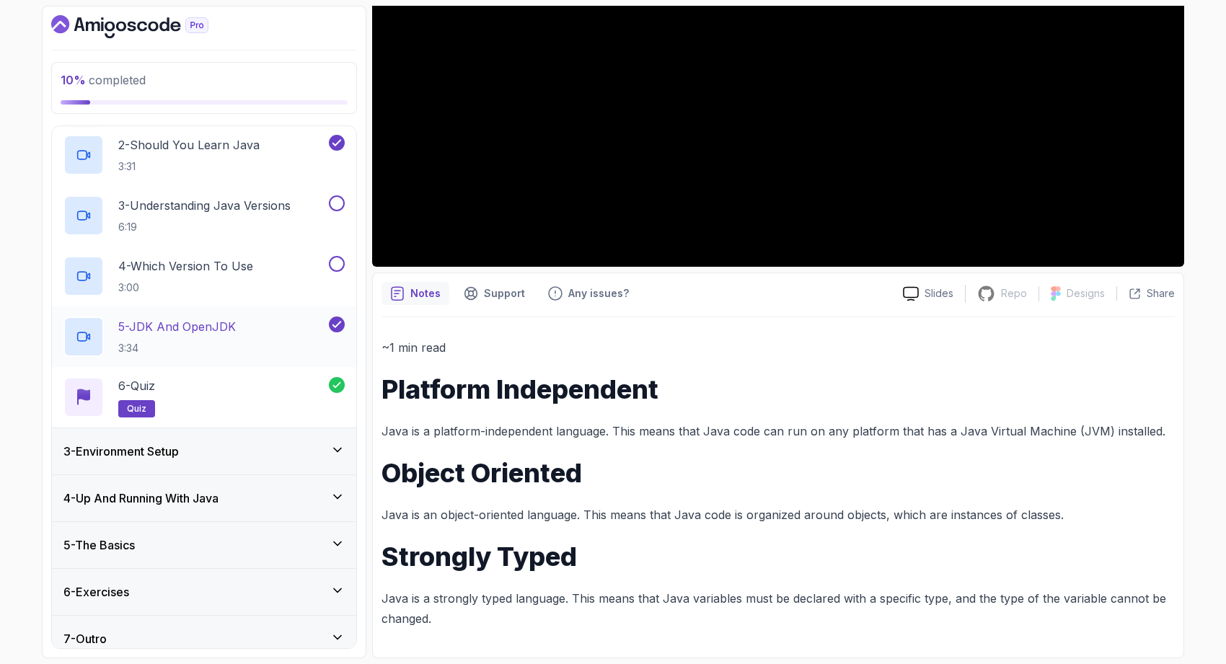
scroll to position [169, 0]
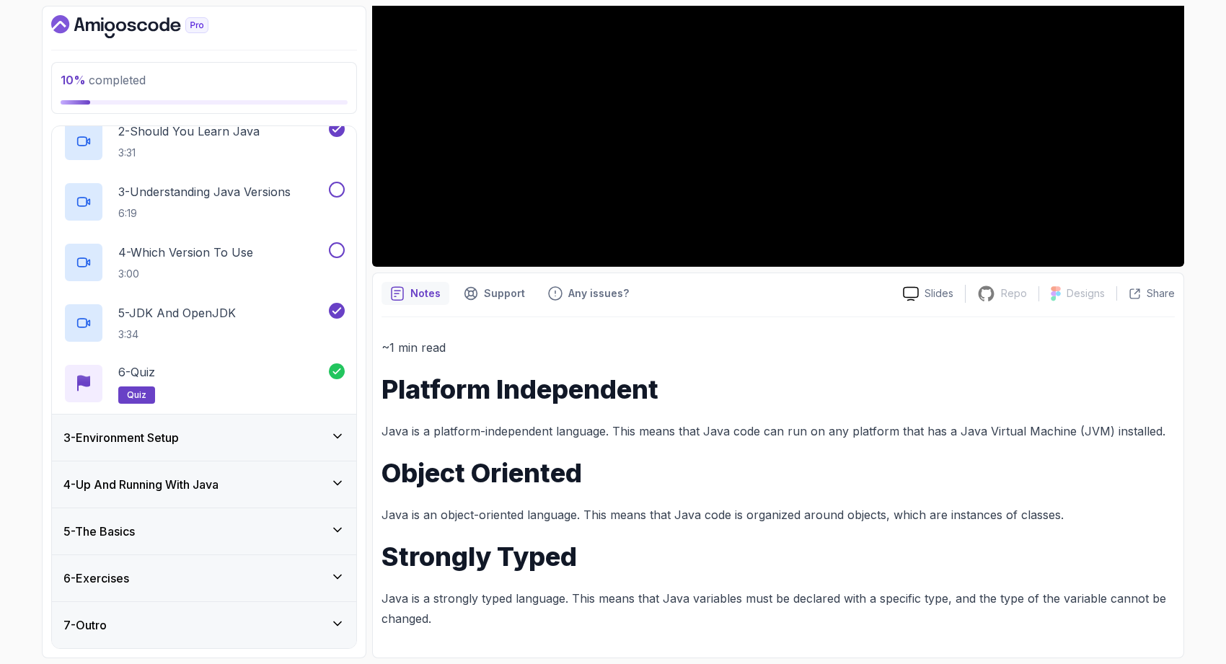
click at [240, 442] on div "3 - Environment Setup" at bounding box center [203, 437] width 281 height 17
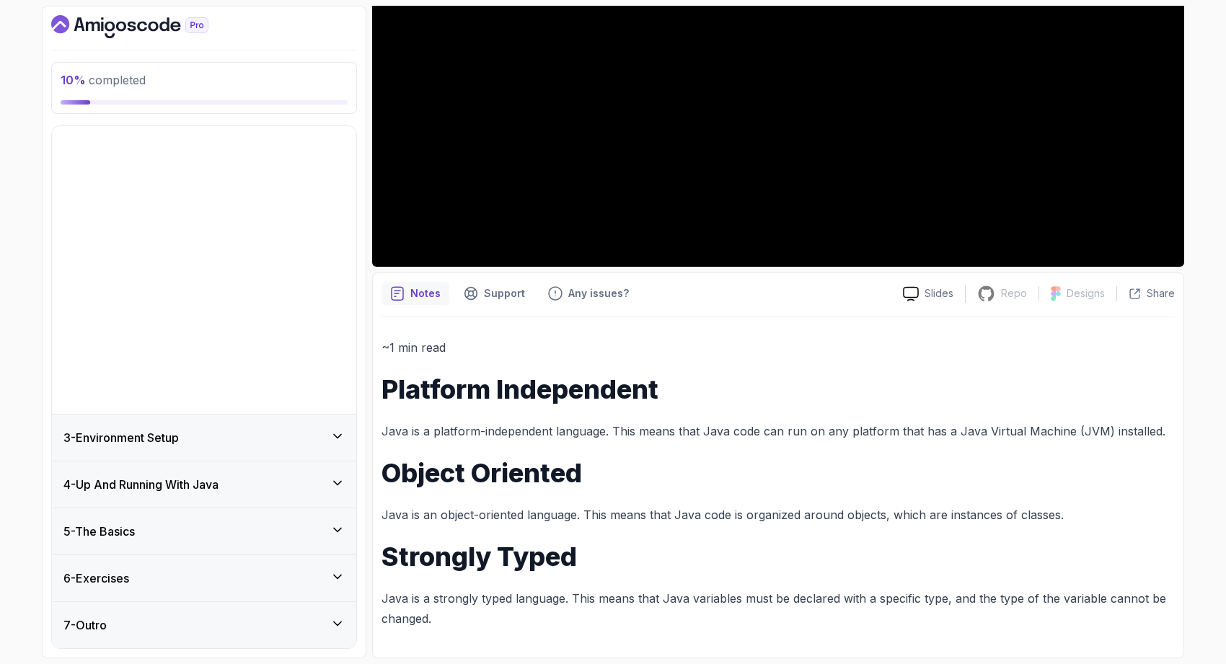
scroll to position [0, 0]
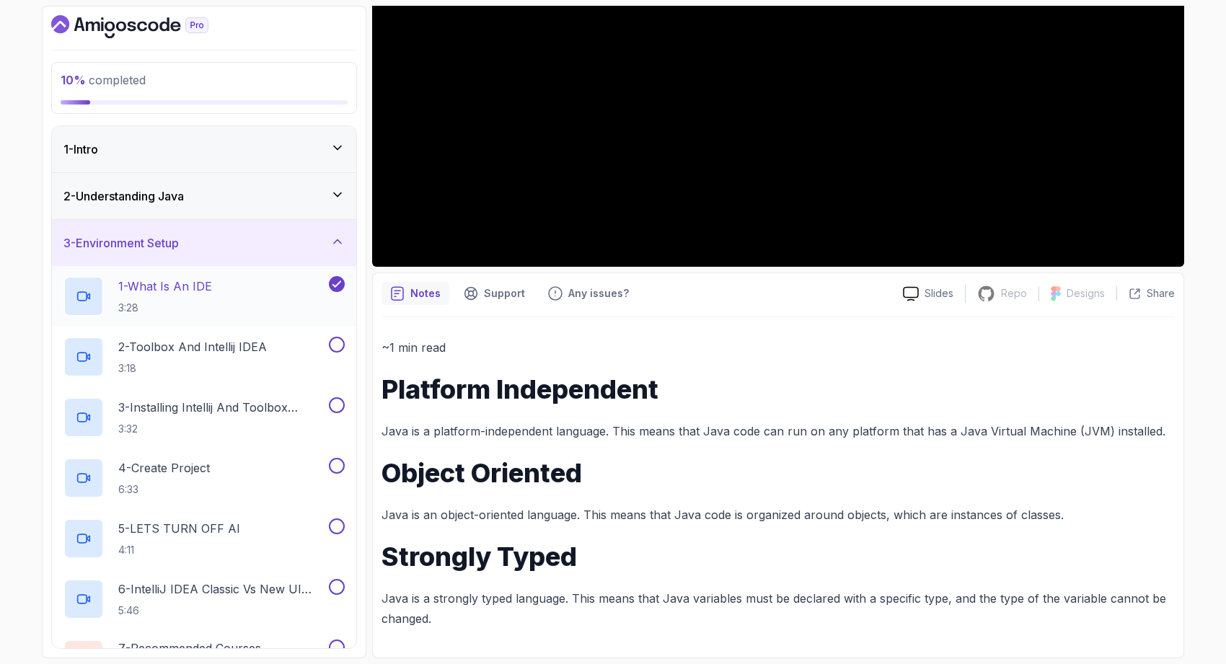
click at [241, 303] on div "1 - What Is An IDE 3:28" at bounding box center [194, 296] width 263 height 40
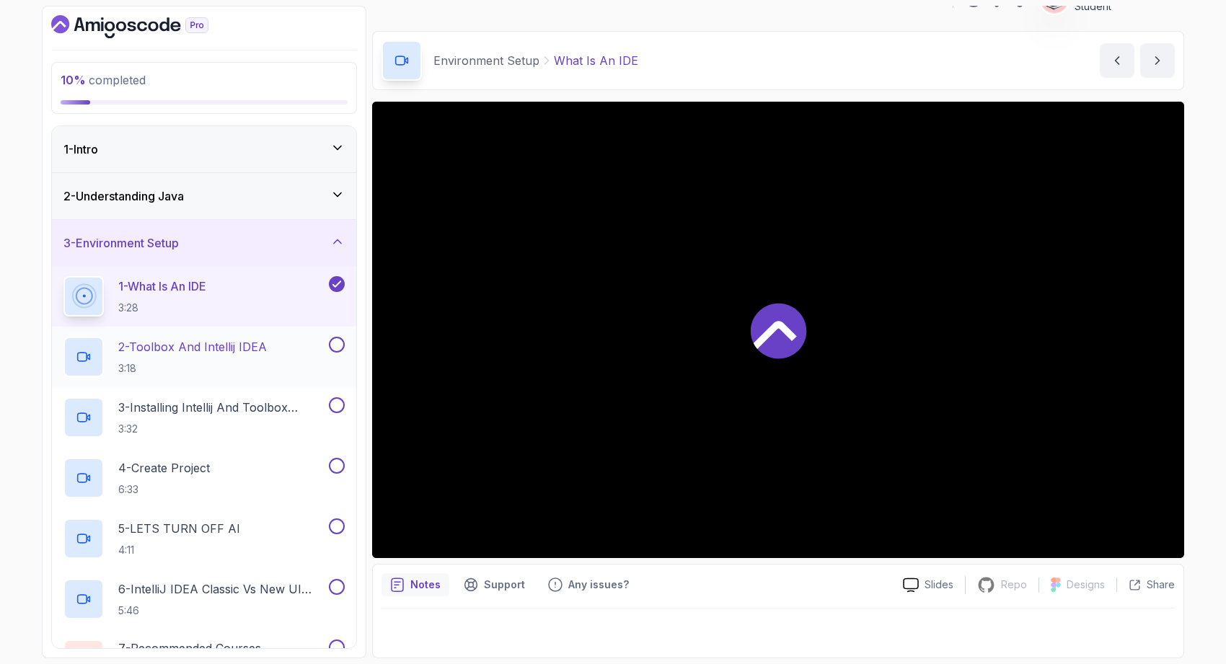
click at [241, 353] on p "2 - Toolbox And Intellij IDEA" at bounding box center [192, 346] width 149 height 17
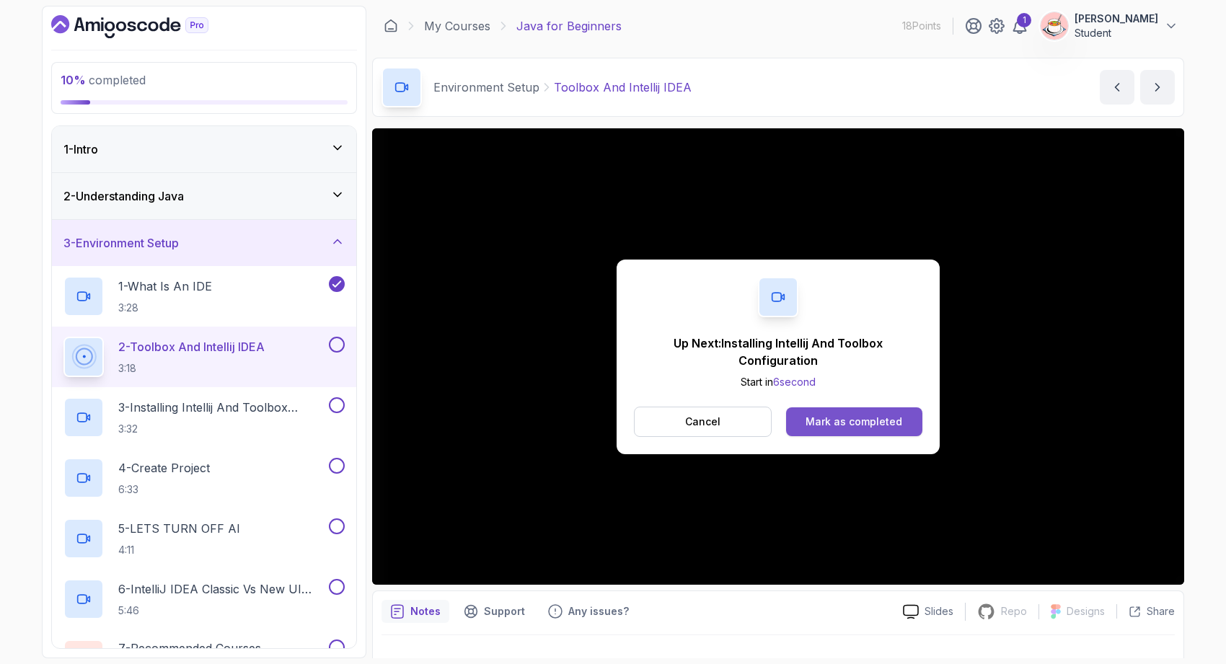
click at [866, 420] on div "Mark as completed" at bounding box center [854, 422] width 97 height 14
